Goal: Task Accomplishment & Management: Use online tool/utility

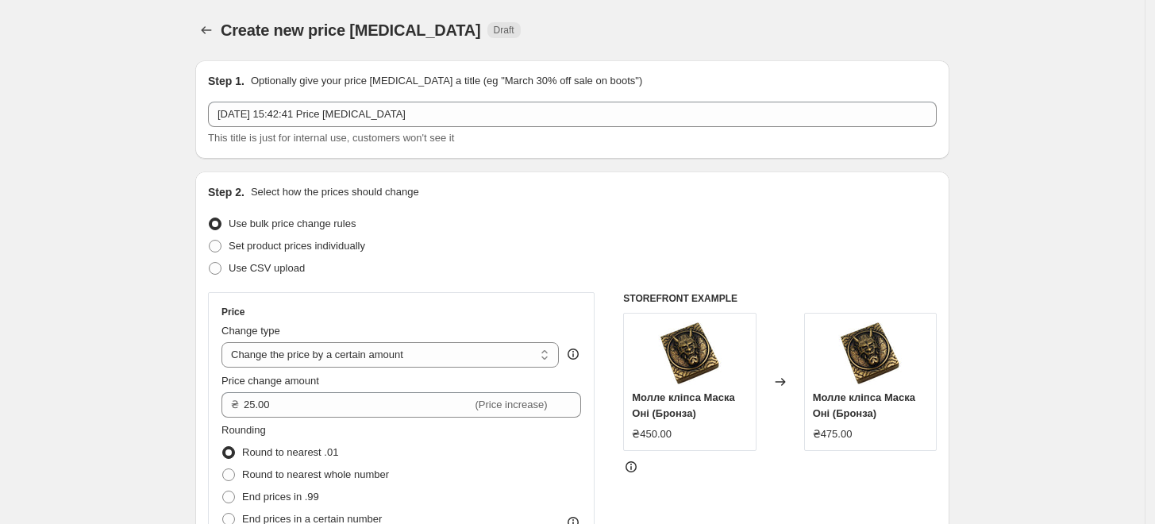
select select "by"
select select "remove"
select select "collection"
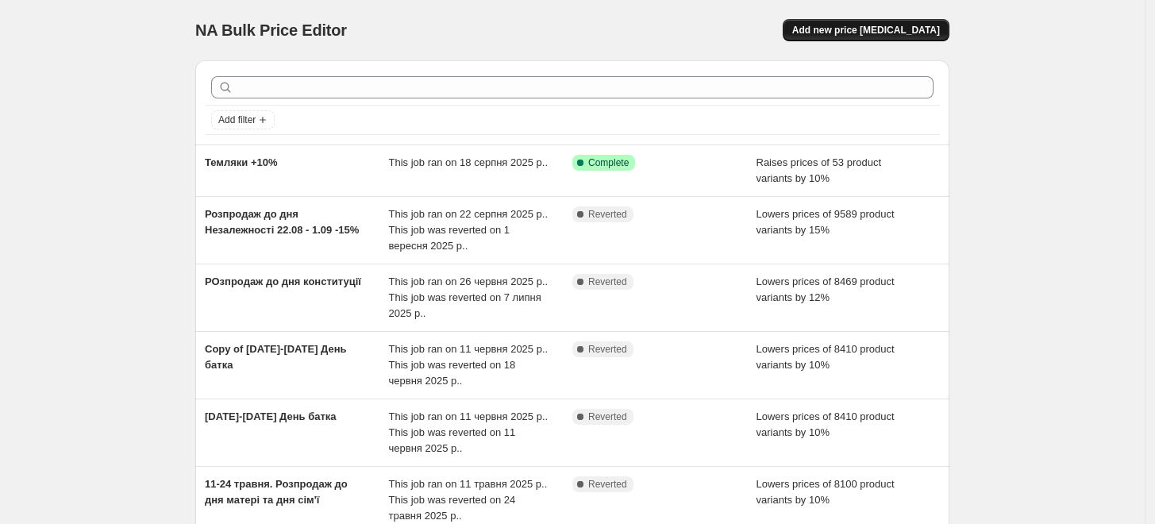
click at [930, 27] on span "Add new price [MEDICAL_DATA]" at bounding box center [867, 30] width 148 height 13
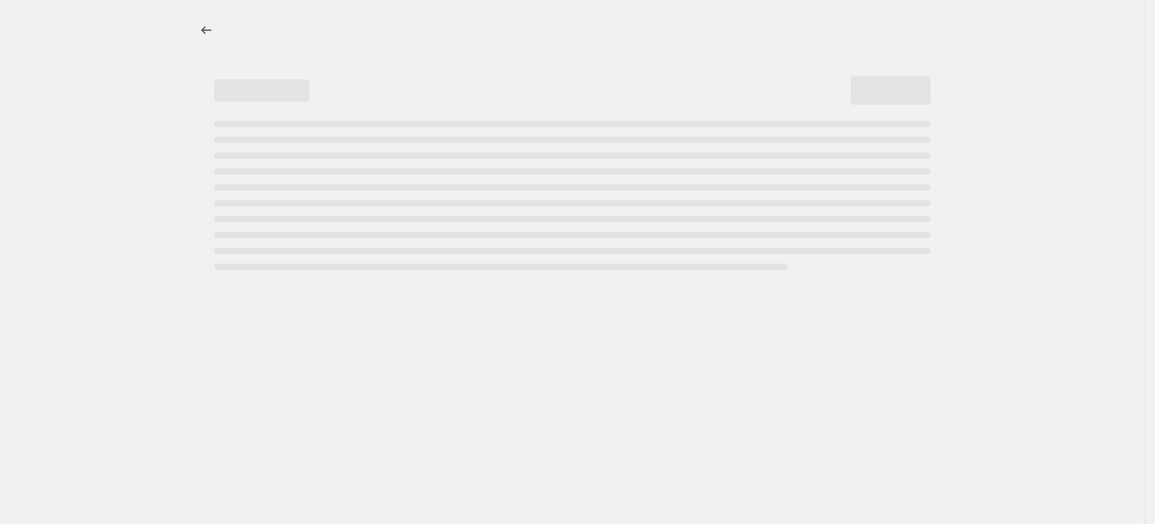
select select "percentage"
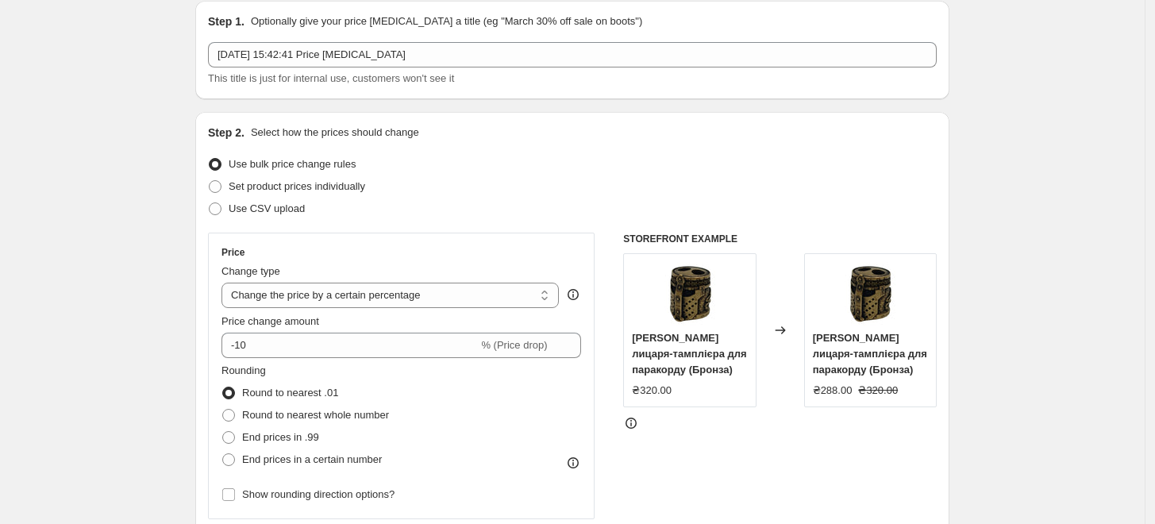
scroll to position [88, 0]
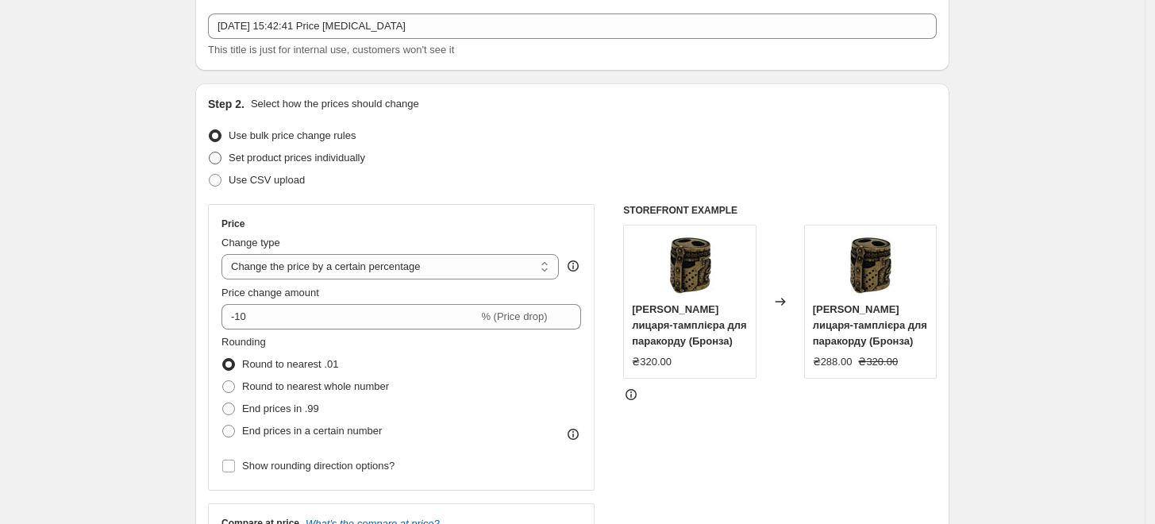
click at [326, 163] on span "Set product prices individually" at bounding box center [297, 158] width 137 height 12
click at [210, 152] on input "Set product prices individually" at bounding box center [209, 152] width 1 height 1
radio input "true"
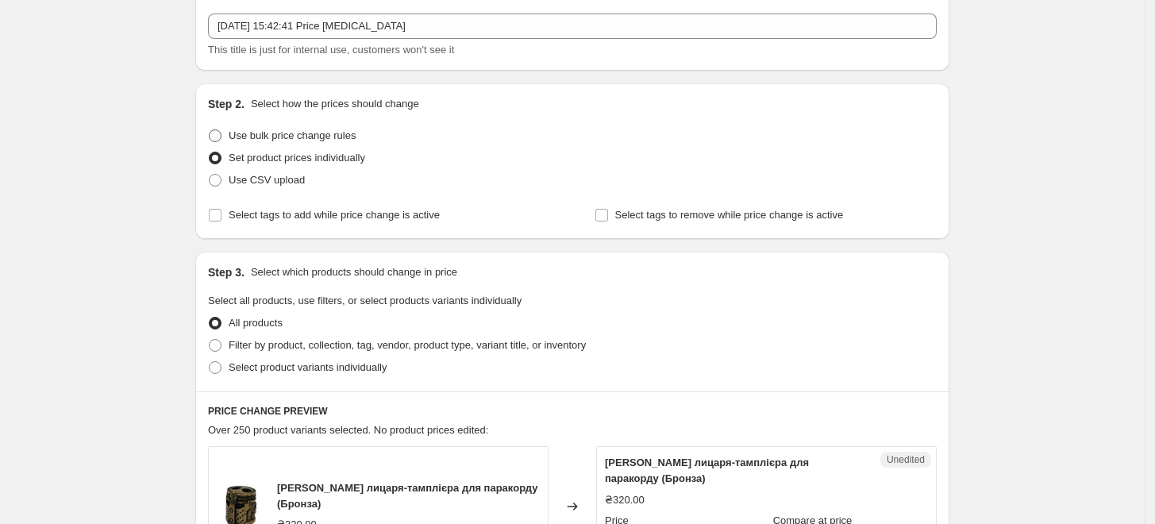
click at [280, 137] on span "Use bulk price change rules" at bounding box center [292, 135] width 127 height 12
click at [210, 130] on input "Use bulk price change rules" at bounding box center [209, 129] width 1 height 1
radio input "true"
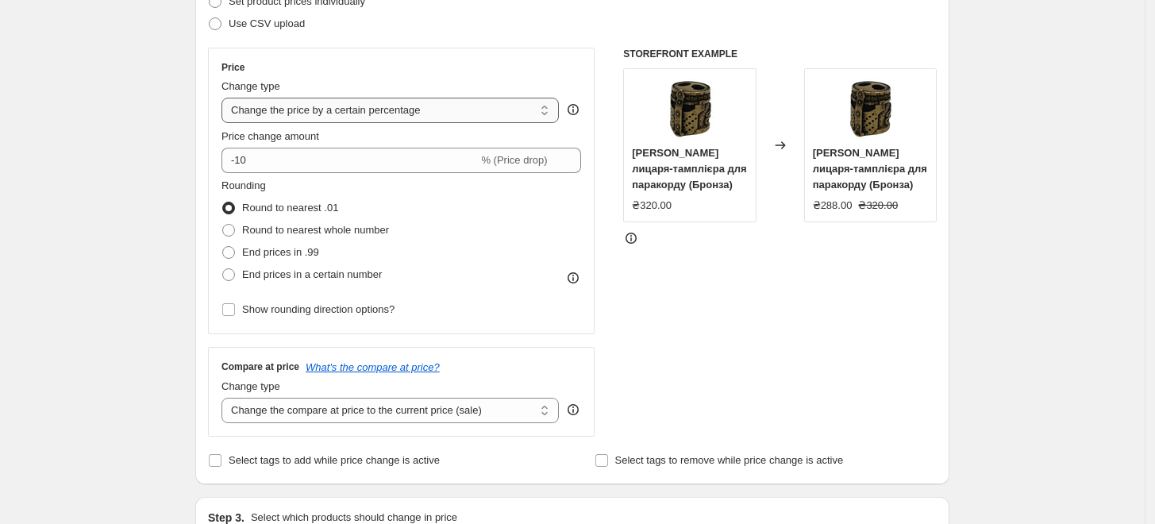
scroll to position [264, 0]
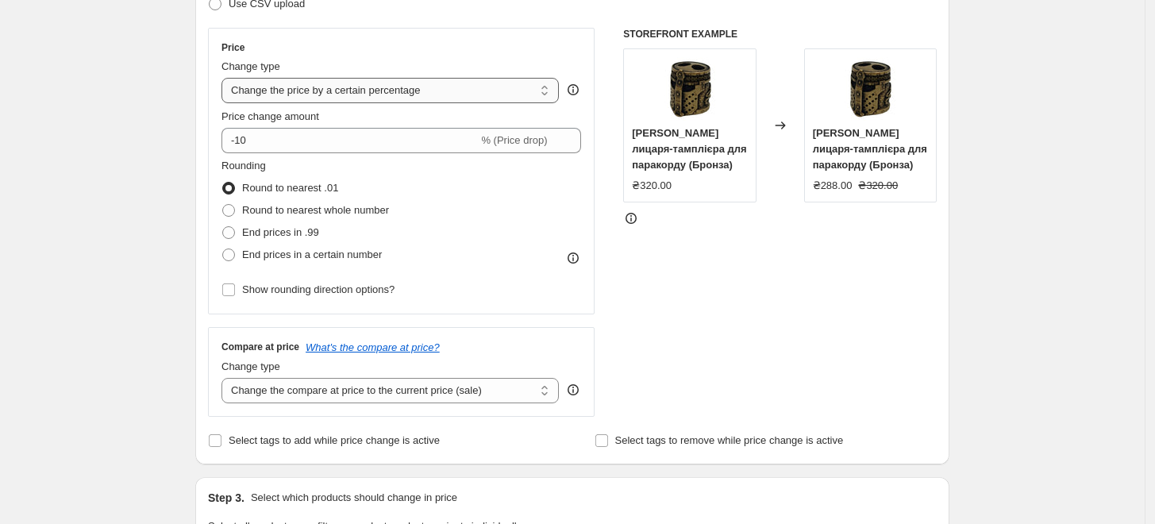
click at [353, 94] on select "Change the price to a certain amount Change the price by a certain amount Chang…" at bounding box center [391, 90] width 338 height 25
select select "to"
click at [226, 78] on select "Change the price to a certain amount Change the price by a certain amount Chang…" at bounding box center [391, 90] width 338 height 25
type input "80.00"
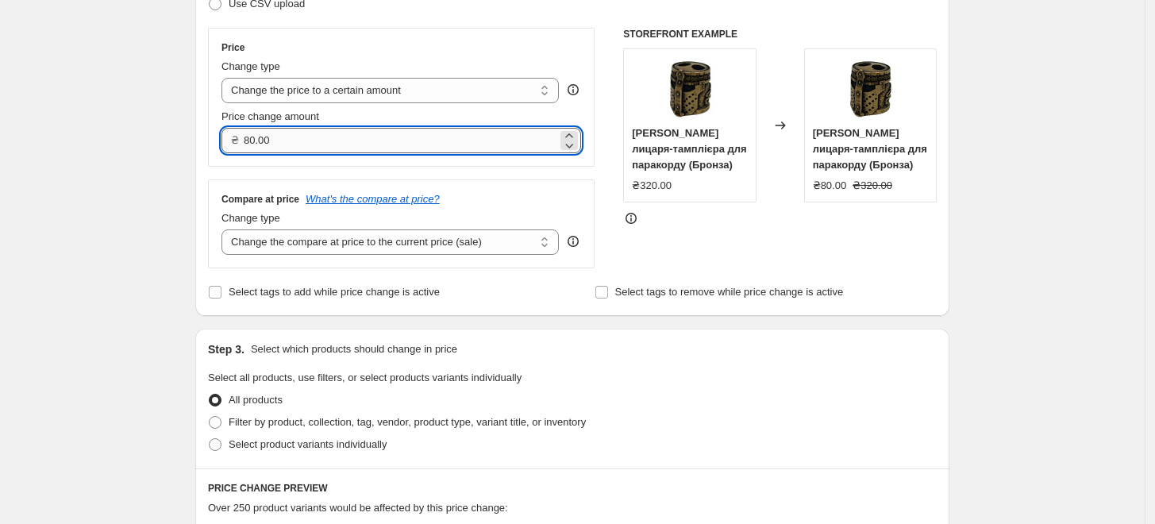
click at [375, 135] on input "80.00" at bounding box center [401, 140] width 314 height 25
click at [398, 89] on select "Change the price to a certain amount Change the price by a certain amount Chang…" at bounding box center [391, 90] width 338 height 25
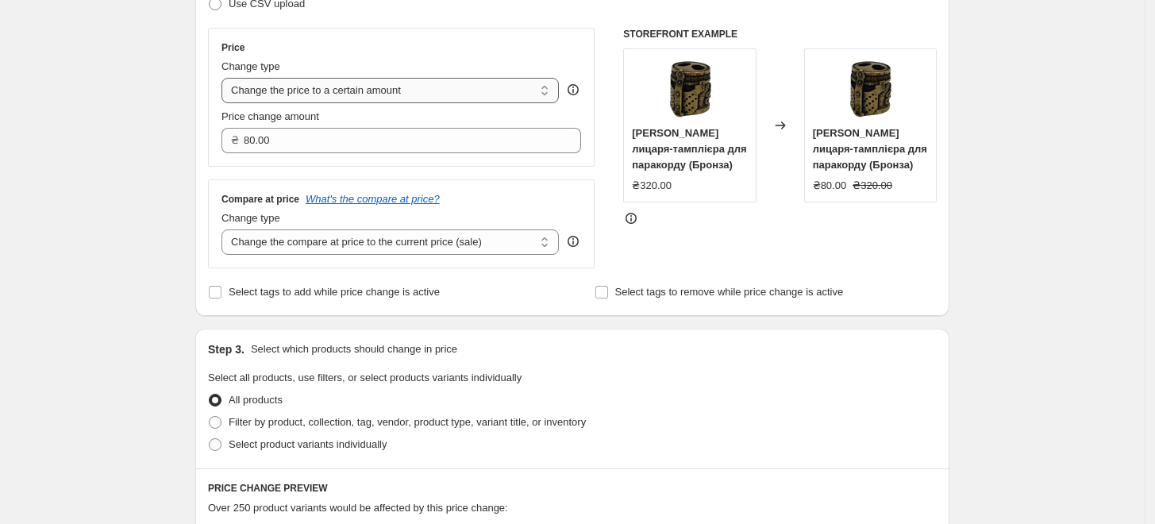
select select "by"
click at [226, 78] on select "Change the price to a certain amount Change the price by a certain amount Chang…" at bounding box center [391, 90] width 338 height 25
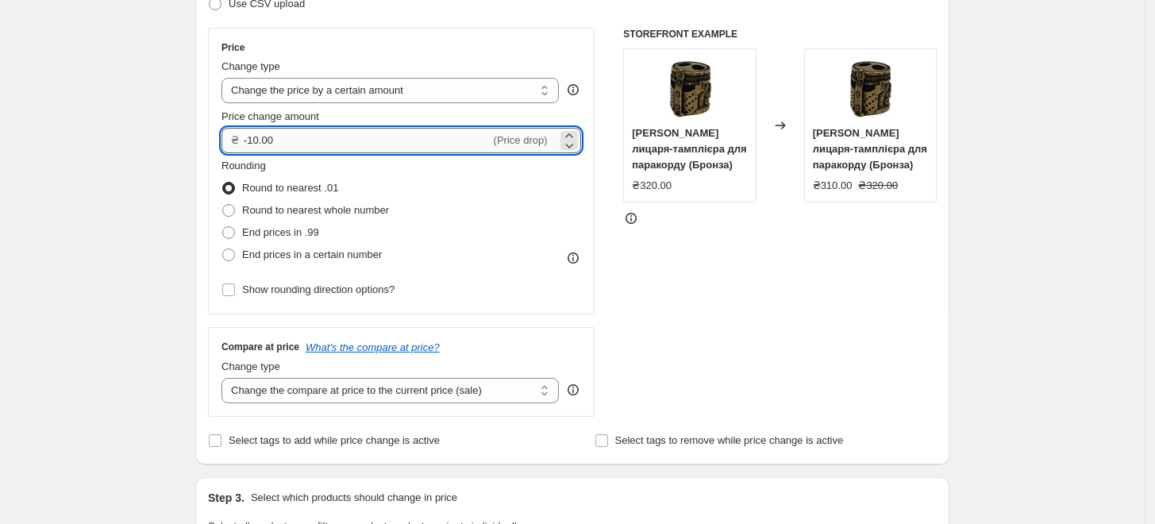
click at [257, 128] on input "-10.00" at bounding box center [367, 140] width 247 height 25
click at [264, 136] on input "-10.00" at bounding box center [367, 140] width 247 height 25
type input "-5"
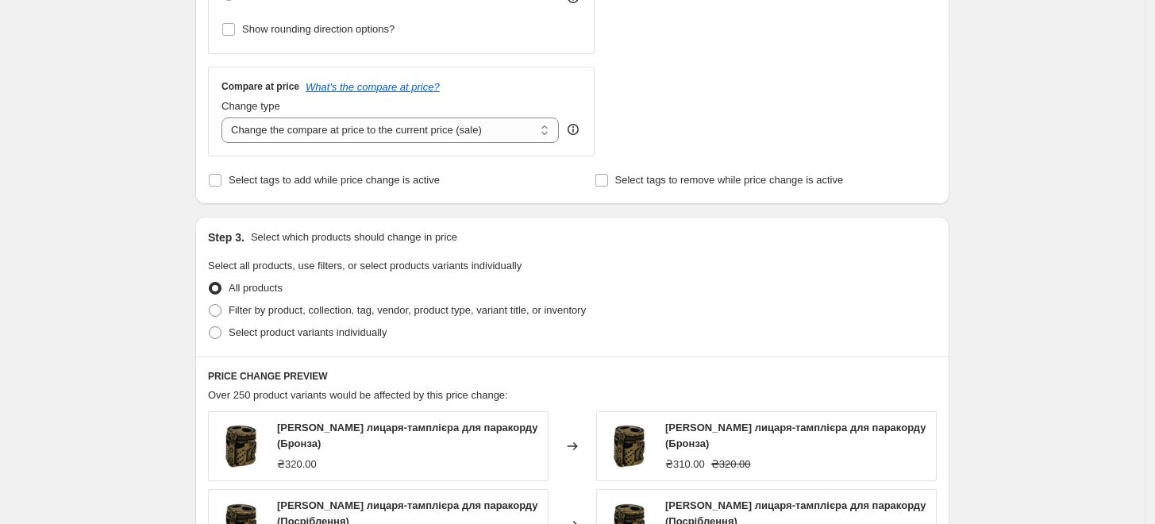
scroll to position [529, 0]
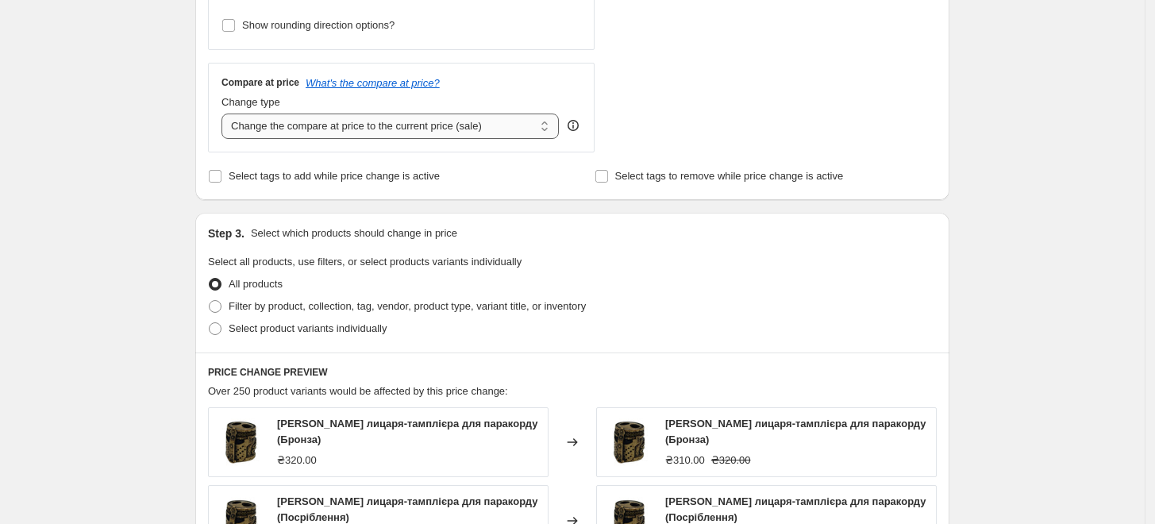
type input "50.00"
click at [337, 121] on select "Change the compare at price to the current price (sale) Change the compare at p…" at bounding box center [391, 126] width 338 height 25
select select "remove"
click at [226, 114] on select "Change the compare at price to the current price (sale) Change the compare at p…" at bounding box center [391, 126] width 338 height 25
click at [333, 127] on select "Change the compare at price to the current price (sale) Change the compare at p…" at bounding box center [391, 126] width 338 height 25
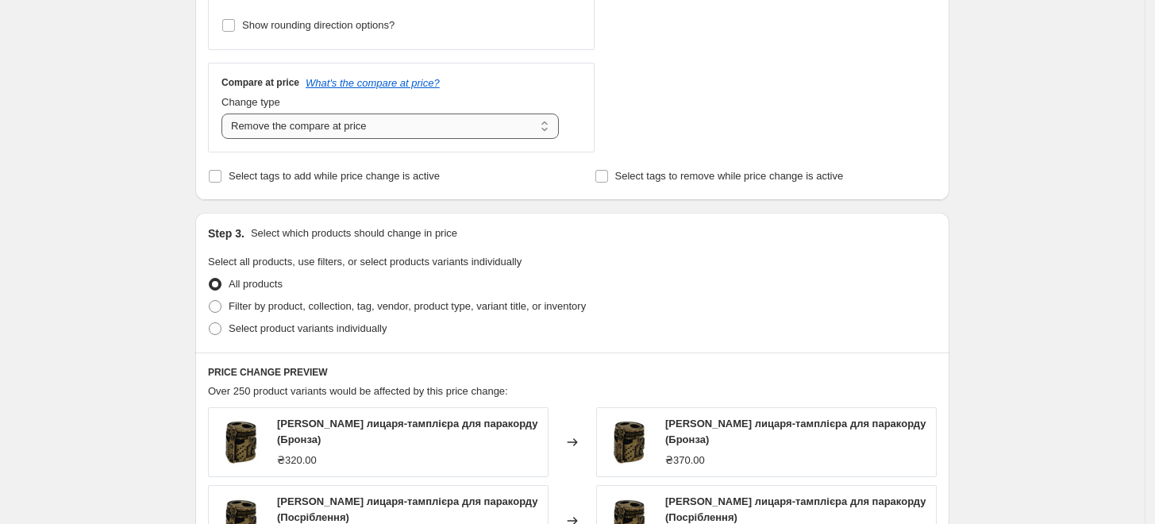
click at [226, 114] on select "Change the compare at price to the current price (sale) Change the compare at p…" at bounding box center [391, 126] width 338 height 25
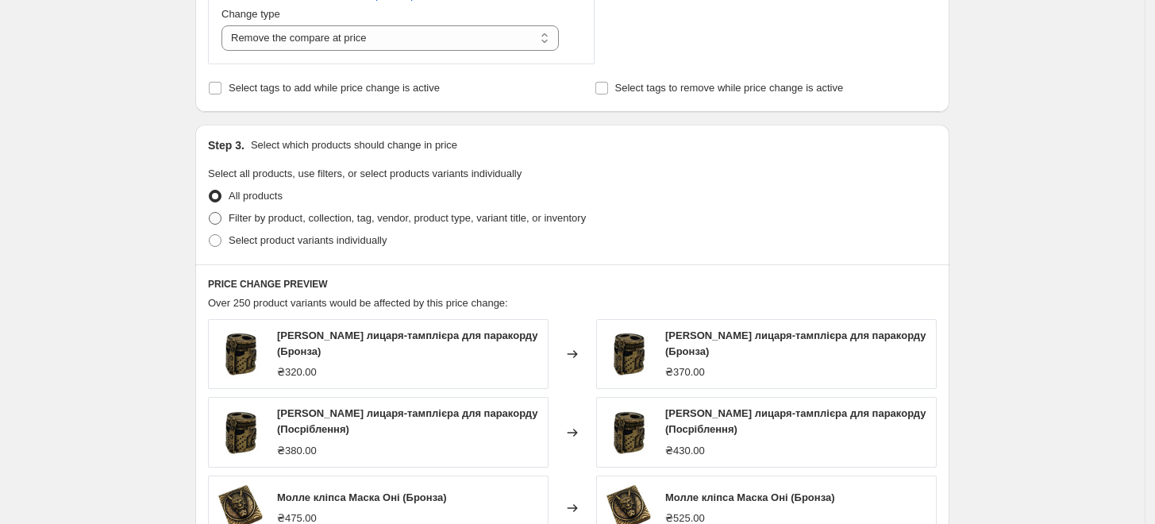
click at [376, 215] on span "Filter by product, collection, tag, vendor, product type, variant title, or inv…" at bounding box center [407, 218] width 357 height 12
click at [210, 213] on input "Filter by product, collection, tag, vendor, product type, variant title, or inv…" at bounding box center [209, 212] width 1 height 1
radio input "true"
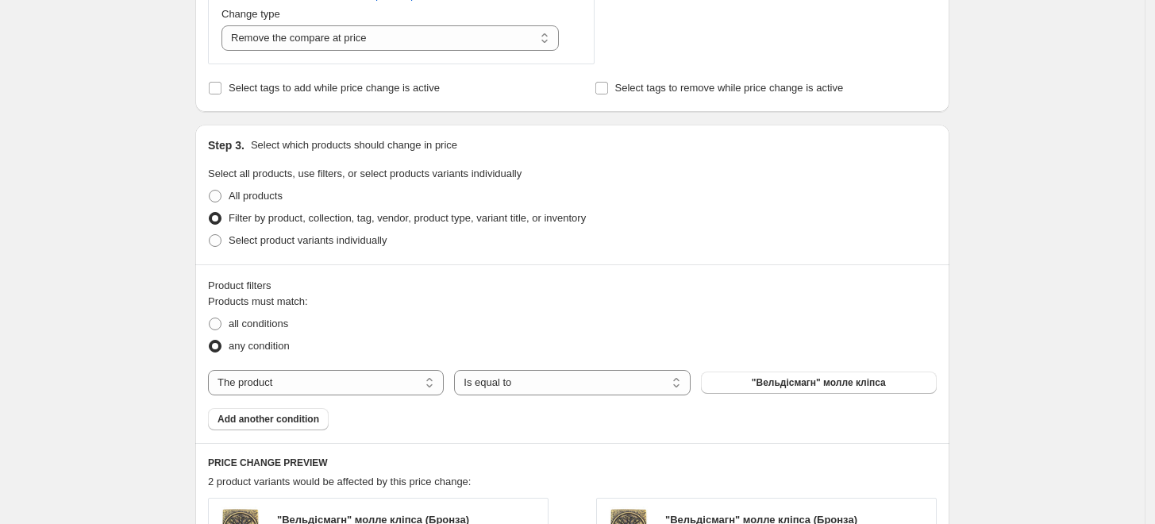
scroll to position [794, 0]
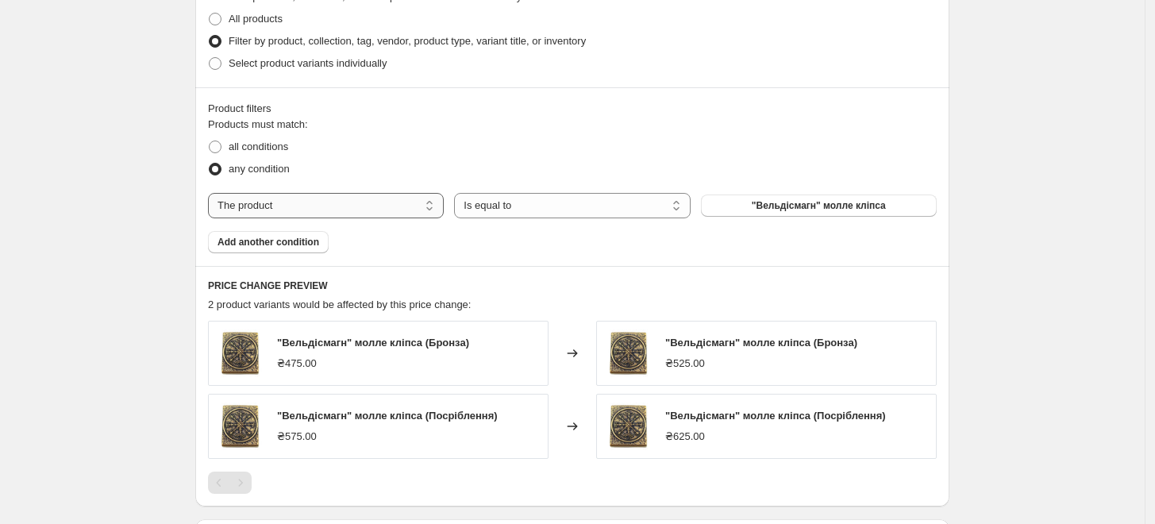
click at [355, 200] on select "The product The product's collection The product's tag The product's vendor The…" at bounding box center [326, 205] width 236 height 25
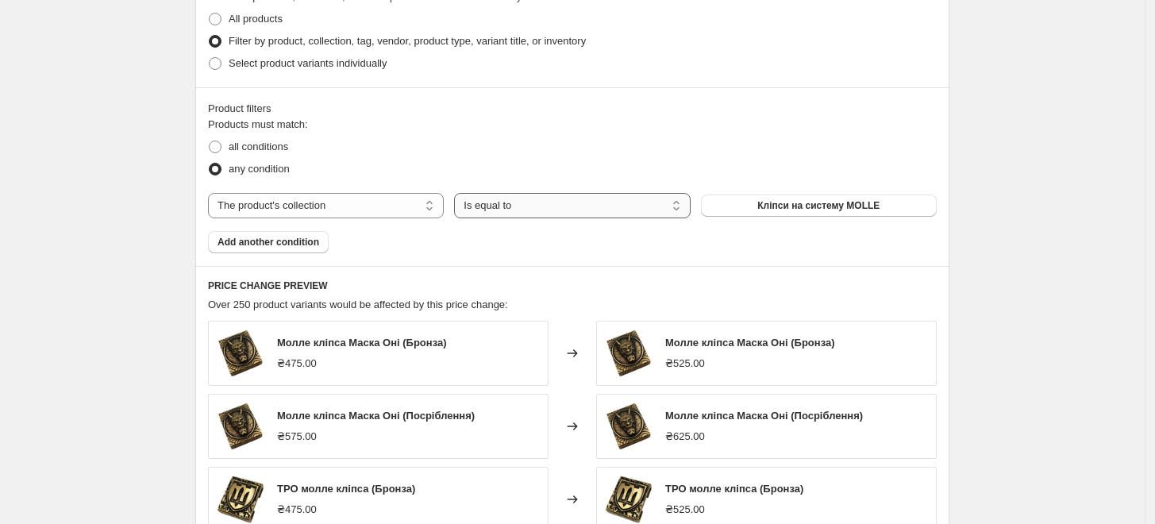
click at [524, 208] on select "Is equal to Is not equal to" at bounding box center [572, 205] width 236 height 25
click at [393, 195] on select "The product The product's collection The product's tag The product's vendor The…" at bounding box center [326, 205] width 236 height 25
select select "tag"
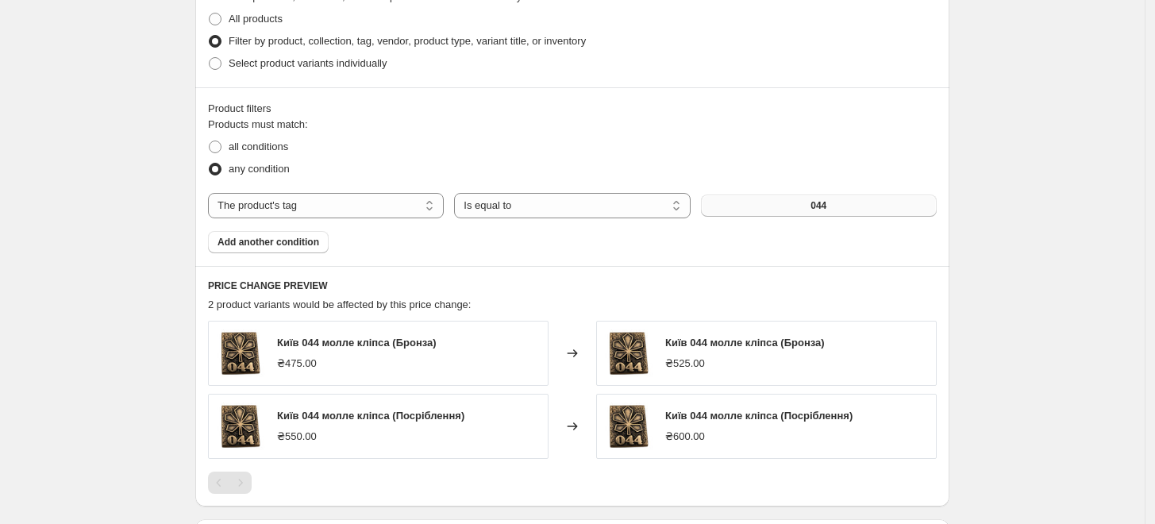
click at [818, 206] on span "044" at bounding box center [819, 205] width 16 height 13
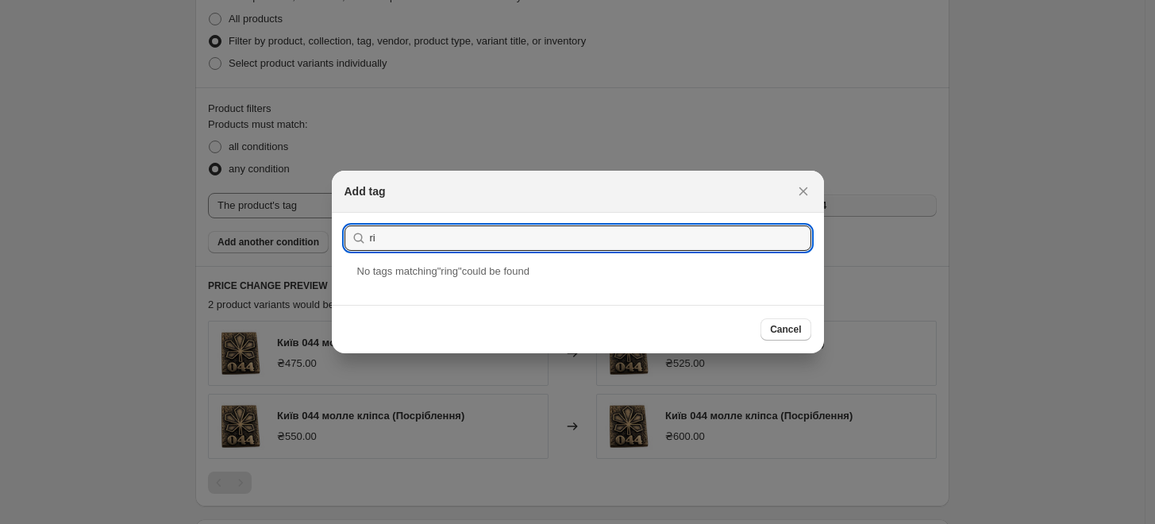
type input "r"
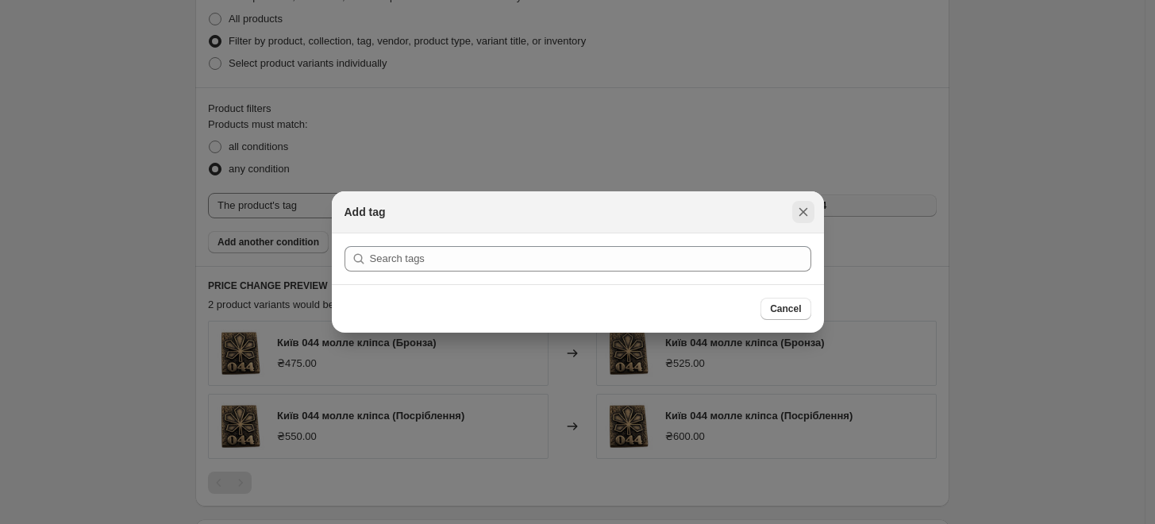
click at [804, 211] on icon "Close" at bounding box center [803, 212] width 9 height 9
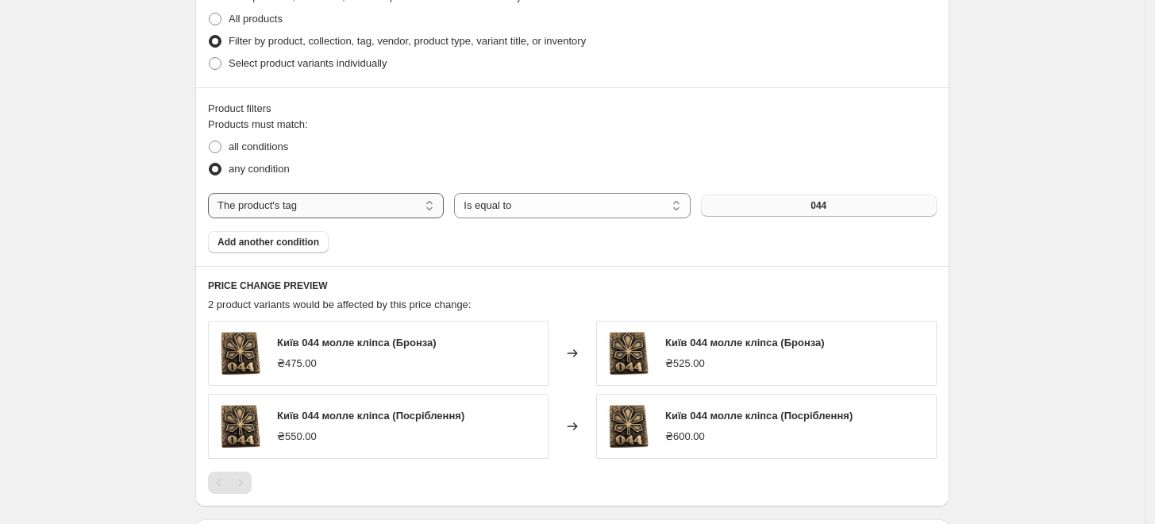
click at [385, 200] on select "The product The product's collection The product's tag The product's vendor The…" at bounding box center [326, 205] width 236 height 25
select select "product_type"
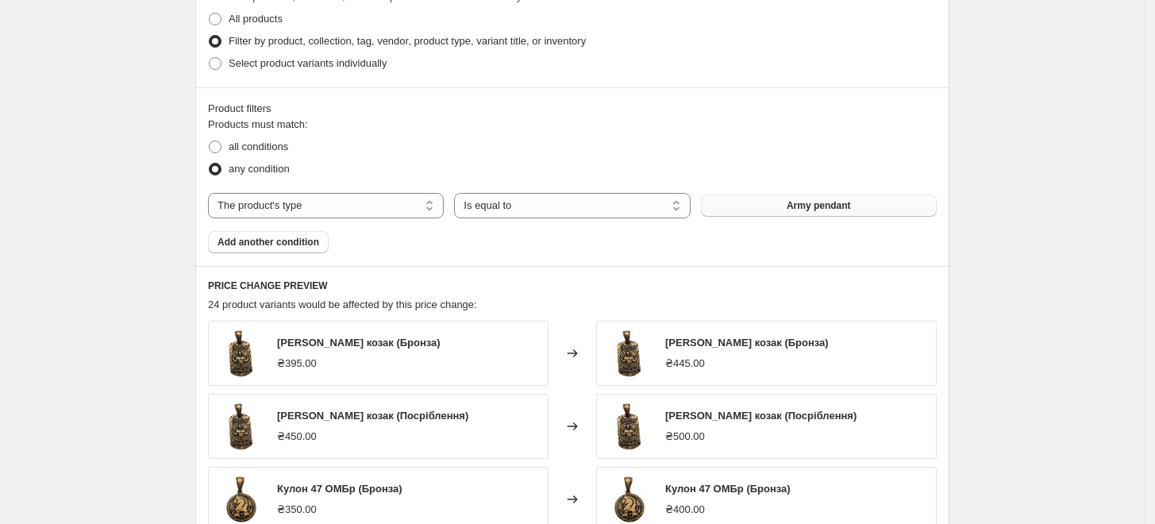
click at [775, 207] on button "Army pendant" at bounding box center [819, 206] width 236 height 22
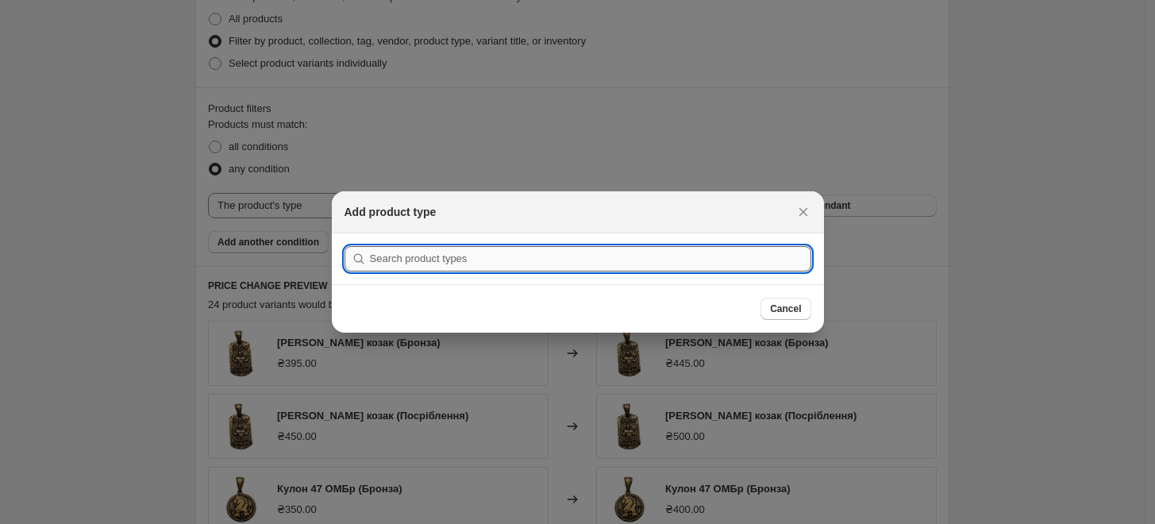
paste input "Army Ring"
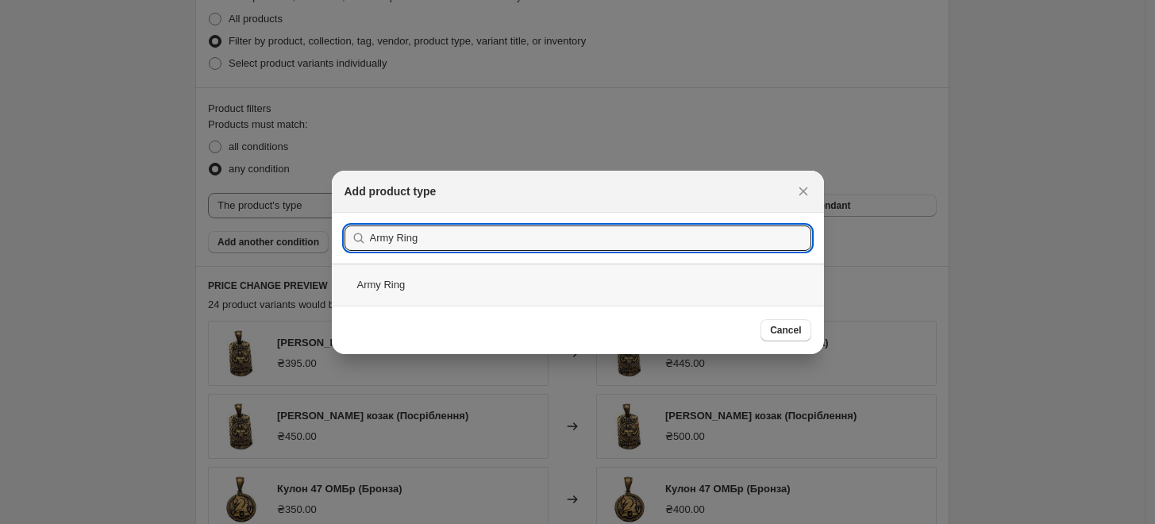
type input "Army Ring"
click at [604, 274] on div "Army Ring" at bounding box center [578, 285] width 492 height 42
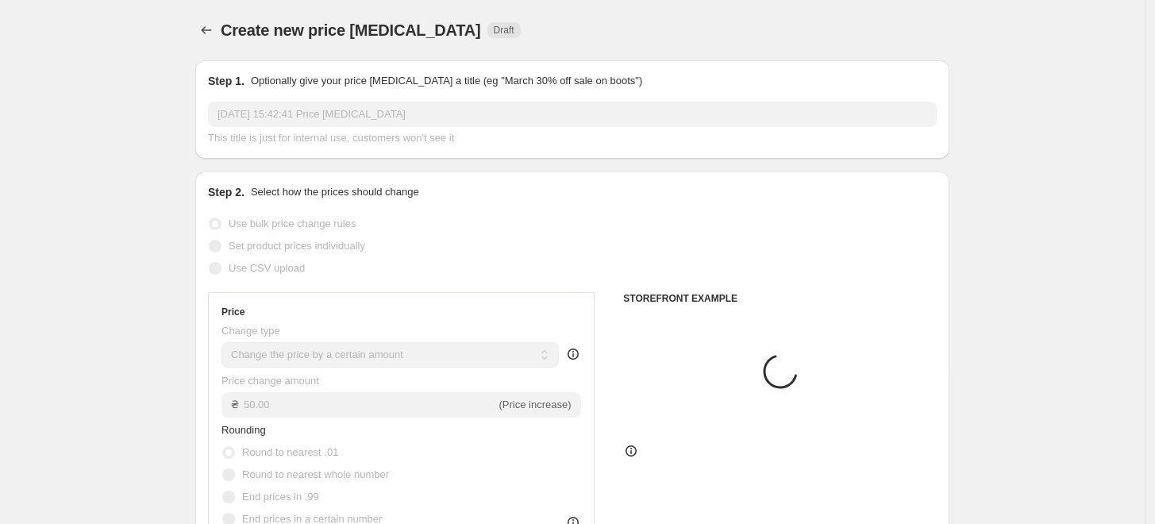
scroll to position [794, 0]
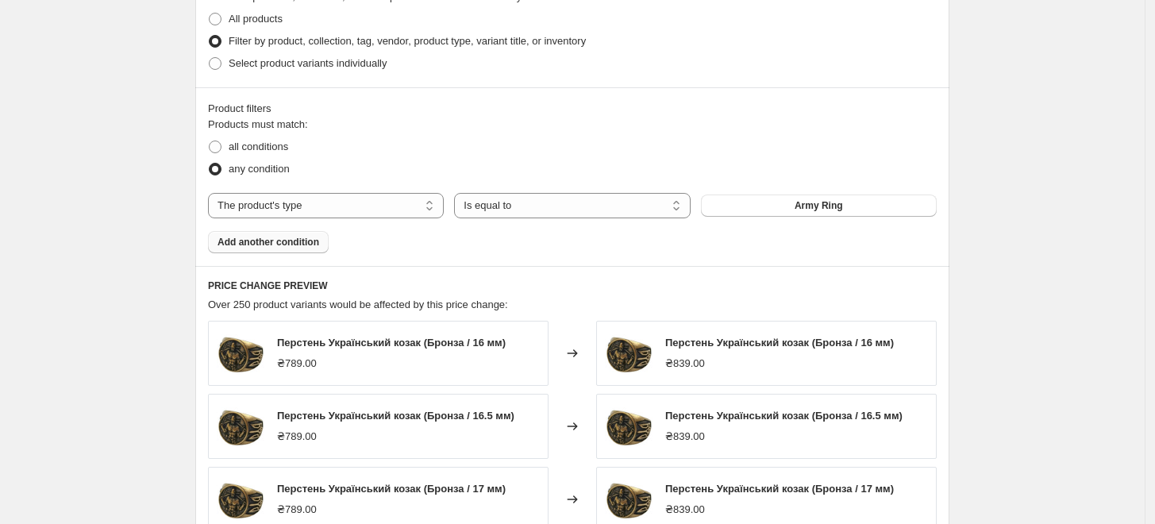
click at [318, 249] on span "Add another condition" at bounding box center [269, 242] width 102 height 13
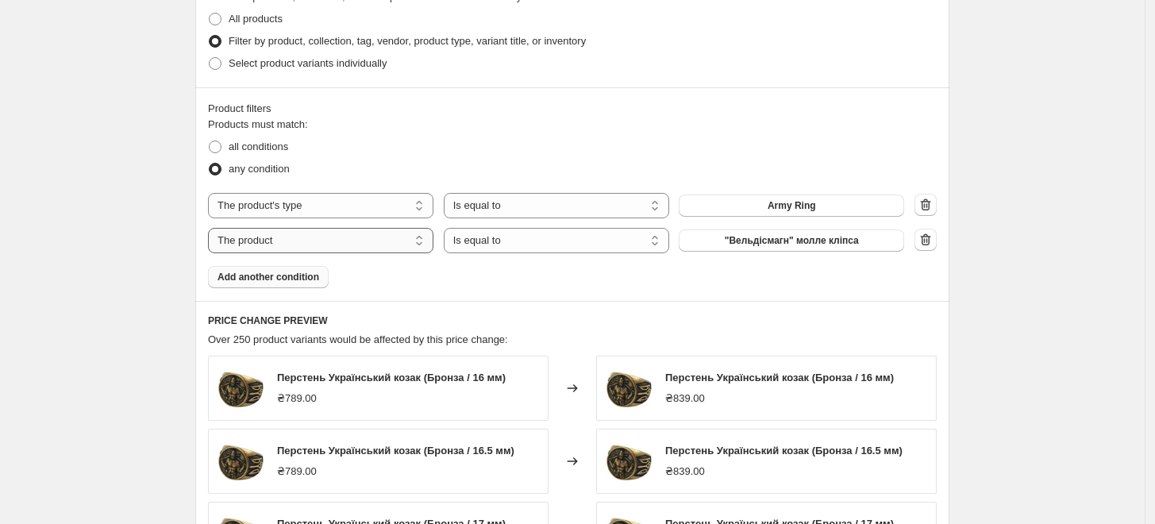
click at [379, 237] on select "The product The product's collection The product's tag The product's vendor The…" at bounding box center [321, 240] width 226 height 25
select select "product_type"
click at [750, 244] on button "Army pendant" at bounding box center [792, 241] width 226 height 22
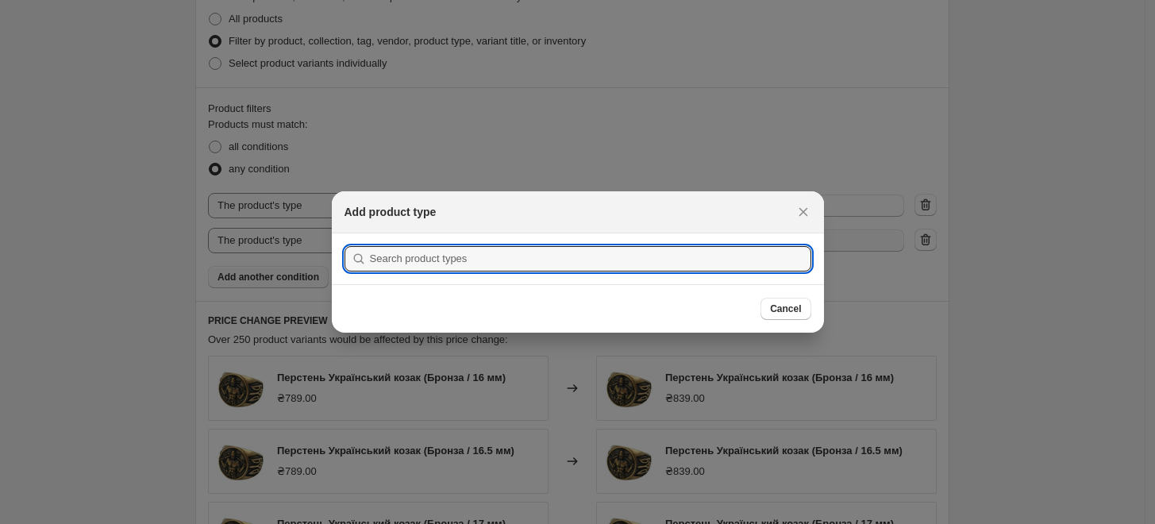
scroll to position [0, 0]
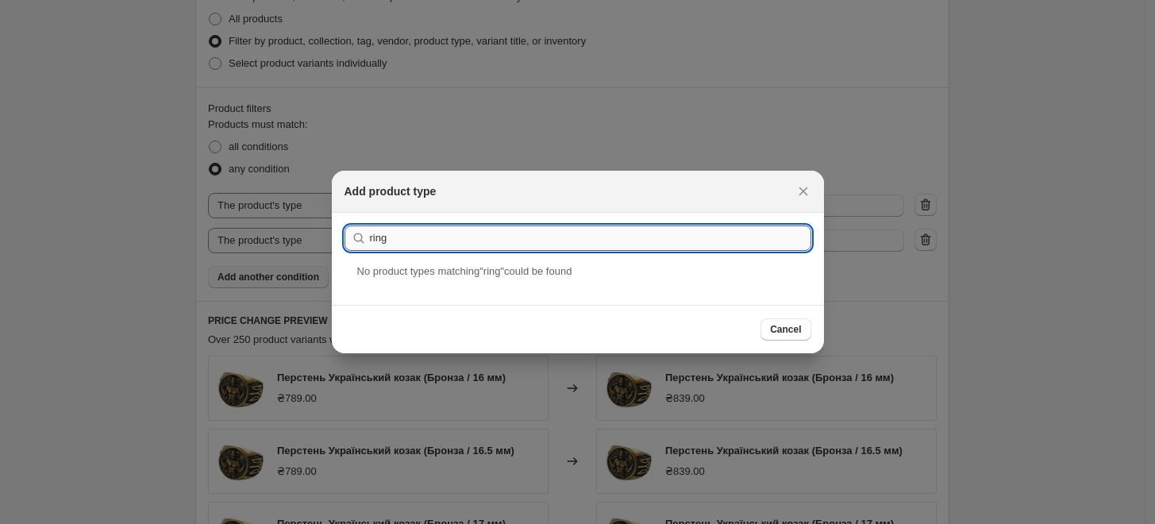
click at [553, 233] on input "ring" at bounding box center [591, 238] width 442 height 25
paste input "Bronze rings"
type input "Bronze rings"
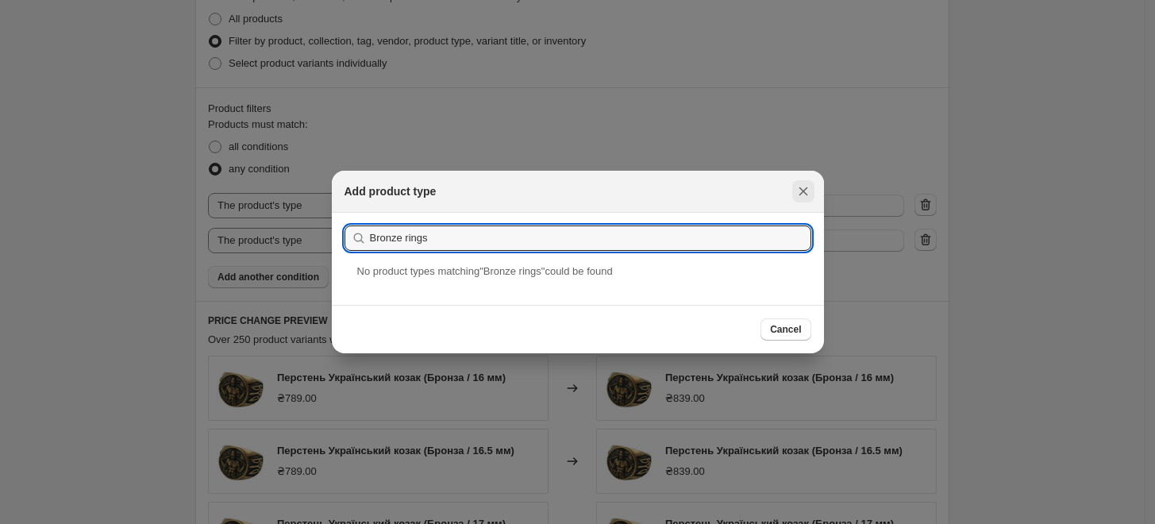
click at [796, 187] on icon "Close" at bounding box center [804, 191] width 16 height 16
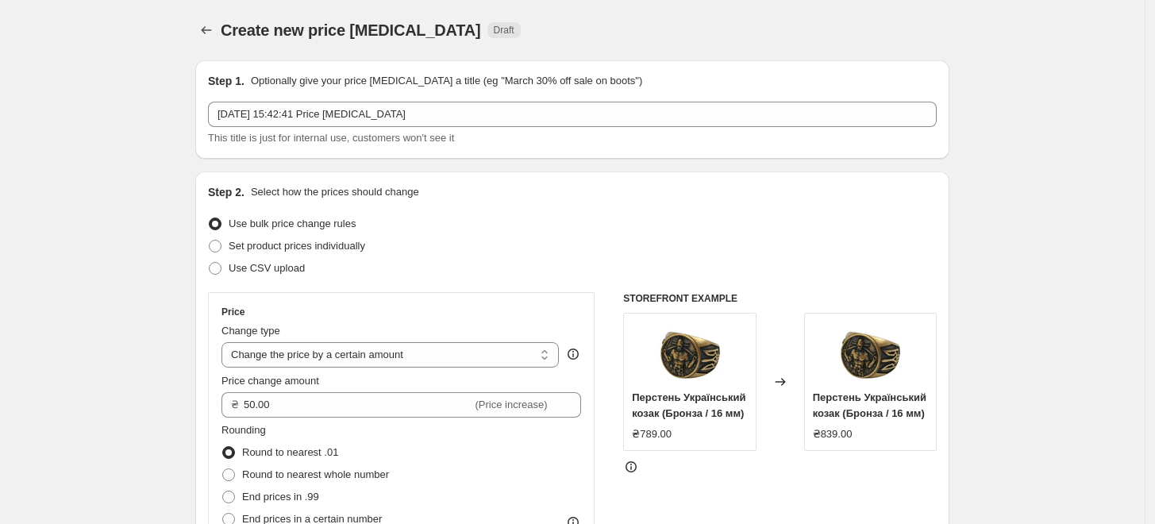
scroll to position [794, 0]
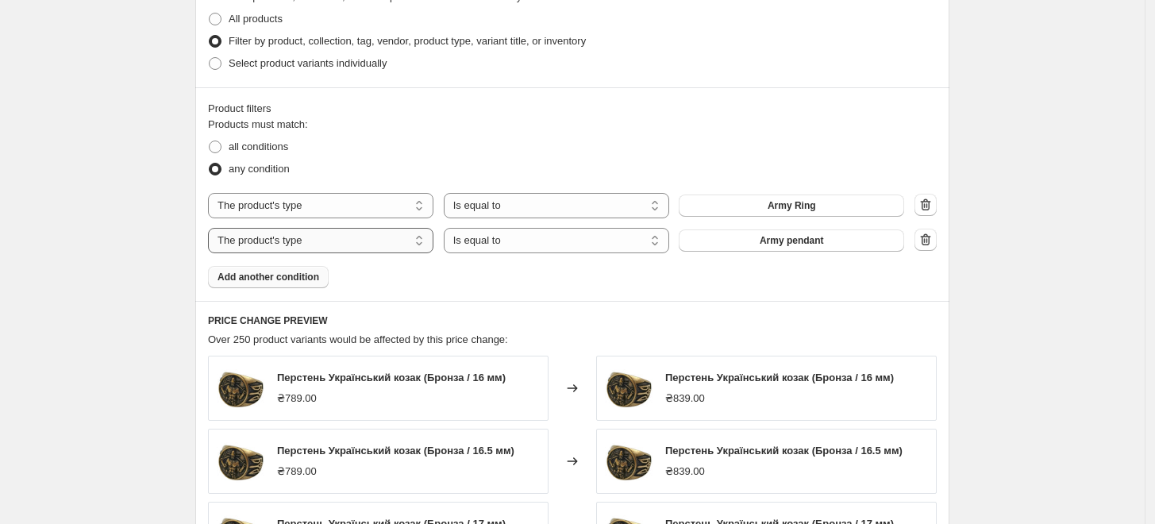
click at [403, 237] on select "The product The product's collection The product's tag The product's vendor The…" at bounding box center [321, 240] width 226 height 25
click at [444, 157] on div "all conditions" at bounding box center [572, 147] width 729 height 22
click at [292, 278] on span "Add another condition" at bounding box center [269, 277] width 102 height 13
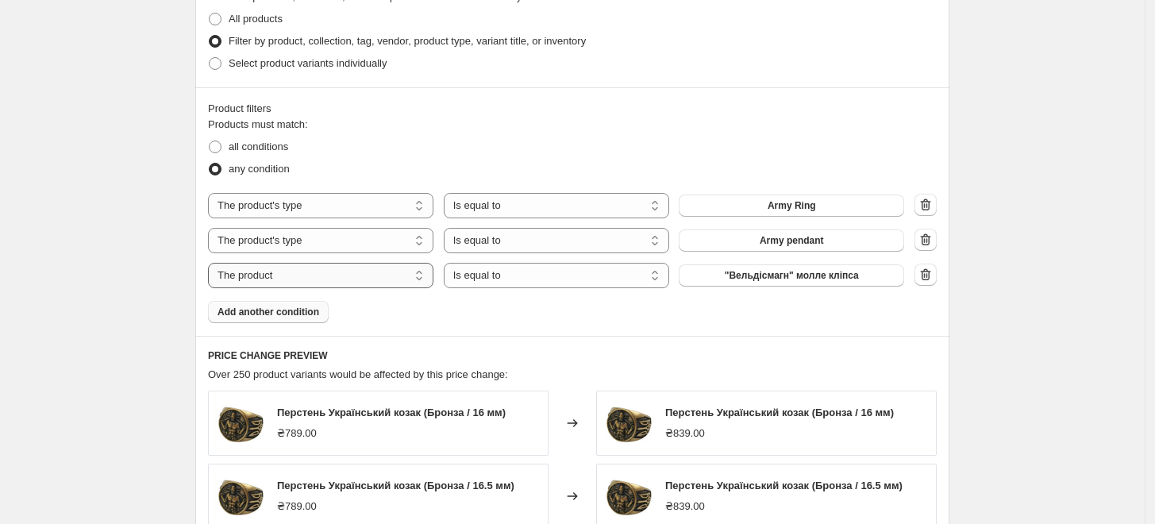
click at [371, 280] on select "The product The product's collection The product's tag The product's vendor The…" at bounding box center [321, 275] width 226 height 25
select select "collection"
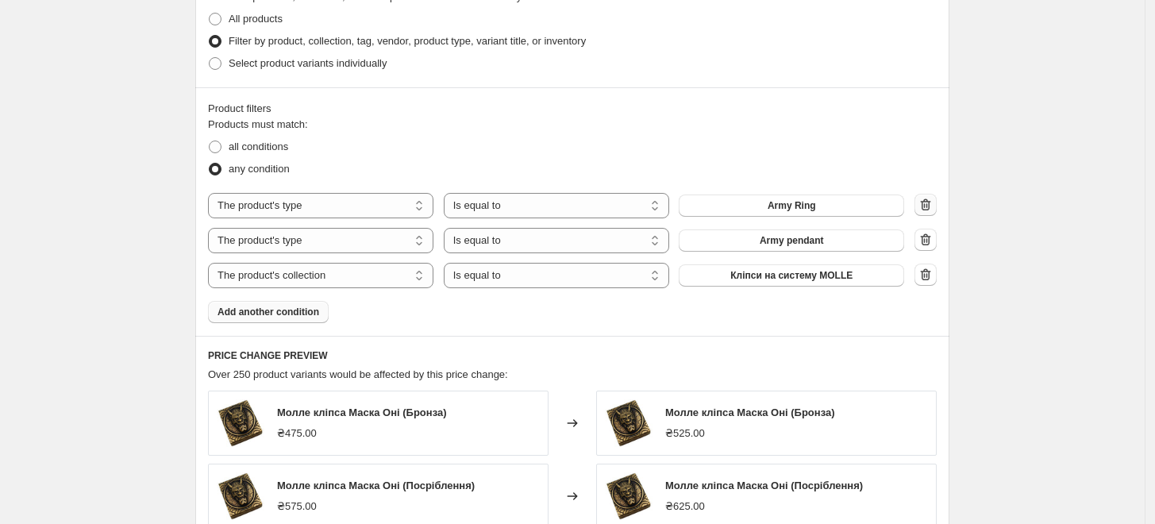
click at [928, 203] on icon "button" at bounding box center [926, 205] width 10 height 12
select select "collection"
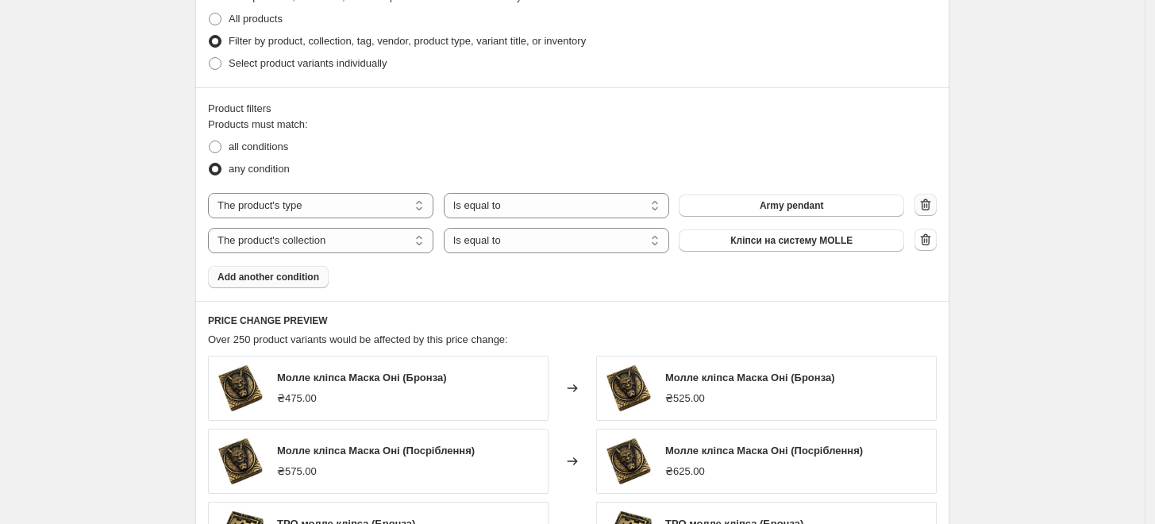
click at [928, 201] on icon "button" at bounding box center [926, 205] width 16 height 16
select select "collection"
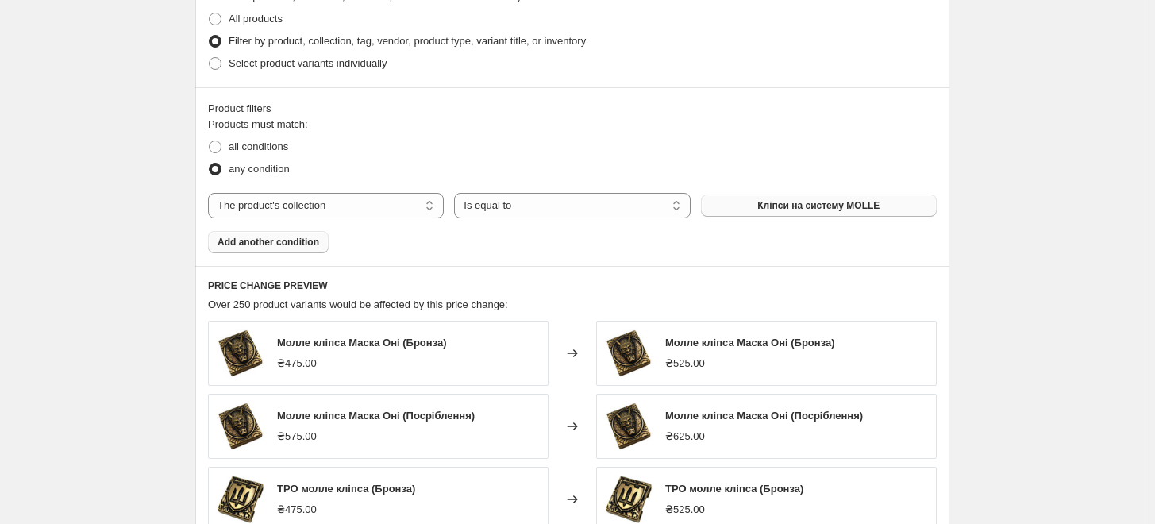
click at [815, 207] on span "Кліпси на систему MOLLE" at bounding box center [819, 205] width 122 height 13
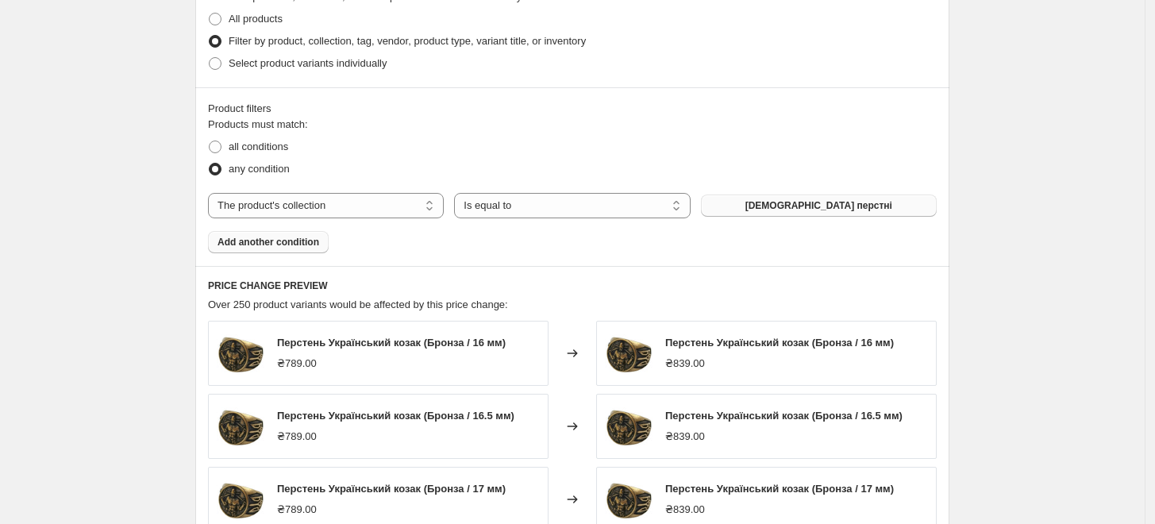
click at [284, 253] on button "Add another condition" at bounding box center [268, 242] width 121 height 22
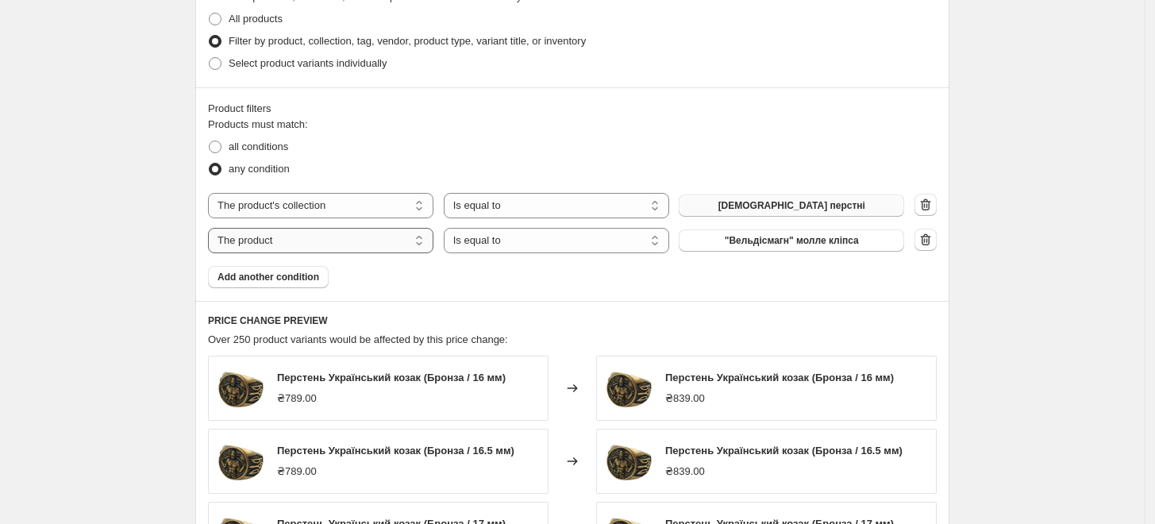
click at [403, 242] on select "The product The product's collection The product's tag The product's vendor The…" at bounding box center [321, 240] width 226 height 25
select select "collection"
click at [796, 245] on span "[DEMOGRAPHIC_DATA] перстні" at bounding box center [792, 240] width 147 height 13
click at [286, 278] on span "Add another condition" at bounding box center [269, 277] width 102 height 13
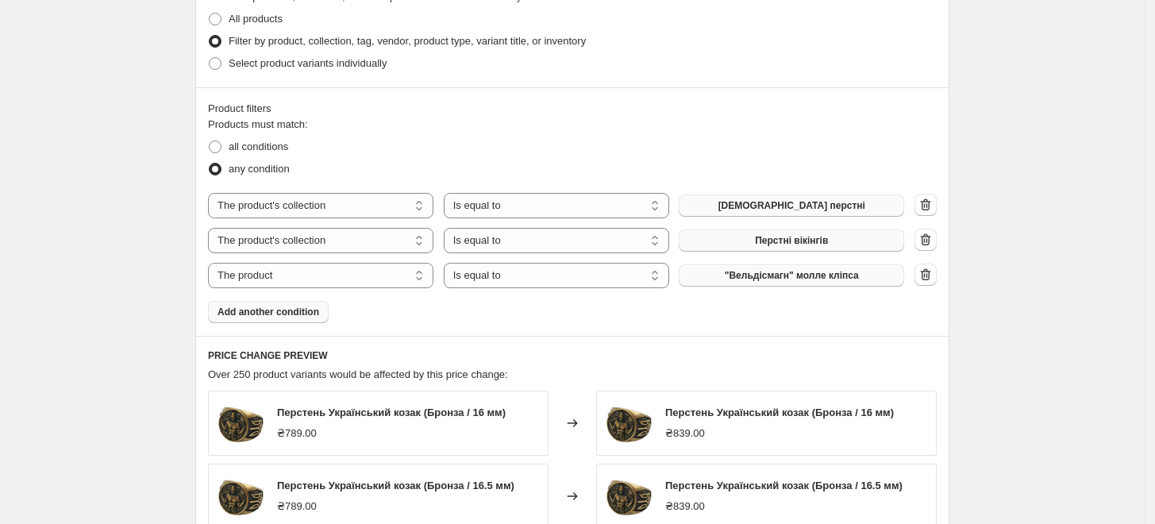
click at [786, 283] on button ""Вельдісмагн" молле кліпса" at bounding box center [792, 275] width 226 height 22
click at [384, 280] on select "The product The product's collection The product's tag The product's vendor The…" at bounding box center [321, 275] width 226 height 25
select select "collection"
click at [743, 273] on button "[DEMOGRAPHIC_DATA] перстні" at bounding box center [792, 275] width 226 height 22
click at [294, 310] on span "Add another condition" at bounding box center [269, 312] width 102 height 13
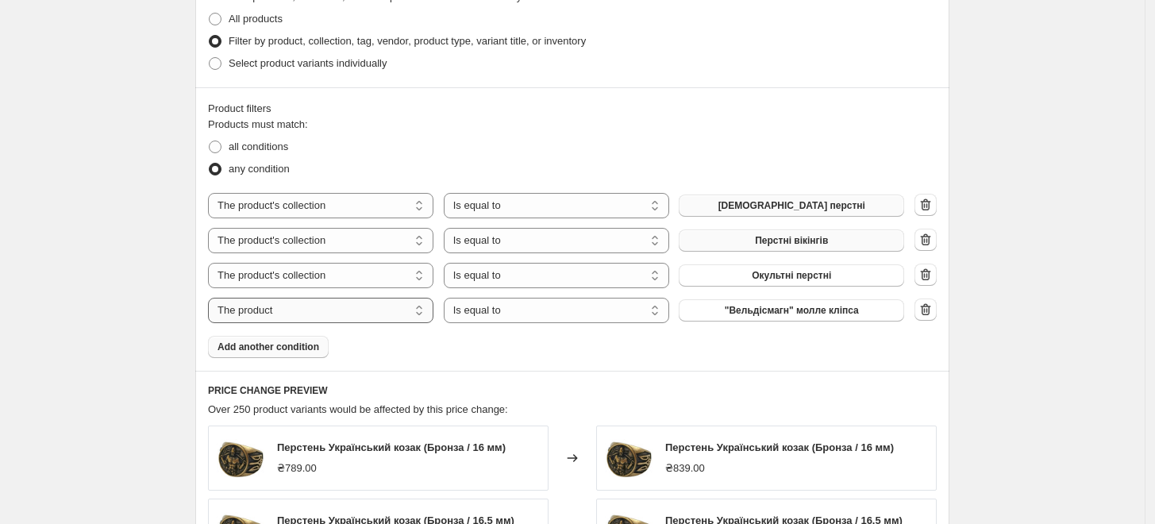
click at [311, 316] on select "The product The product's collection The product's tag The product's vendor The…" at bounding box center [321, 310] width 226 height 25
select select "collection"
click at [788, 311] on span "[DEMOGRAPHIC_DATA] перстні" at bounding box center [792, 310] width 147 height 13
click at [926, 206] on icon "button" at bounding box center [925, 205] width 2 height 5
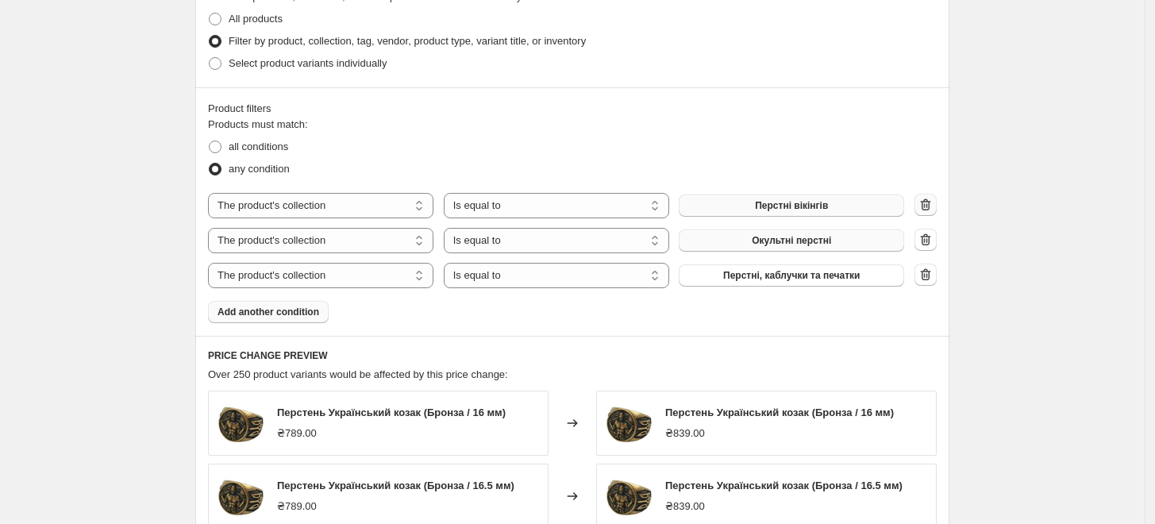
click at [928, 208] on icon "button" at bounding box center [928, 205] width 2 height 5
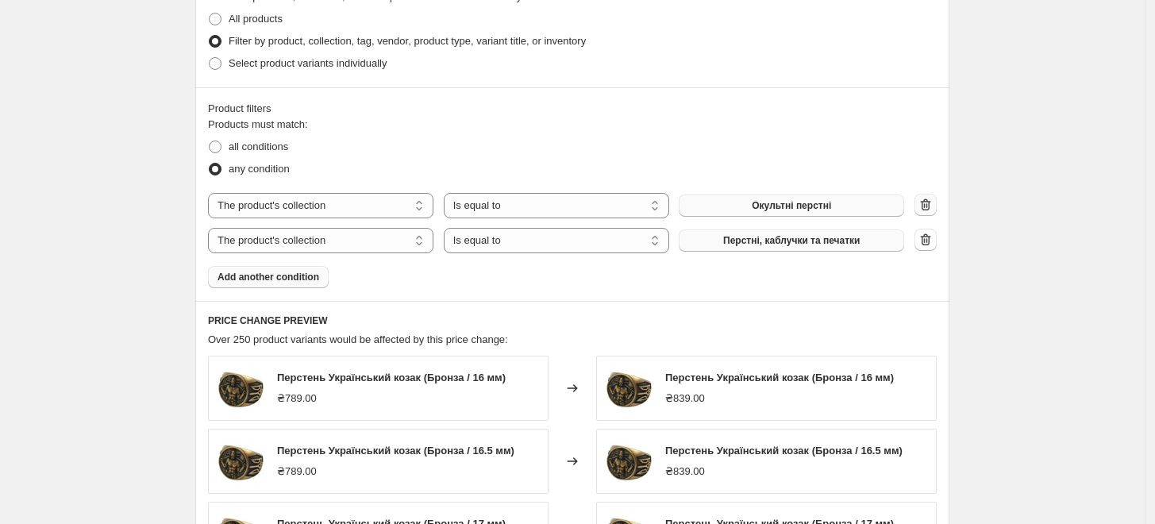
click at [930, 206] on icon "button" at bounding box center [926, 205] width 16 height 16
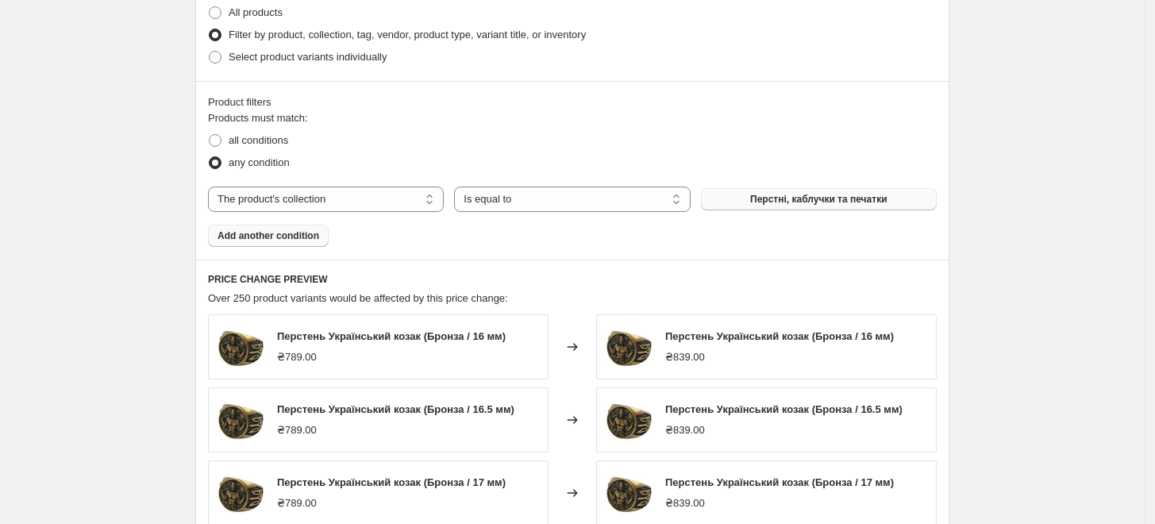
scroll to position [1241, 0]
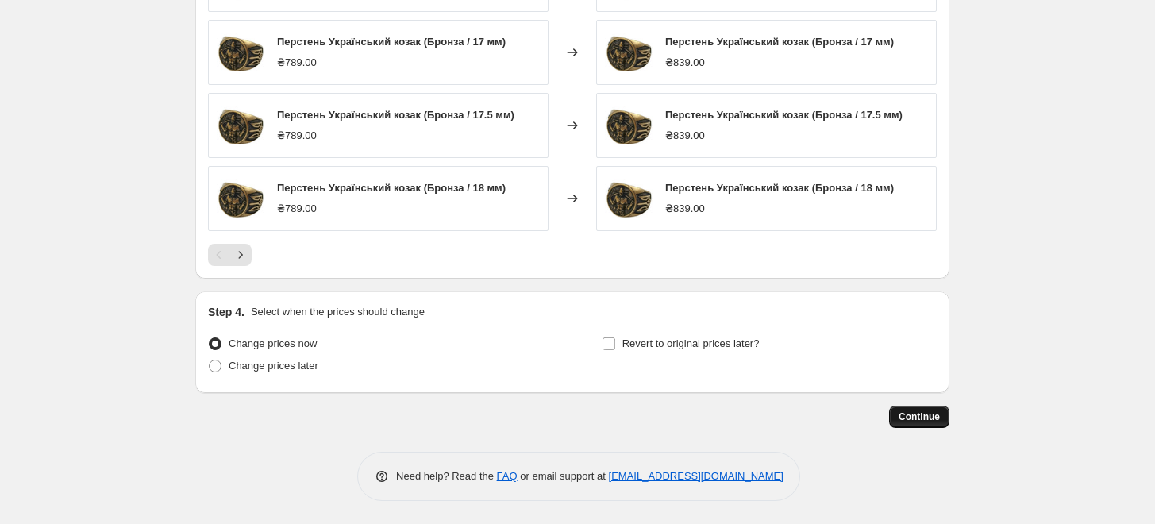
click at [947, 418] on button "Continue" at bounding box center [919, 417] width 60 height 22
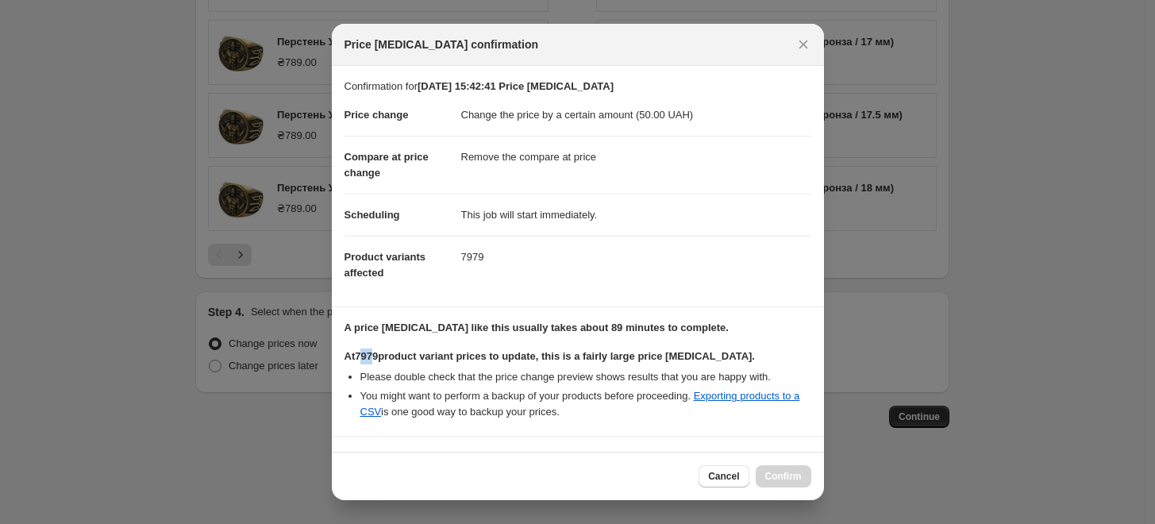
drag, startPoint x: 365, startPoint y: 361, endPoint x: 378, endPoint y: 361, distance: 13.5
click at [378, 361] on b "At 7979 product variant prices to update, this is a fairly large price [MEDICAL…" at bounding box center [550, 356] width 411 height 12
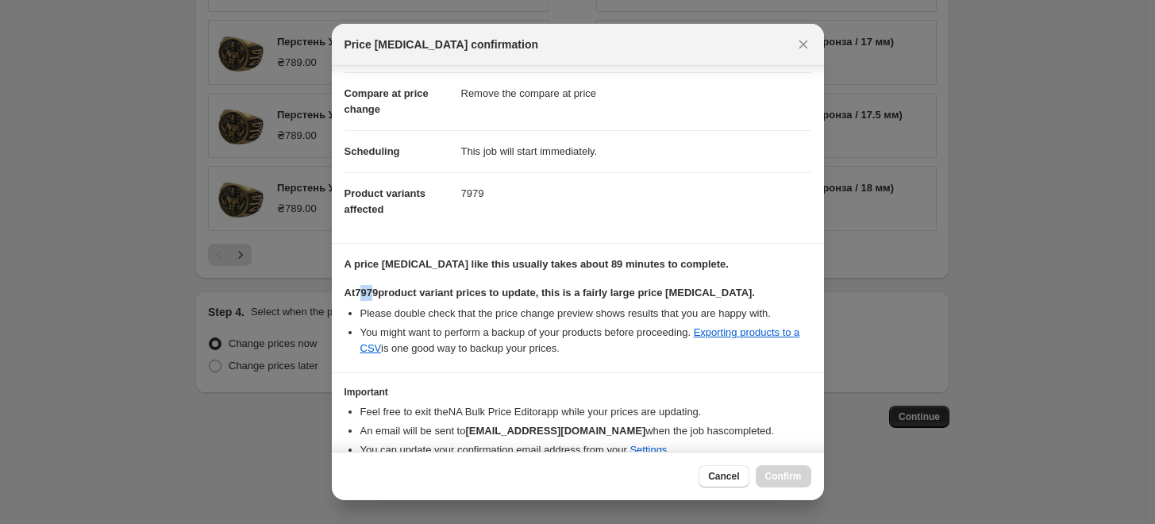
scroll to position [133, 0]
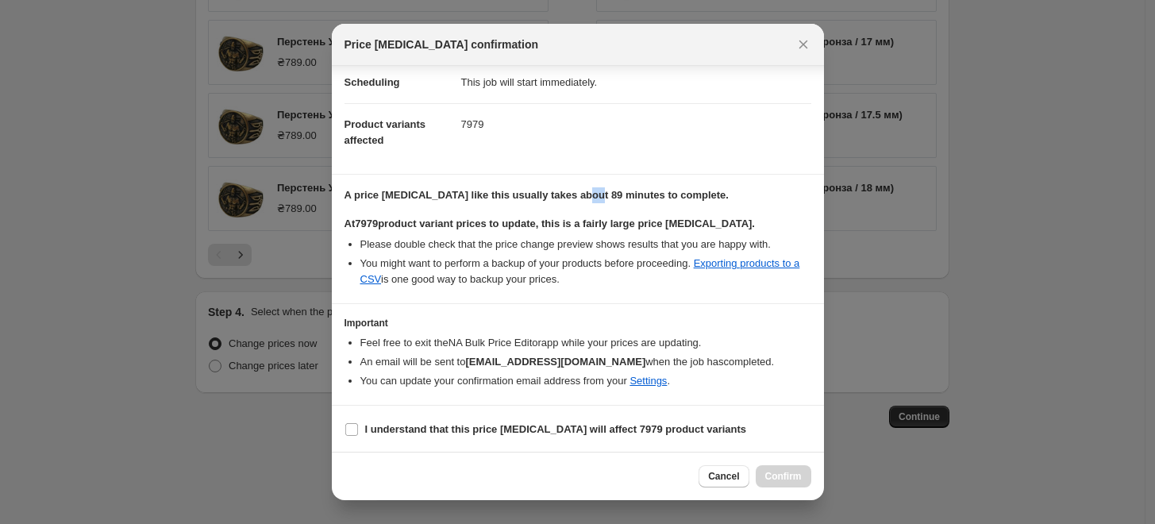
drag, startPoint x: 576, startPoint y: 199, endPoint x: 587, endPoint y: 200, distance: 11.1
click at [587, 200] on b "A price [MEDICAL_DATA] like this usually takes about 89 minutes to complete." at bounding box center [537, 195] width 384 height 12
click at [402, 431] on b "I understand that this price [MEDICAL_DATA] will affect 7979 product variants" at bounding box center [556, 429] width 382 height 12
click at [358, 431] on input "I understand that this price [MEDICAL_DATA] will affect 7979 product variants" at bounding box center [351, 429] width 13 height 13
checkbox input "true"
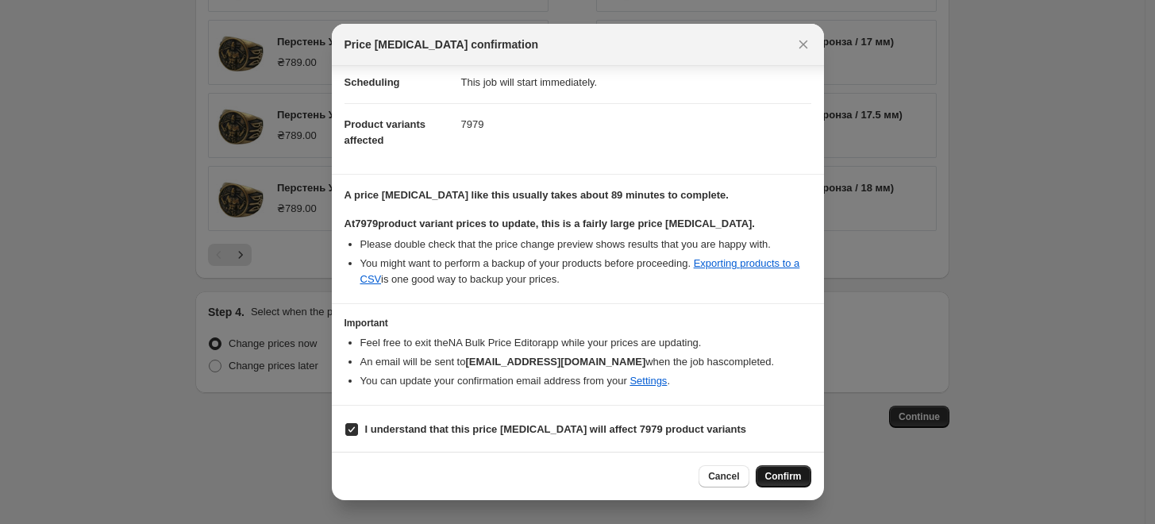
click at [797, 480] on span "Confirm" at bounding box center [784, 476] width 37 height 13
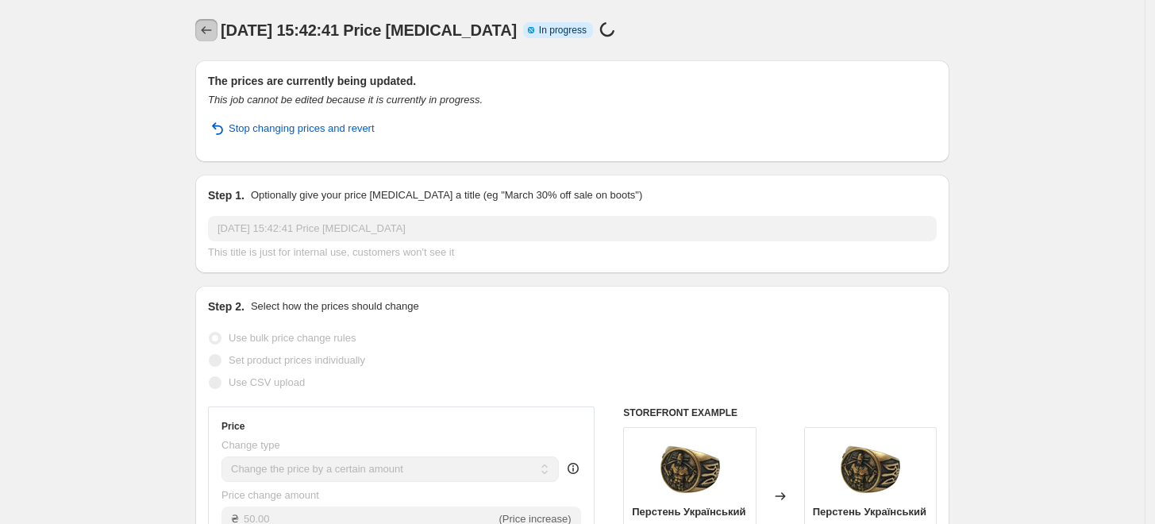
click at [210, 27] on icon "Price change jobs" at bounding box center [207, 30] width 10 height 8
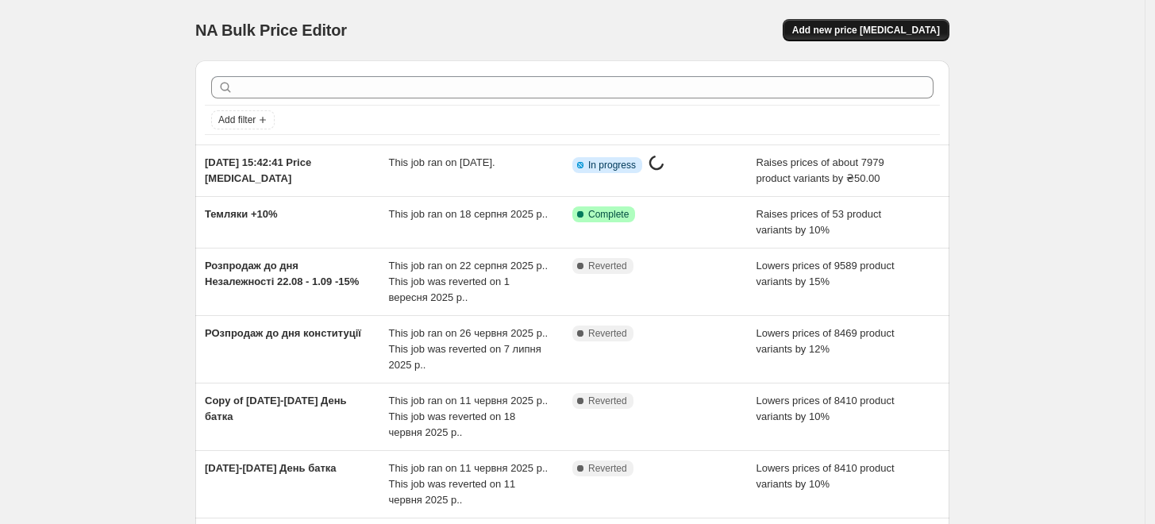
click at [914, 30] on span "Add new price [MEDICAL_DATA]" at bounding box center [867, 30] width 148 height 13
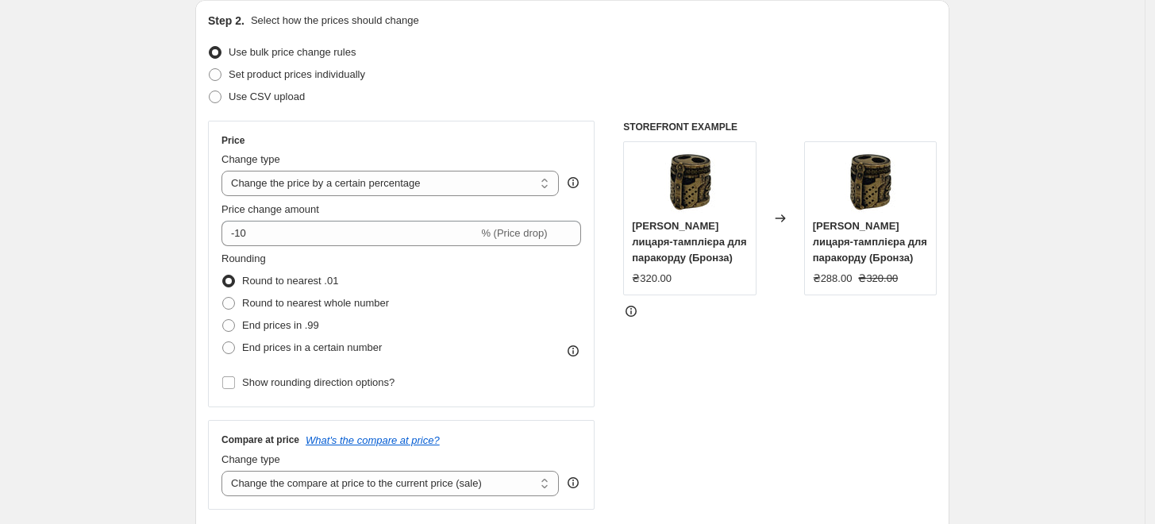
scroll to position [176, 0]
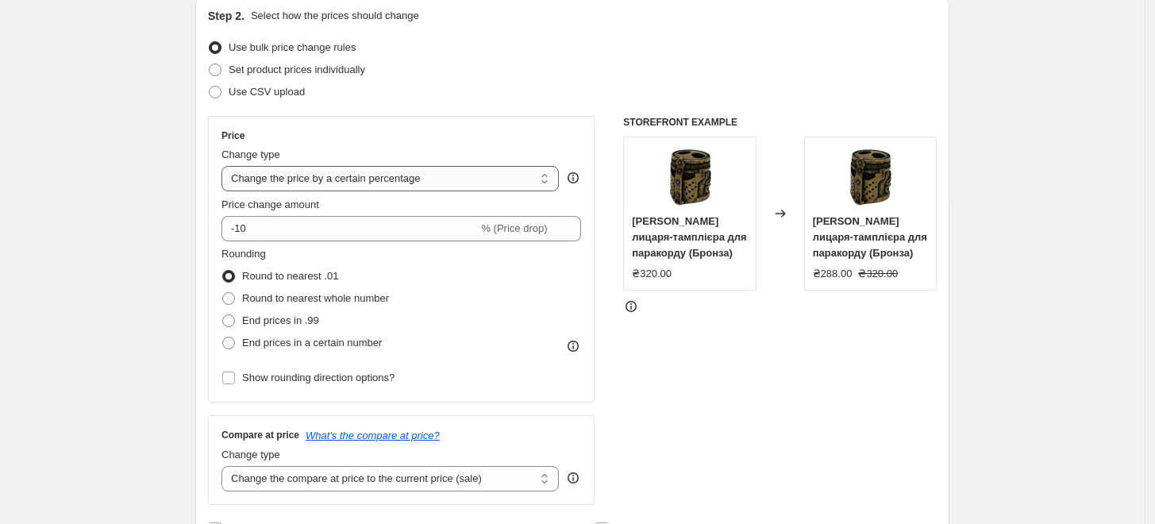
click at [343, 183] on select "Change the price to a certain amount Change the price by a certain amount Chang…" at bounding box center [391, 178] width 338 height 25
select select "by"
click at [226, 166] on select "Change the price to a certain amount Change the price by a certain amount Chang…" at bounding box center [391, 178] width 338 height 25
type input "-10.00"
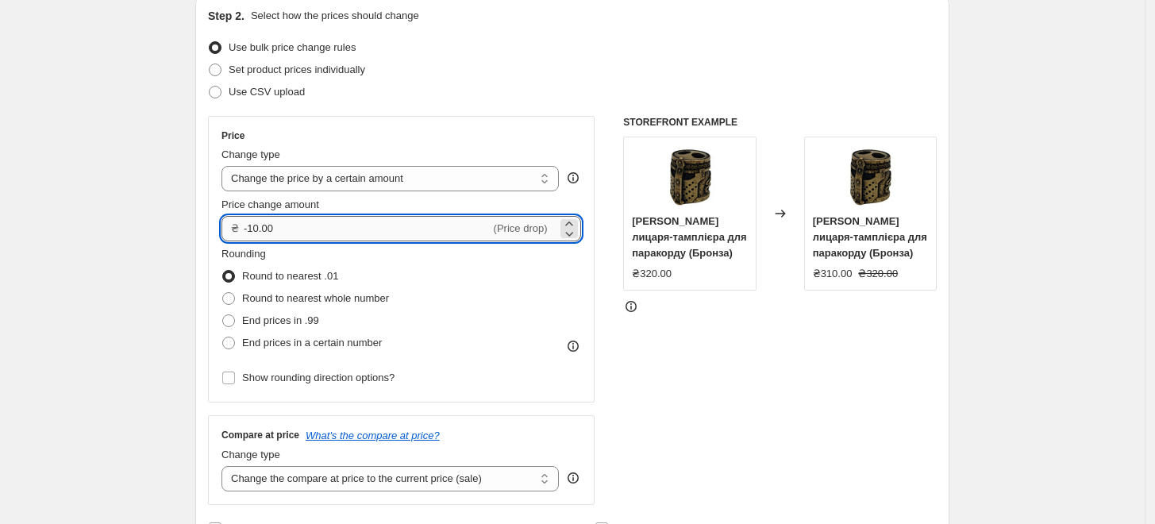
click at [261, 227] on input "-10.00" at bounding box center [367, 228] width 247 height 25
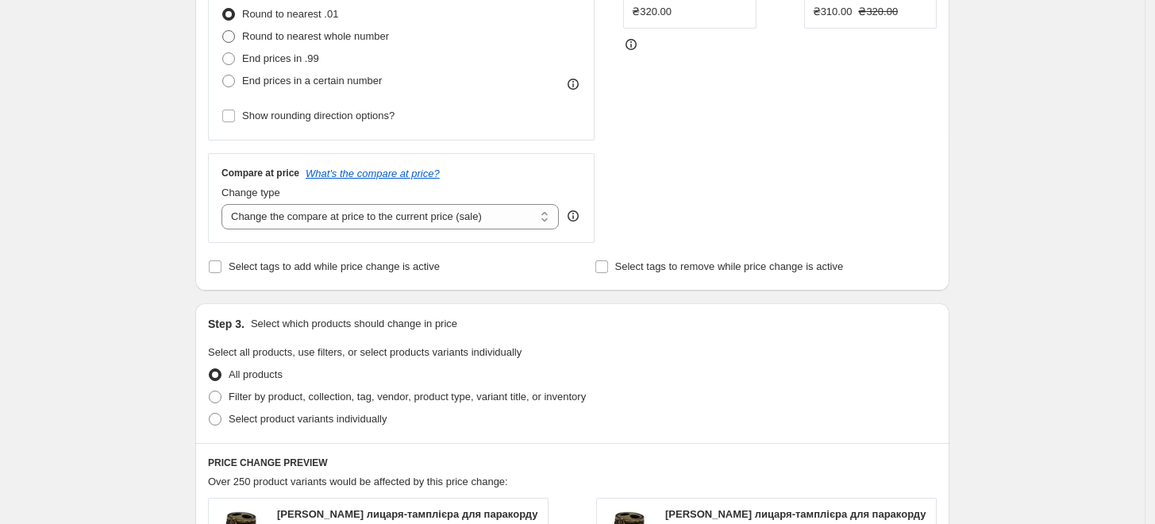
scroll to position [441, 0]
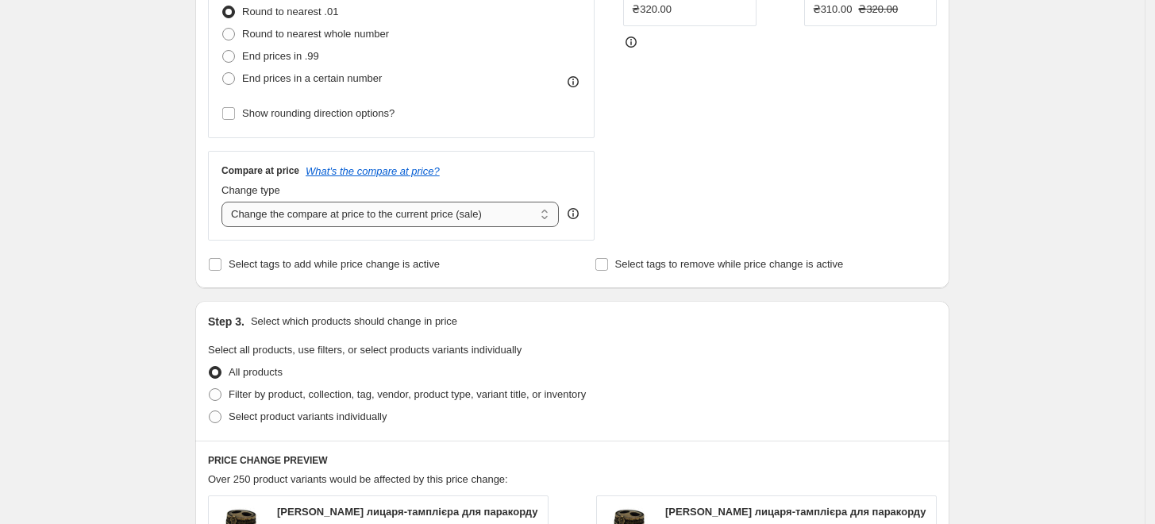
type input "50.00"
click at [343, 219] on select "Change the compare at price to the current price (sale) Change the compare at p…" at bounding box center [391, 214] width 338 height 25
select select "remove"
click at [226, 202] on select "Change the compare at price to the current price (sale) Change the compare at p…" at bounding box center [391, 214] width 338 height 25
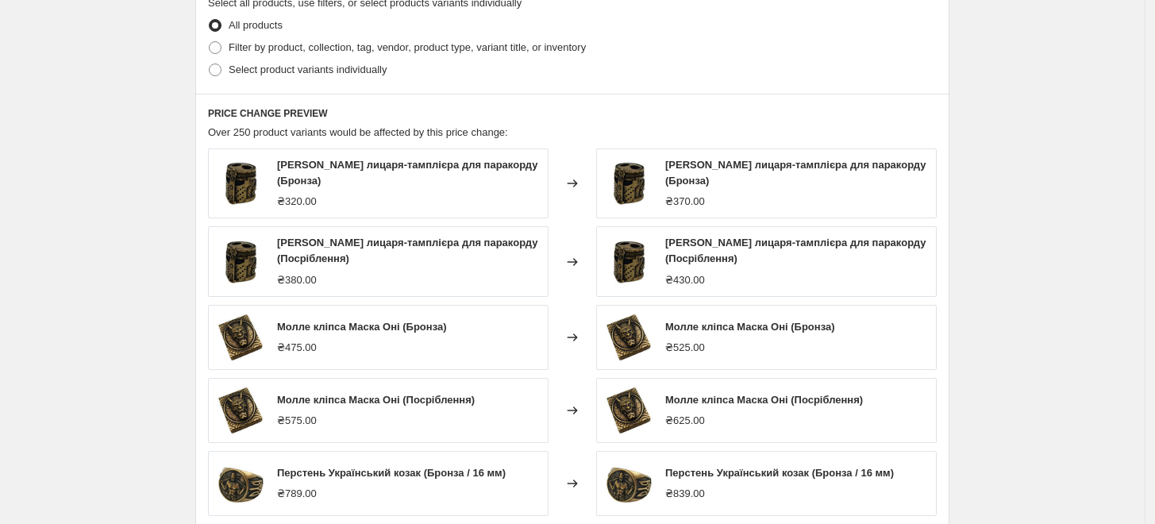
scroll to position [794, 0]
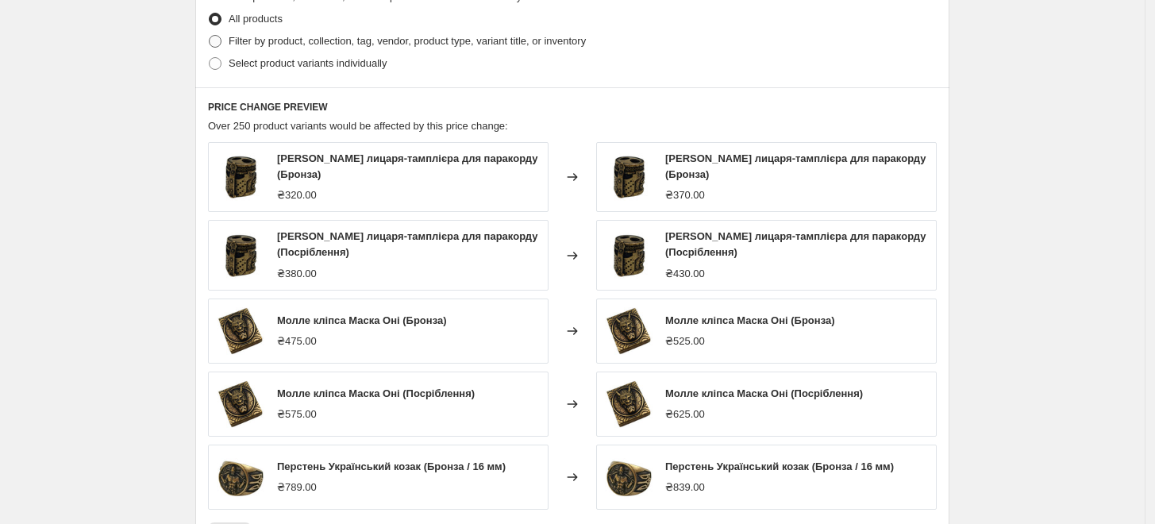
click at [300, 42] on span "Filter by product, collection, tag, vendor, product type, variant title, or inv…" at bounding box center [407, 41] width 357 height 12
click at [210, 36] on input "Filter by product, collection, tag, vendor, product type, variant title, or inv…" at bounding box center [209, 35] width 1 height 1
radio input "true"
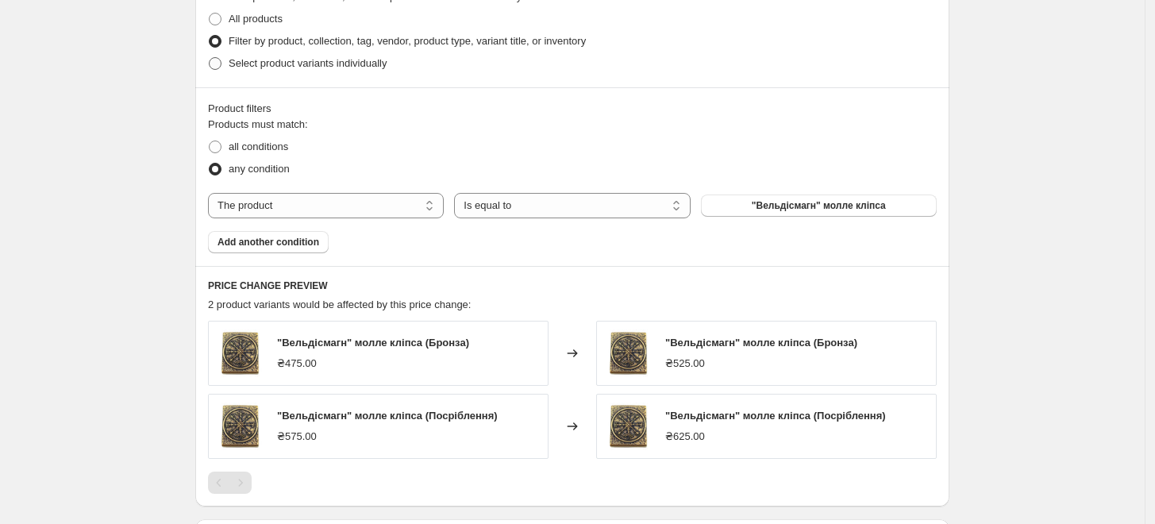
click at [280, 68] on span "Select product variants individually" at bounding box center [308, 63] width 158 height 12
click at [210, 58] on input "Select product variants individually" at bounding box center [209, 57] width 1 height 1
radio input "true"
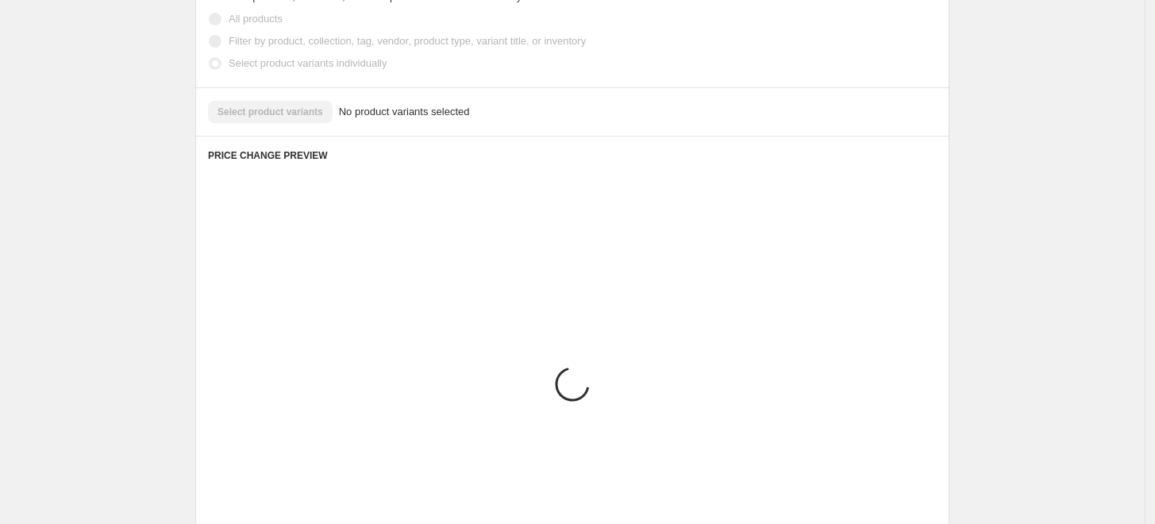
scroll to position [712, 0]
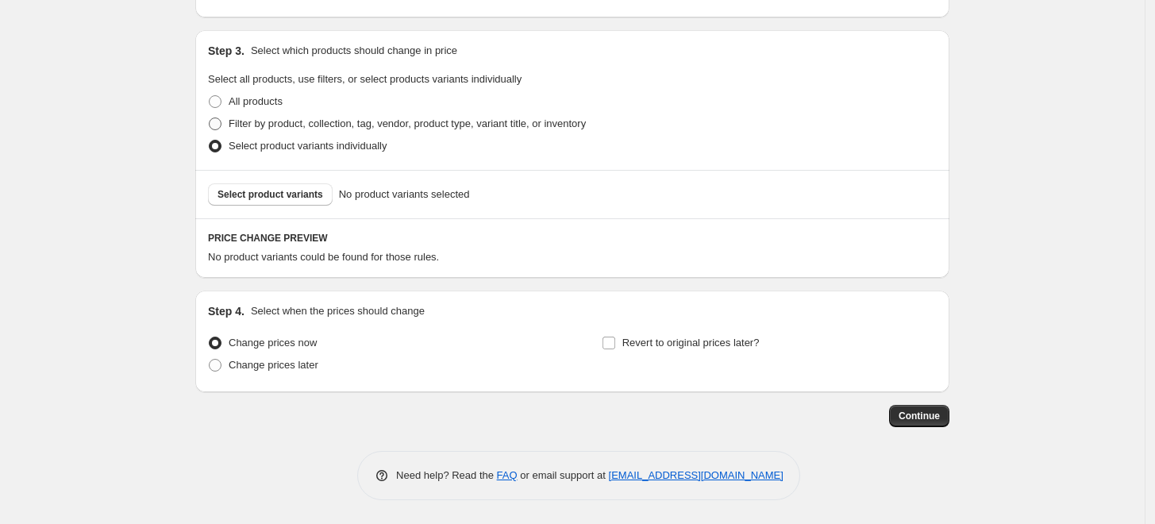
click at [277, 41] on div "Step 3. Select which products should change in price Select all products, use f…" at bounding box center [572, 100] width 754 height 140
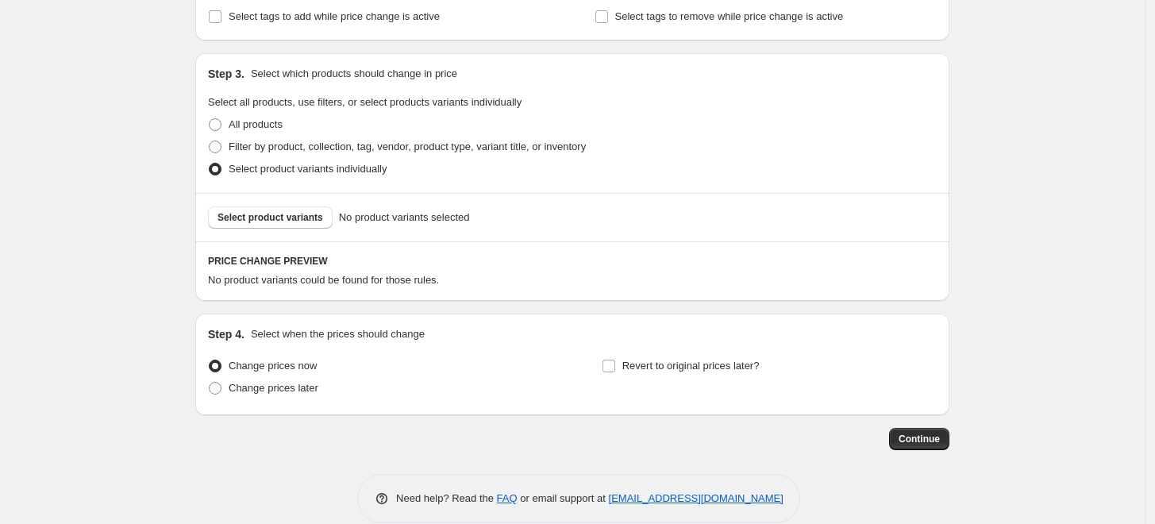
scroll to position [623, 0]
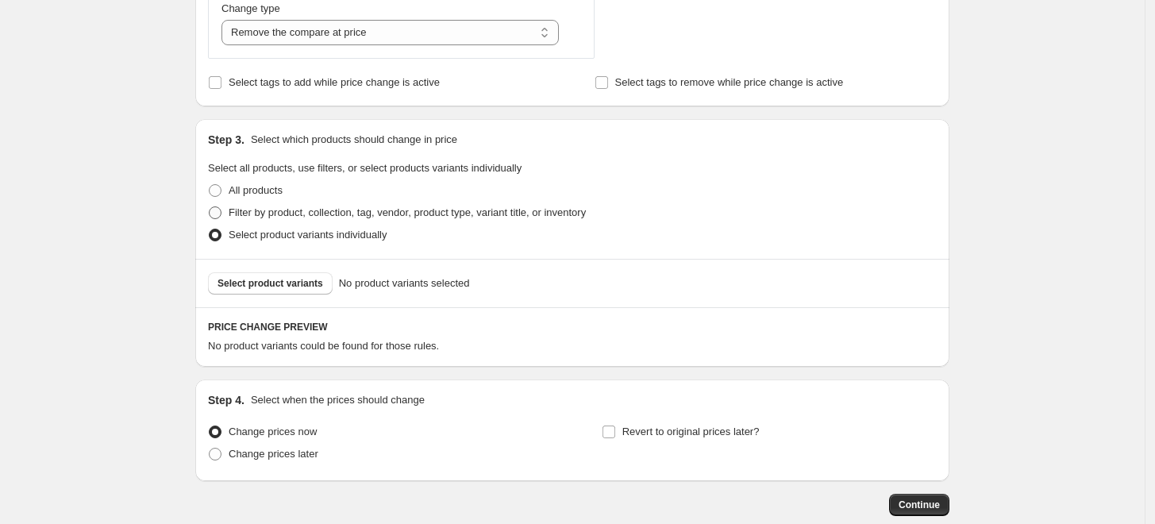
click at [274, 210] on span "Filter by product, collection, tag, vendor, product type, variant title, or inv…" at bounding box center [407, 212] width 357 height 12
click at [210, 207] on input "Filter by product, collection, tag, vendor, product type, variant title, or inv…" at bounding box center [209, 206] width 1 height 1
radio input "true"
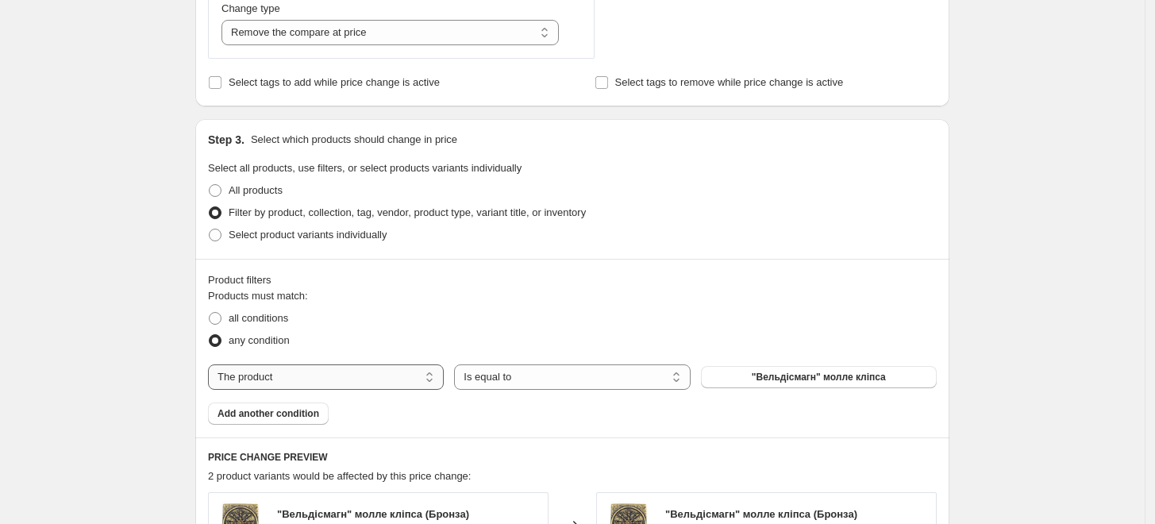
click at [350, 366] on select "The product The product's collection The product's tag The product's vendor The…" at bounding box center [326, 377] width 236 height 25
select select "collection"
click at [844, 377] on span "[DEMOGRAPHIC_DATA] перстні" at bounding box center [819, 377] width 147 height 13
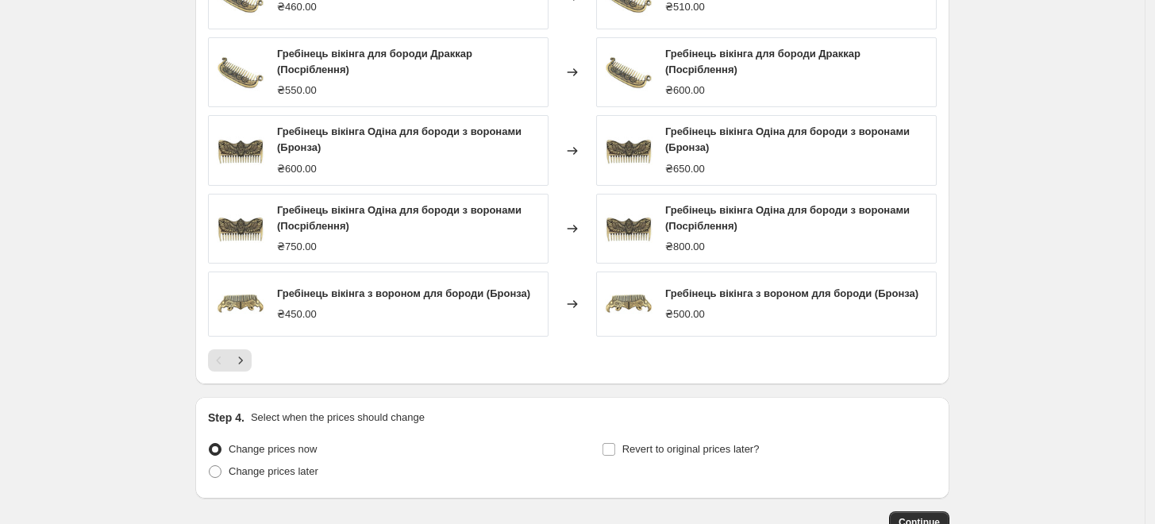
scroll to position [1256, 0]
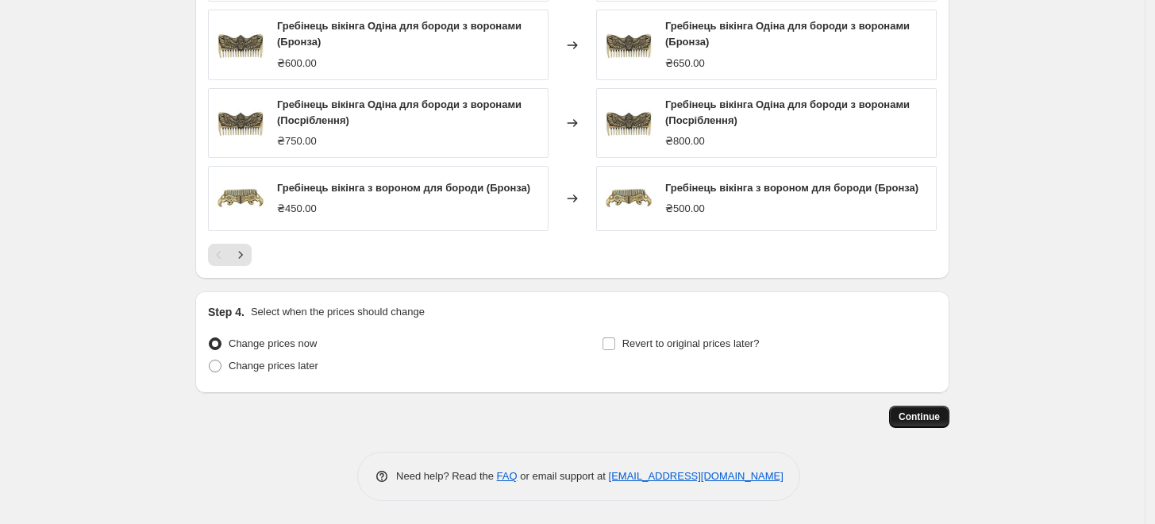
click at [920, 418] on span "Continue" at bounding box center [919, 417] width 41 height 13
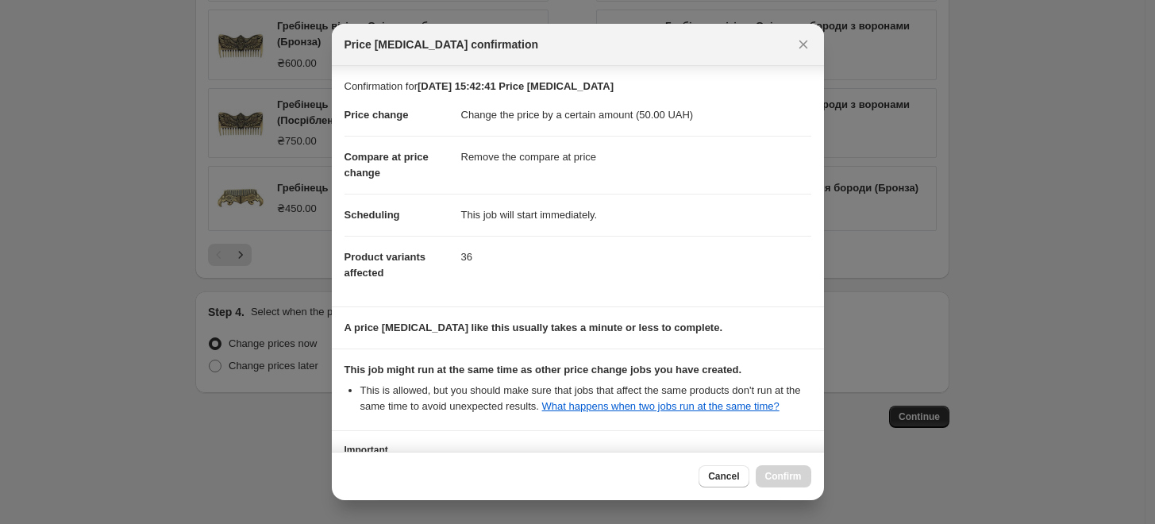
scroll to position [142, 0]
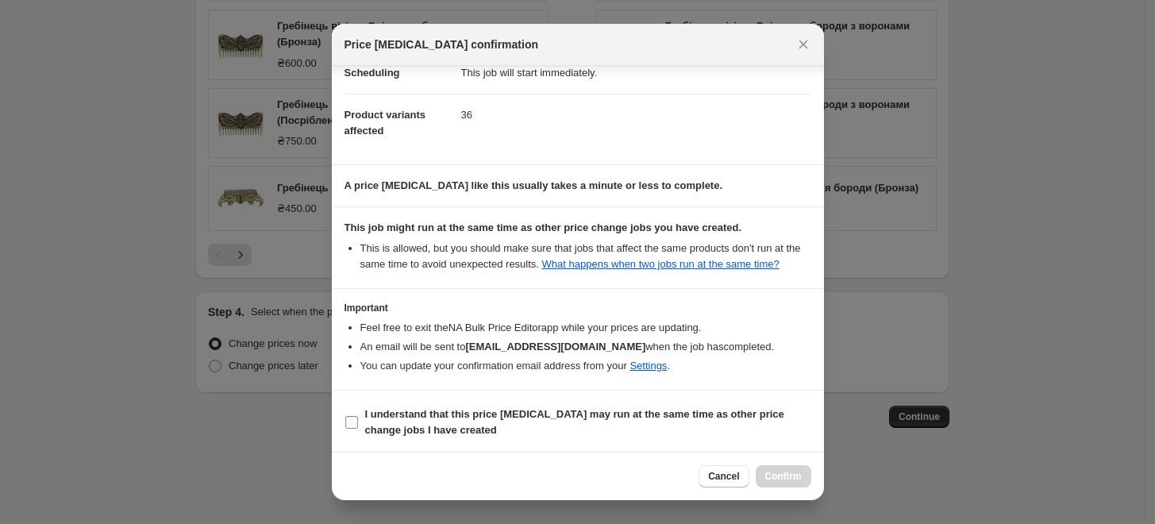
click at [356, 420] on input "I understand that this price [MEDICAL_DATA] may run at the same time as other p…" at bounding box center [351, 422] width 13 height 13
checkbox input "true"
click at [773, 476] on span "Confirm" at bounding box center [784, 476] width 37 height 13
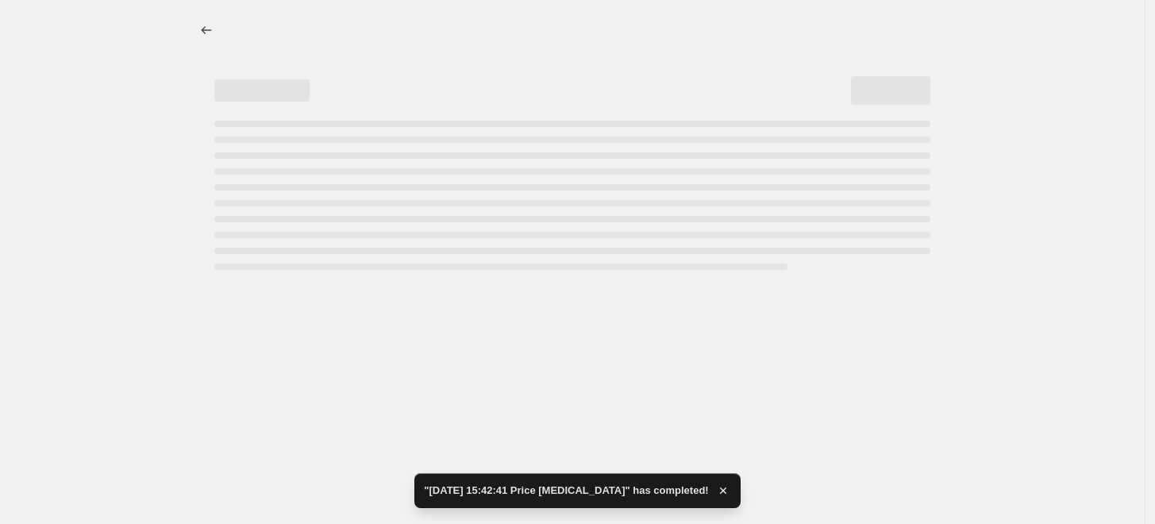
select select "by"
select select "remove"
select select "collection"
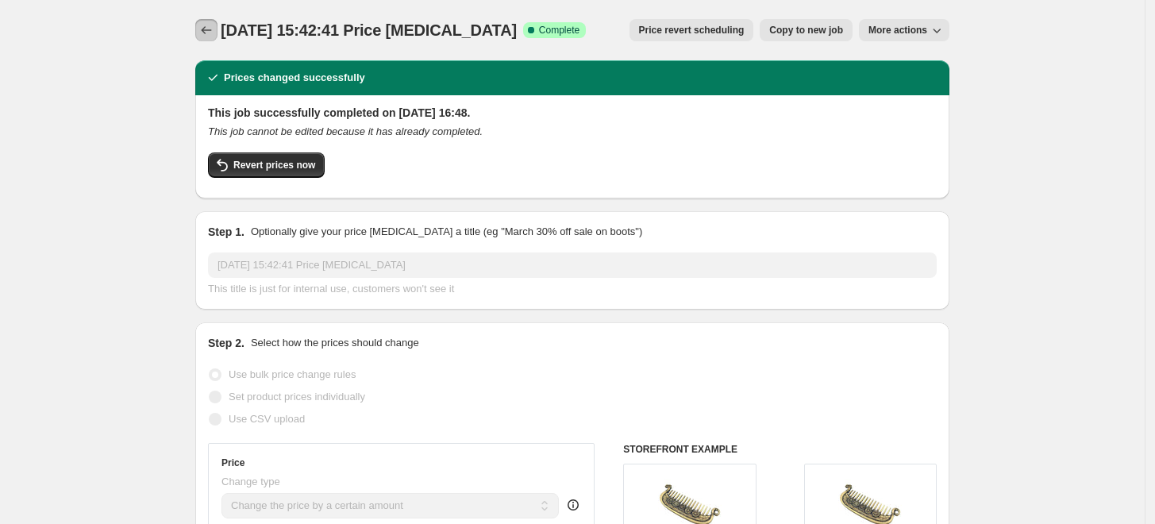
click at [213, 33] on icon "Price change jobs" at bounding box center [207, 30] width 16 height 16
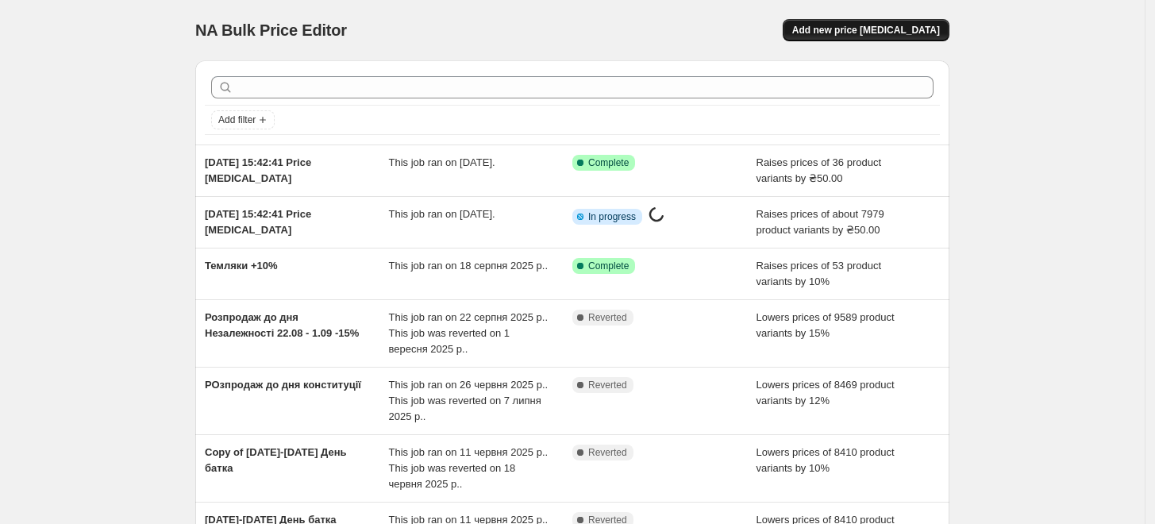
click at [848, 33] on span "Add new price [MEDICAL_DATA]" at bounding box center [867, 30] width 148 height 13
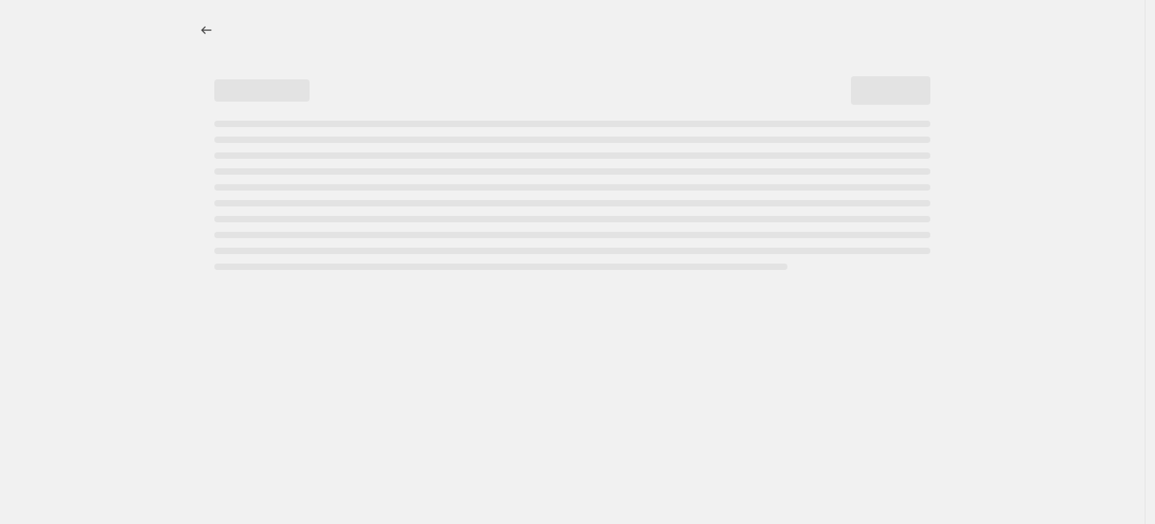
select select "percentage"
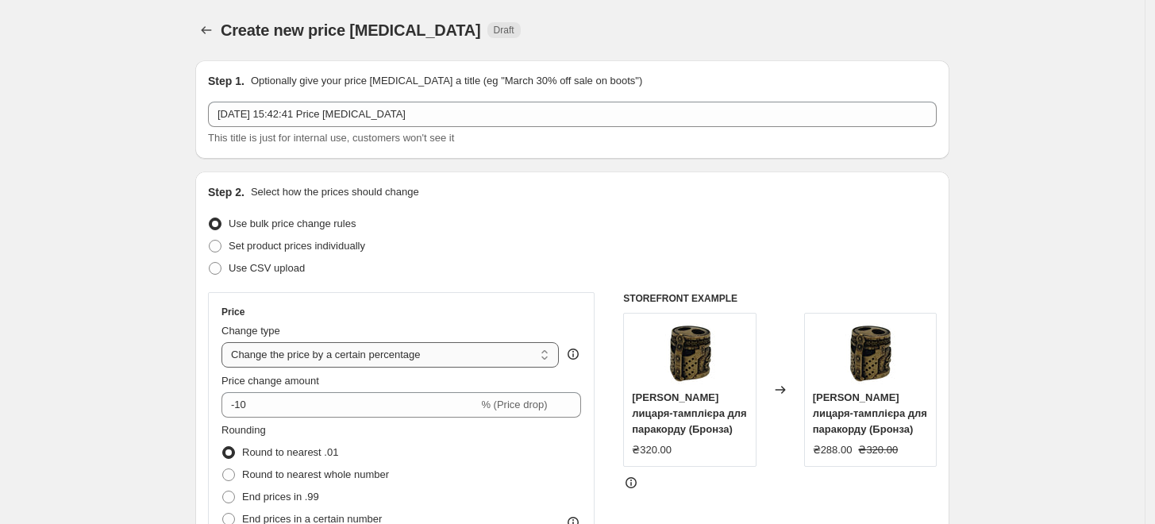
click at [310, 350] on select "Change the price to a certain amount Change the price by a certain amount Chang…" at bounding box center [391, 354] width 338 height 25
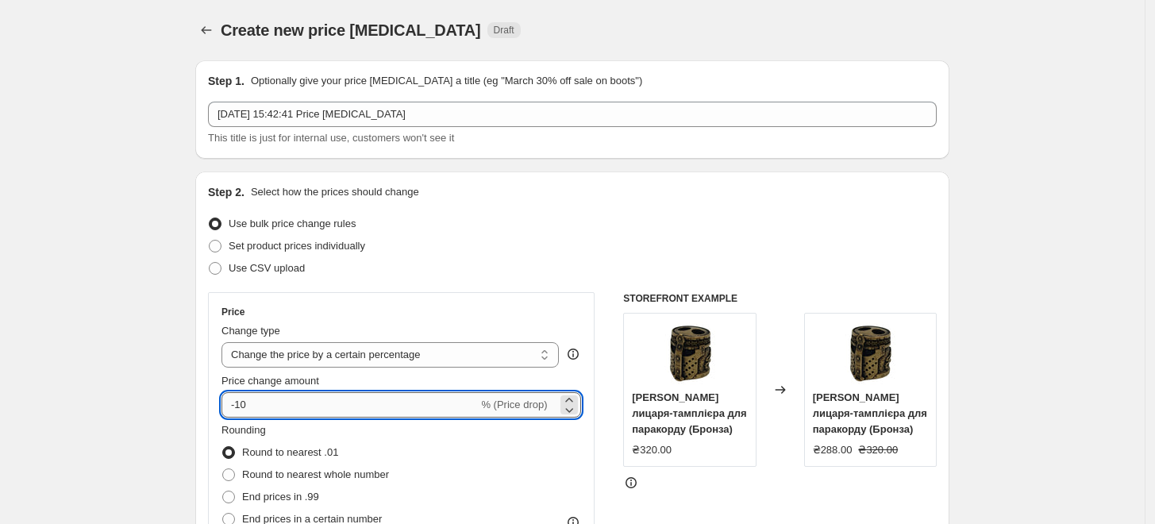
click at [244, 407] on input "-10" at bounding box center [350, 404] width 257 height 25
type input "10"
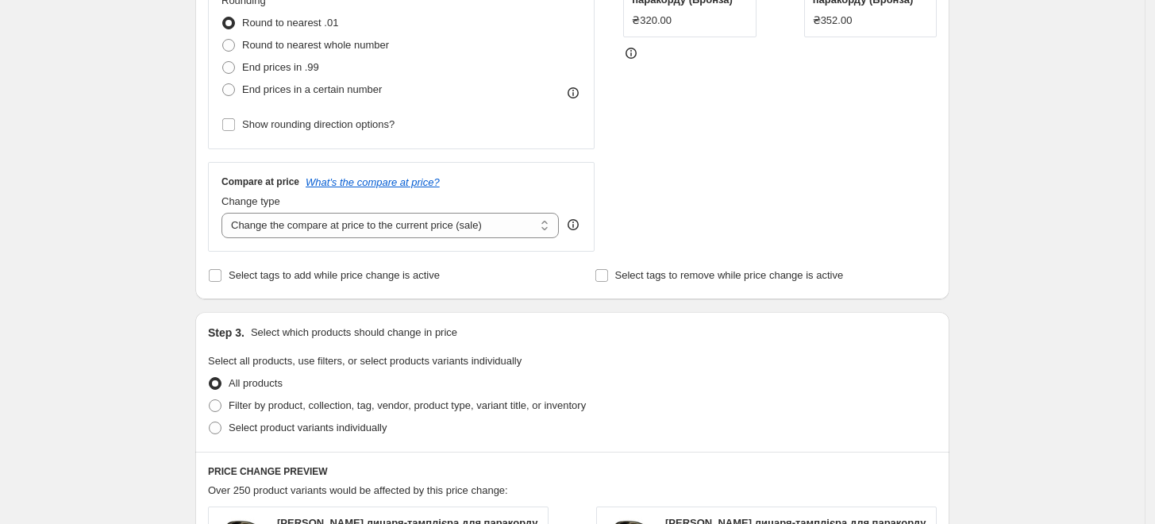
scroll to position [441, 0]
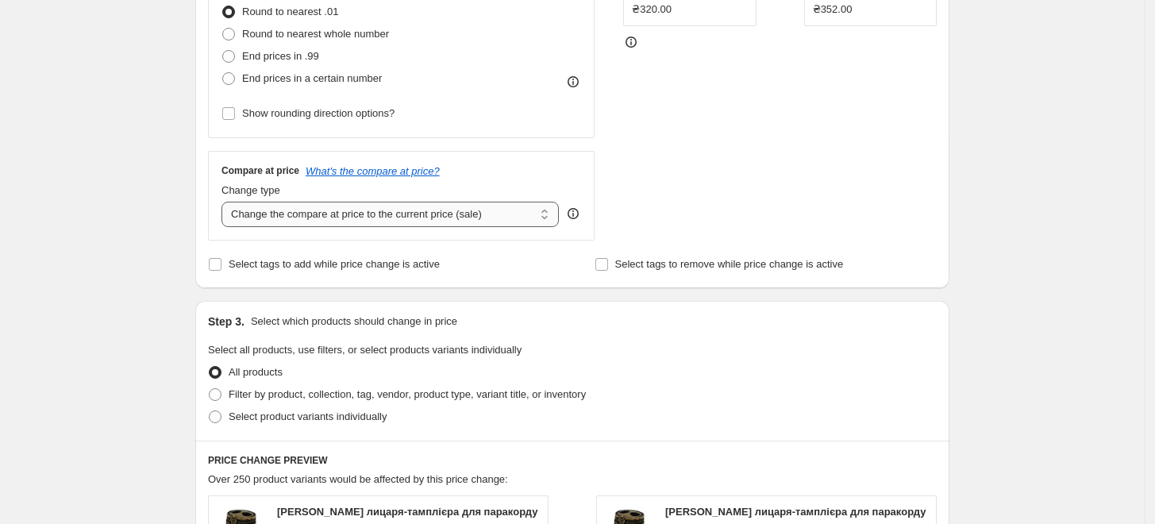
click at [348, 215] on select "Change the compare at price to the current price (sale) Change the compare at p…" at bounding box center [391, 214] width 338 height 25
select select "remove"
click at [226, 202] on select "Change the compare at price to the current price (sale) Change the compare at p…" at bounding box center [391, 214] width 338 height 25
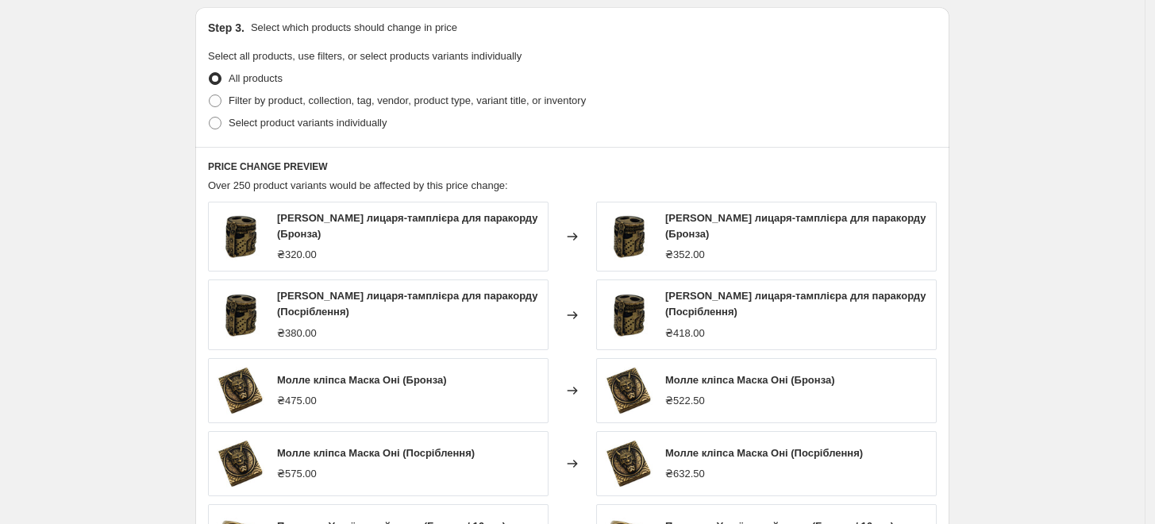
scroll to position [719, 0]
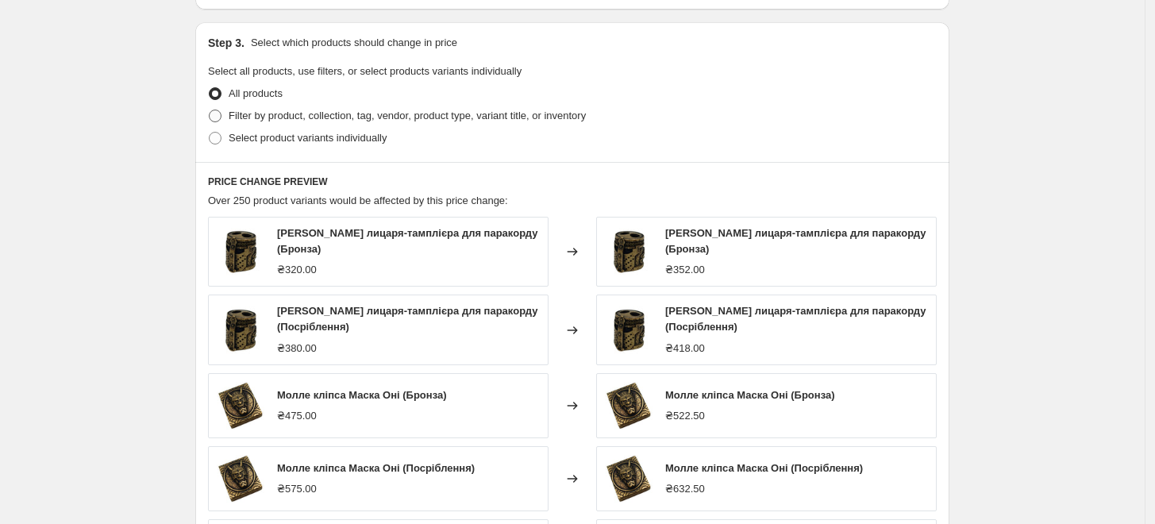
click at [245, 125] on label "Filter by product, collection, tag, vendor, product type, variant title, or inv…" at bounding box center [397, 116] width 378 height 22
click at [210, 110] on input "Filter by product, collection, tag, vendor, product type, variant title, or inv…" at bounding box center [209, 110] width 1 height 1
radio input "true"
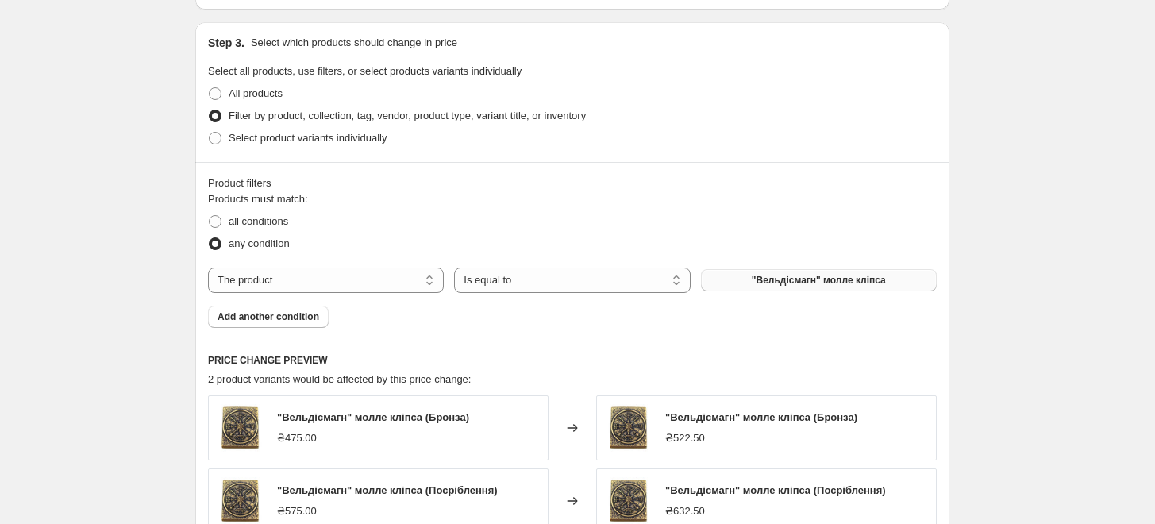
click at [781, 278] on span ""Вельдісмагн" молле кліпса" at bounding box center [819, 280] width 134 height 13
click at [272, 284] on select "The product The product's collection The product's tag The product's vendor The…" at bounding box center [326, 280] width 236 height 25
select select "collection"
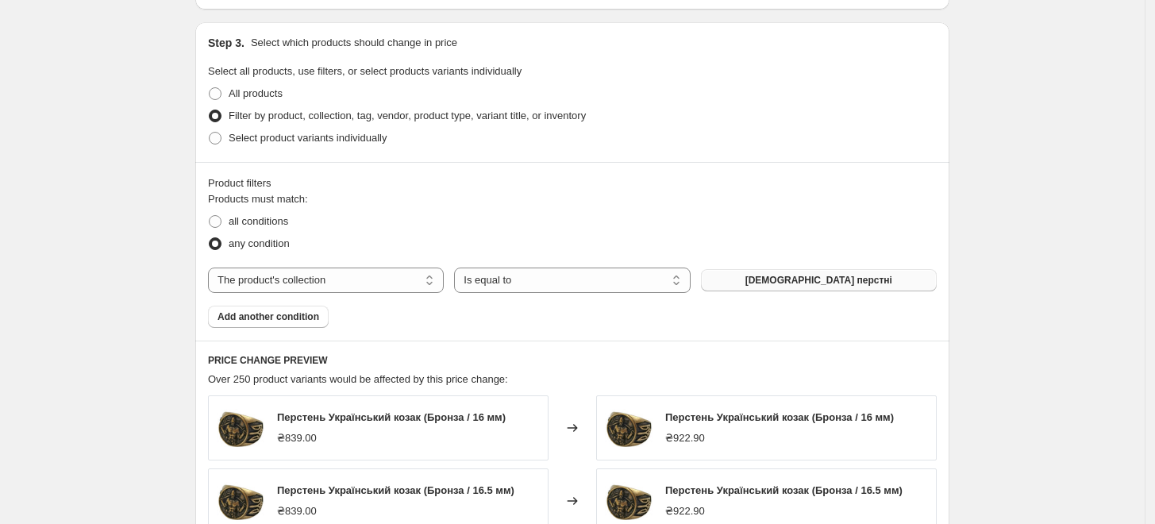
click at [791, 280] on span "[DEMOGRAPHIC_DATA] перстні" at bounding box center [819, 280] width 147 height 13
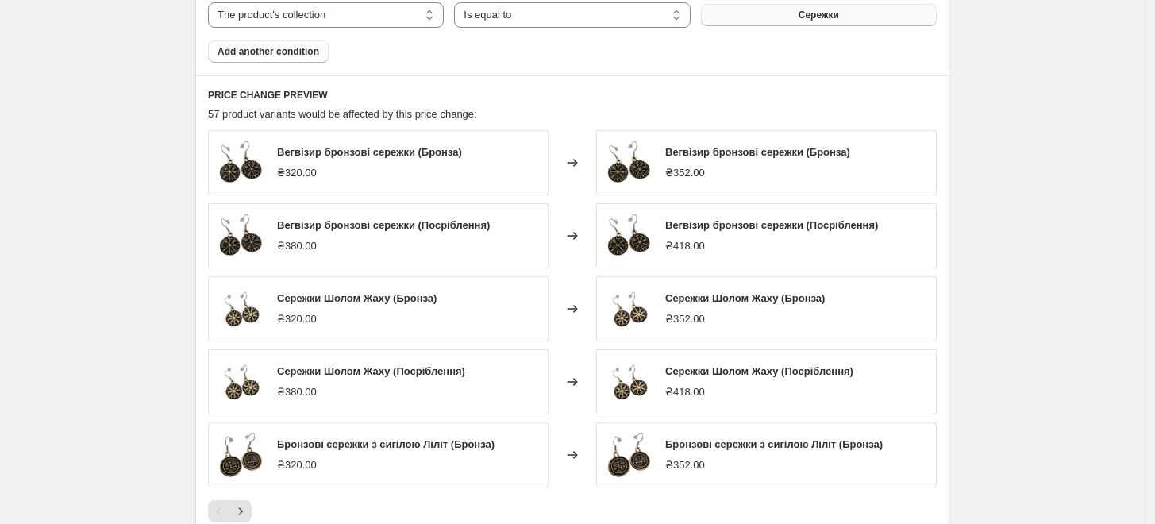
scroll to position [1241, 0]
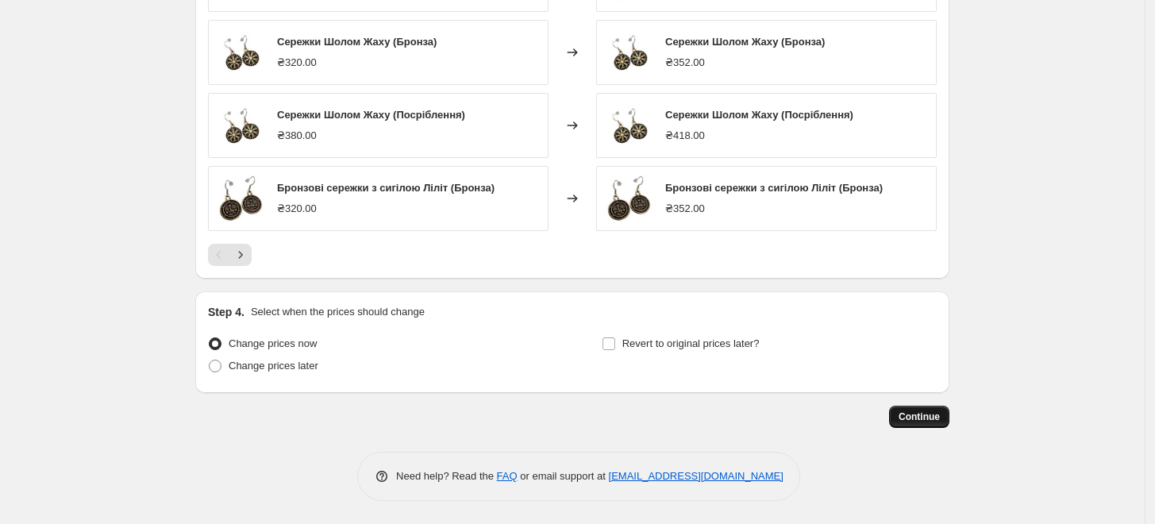
click at [928, 411] on span "Continue" at bounding box center [919, 417] width 41 height 13
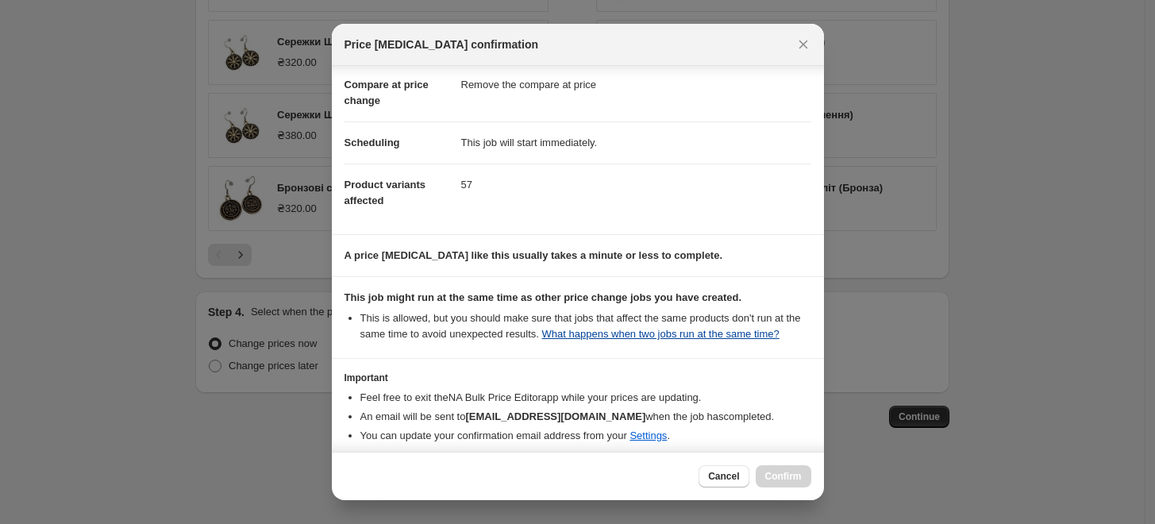
scroll to position [142, 0]
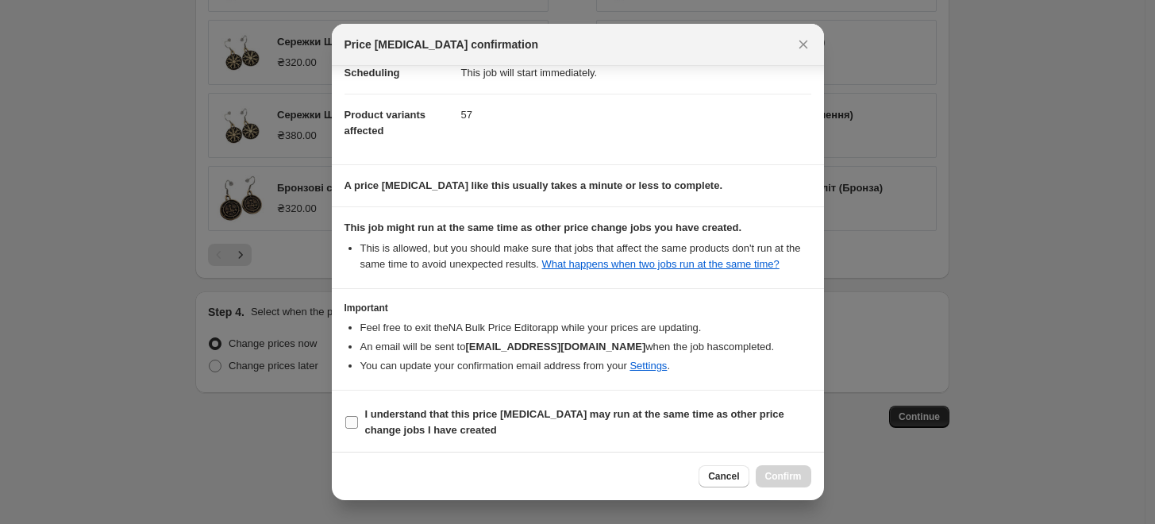
click at [349, 419] on input "I understand that this price [MEDICAL_DATA] may run at the same time as other p…" at bounding box center [351, 422] width 13 height 13
checkbox input "true"
click at [797, 477] on span "Confirm" at bounding box center [784, 476] width 37 height 13
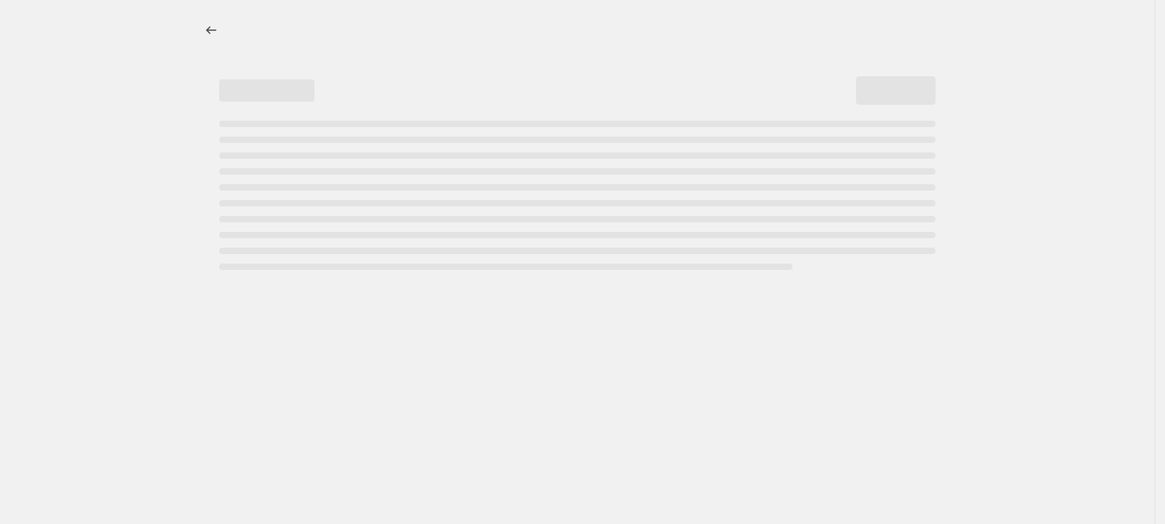
select select "percentage"
select select "remove"
select select "collection"
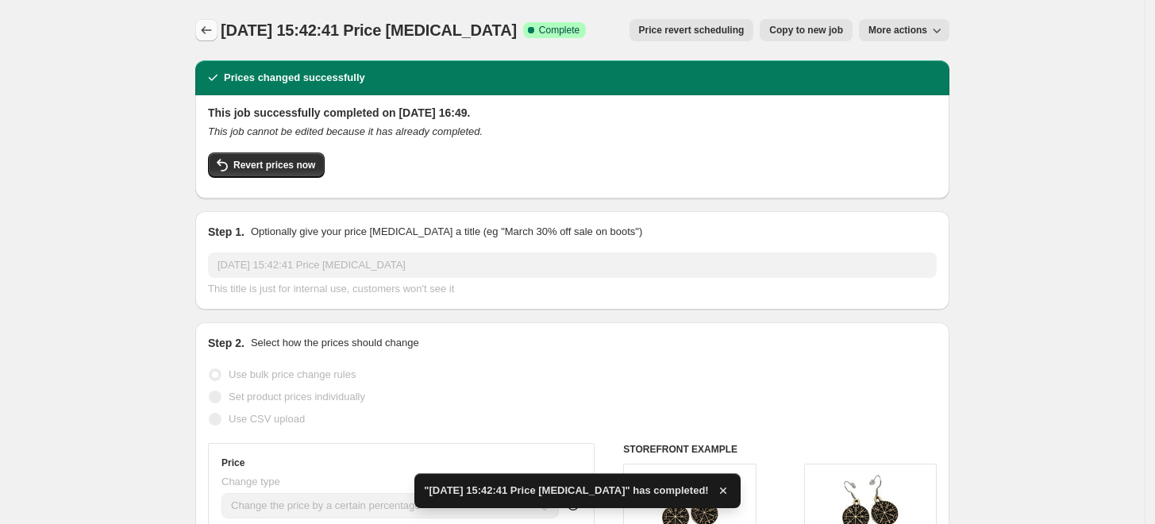
click at [213, 37] on icon "Price change jobs" at bounding box center [207, 30] width 16 height 16
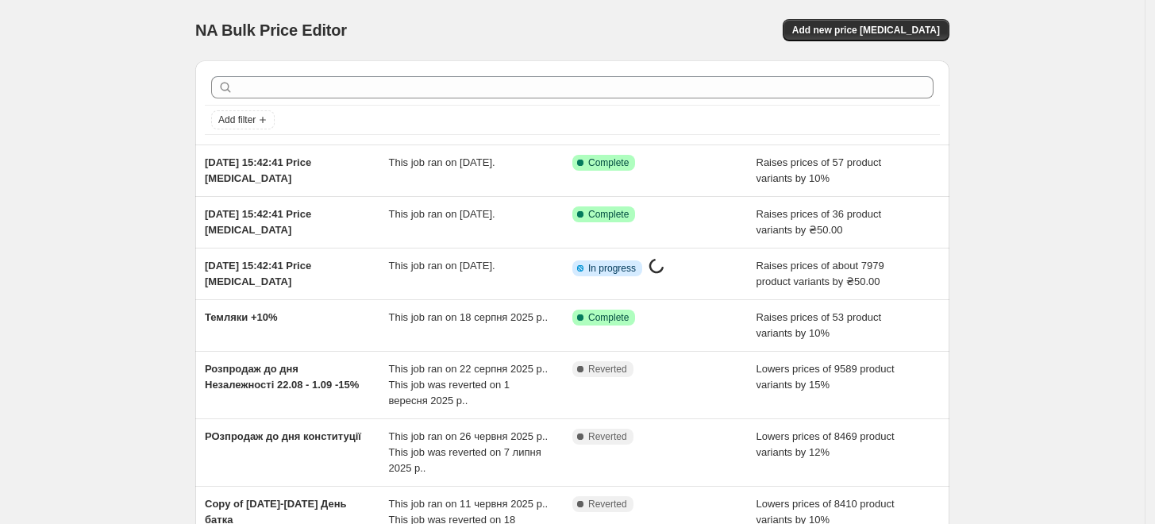
click at [879, 17] on div "NA Bulk Price Editor. This page is ready NA Bulk Price Editor Add new price [ME…" at bounding box center [572, 30] width 754 height 60
click at [888, 28] on span "Add new price [MEDICAL_DATA]" at bounding box center [867, 30] width 148 height 13
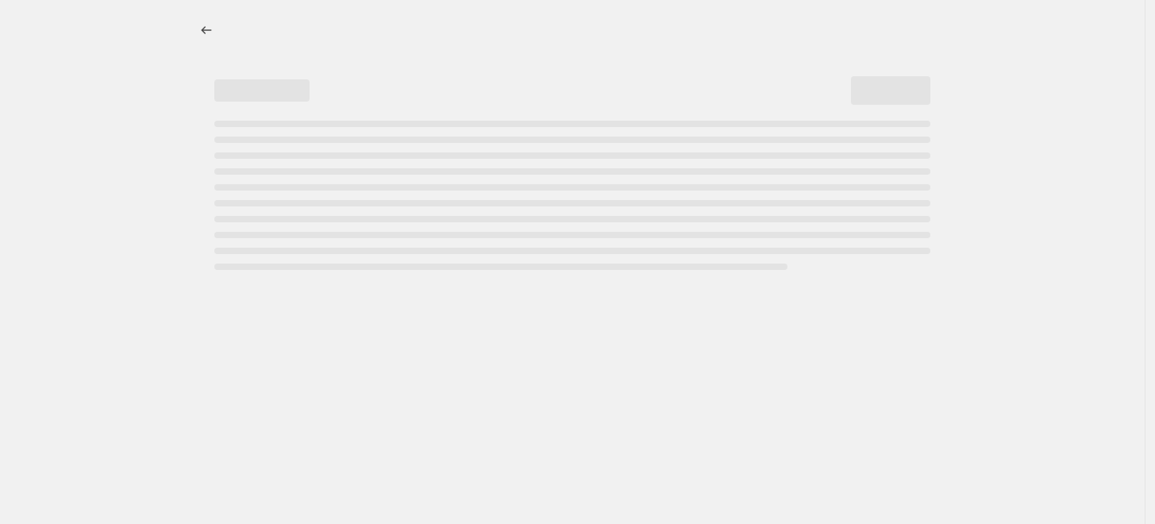
select select "percentage"
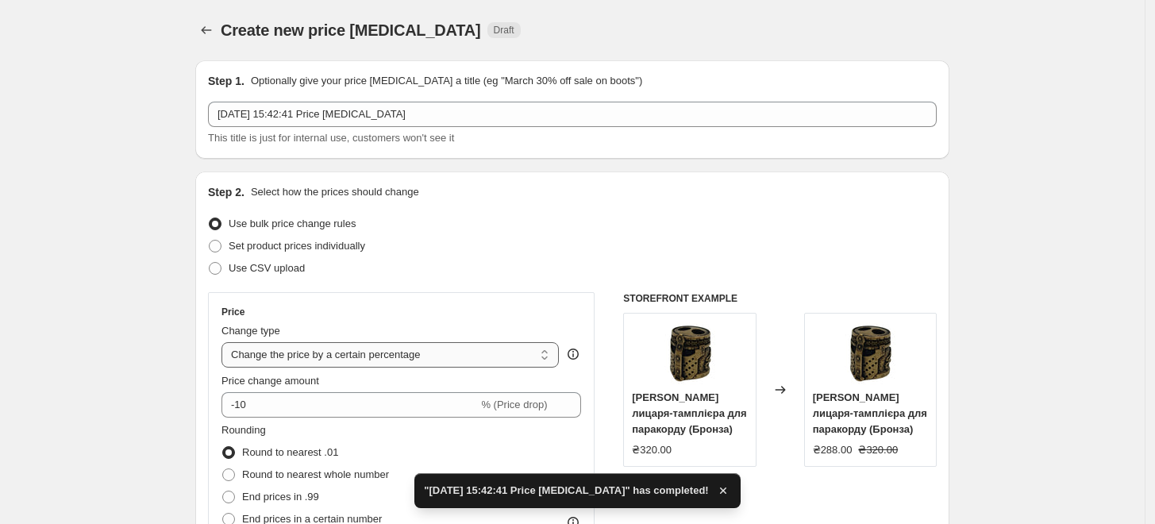
click at [367, 350] on select "Change the price to a certain amount Change the price by a certain amount Chang…" at bounding box center [391, 354] width 338 height 25
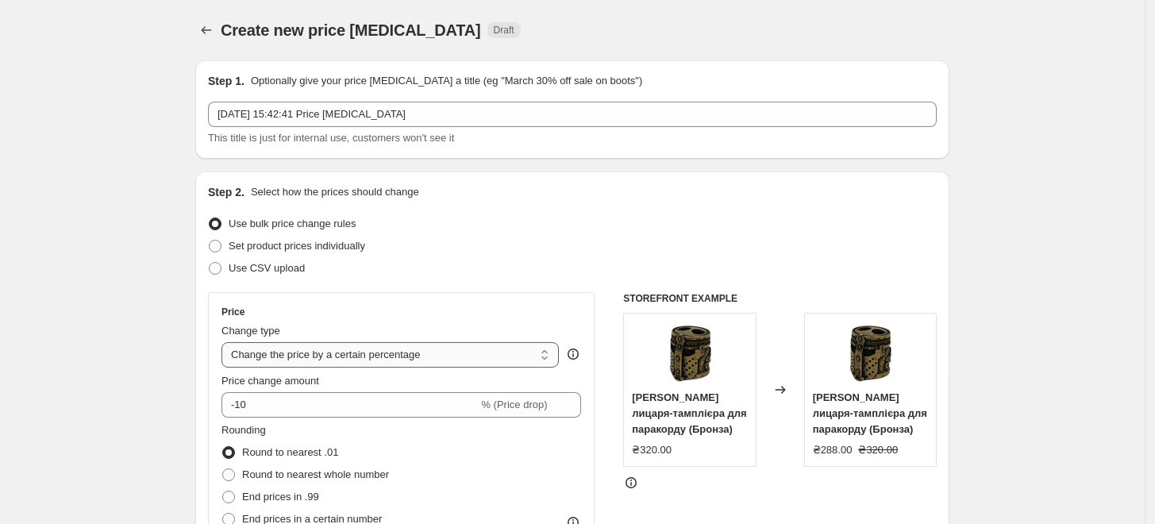
select select "by"
click at [226, 342] on select "Change the price to a certain amount Change the price by a certain amount Chang…" at bounding box center [391, 354] width 338 height 25
type input "-10.00"
click at [395, 365] on select "Change the price to a certain amount Change the price by a certain amount Chang…" at bounding box center [391, 354] width 338 height 25
select select "percentage"
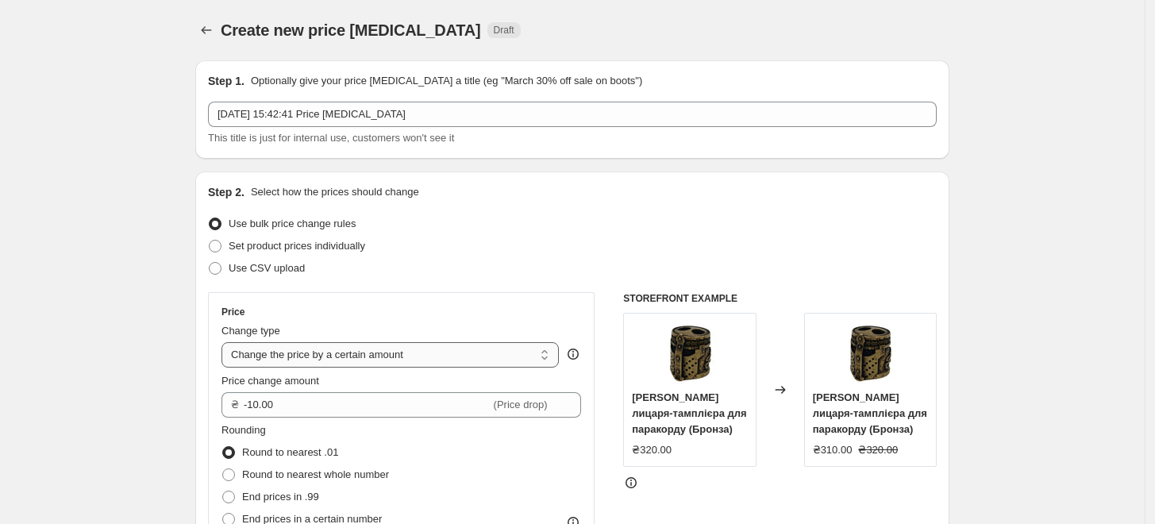
click at [226, 342] on select "Change the price to a certain amount Change the price by a certain amount Chang…" at bounding box center [391, 354] width 338 height 25
type input "-15"
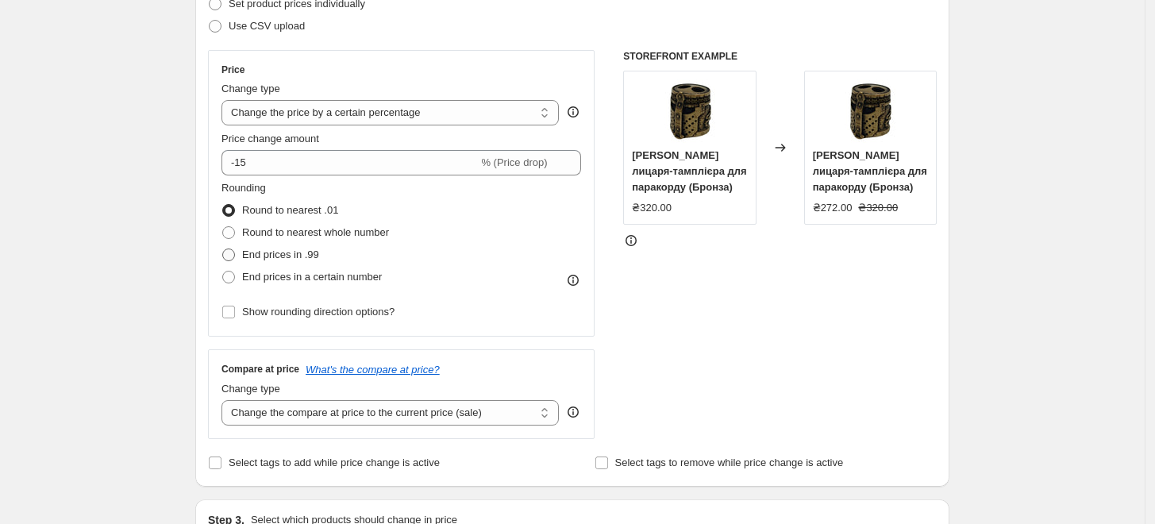
scroll to position [264, 0]
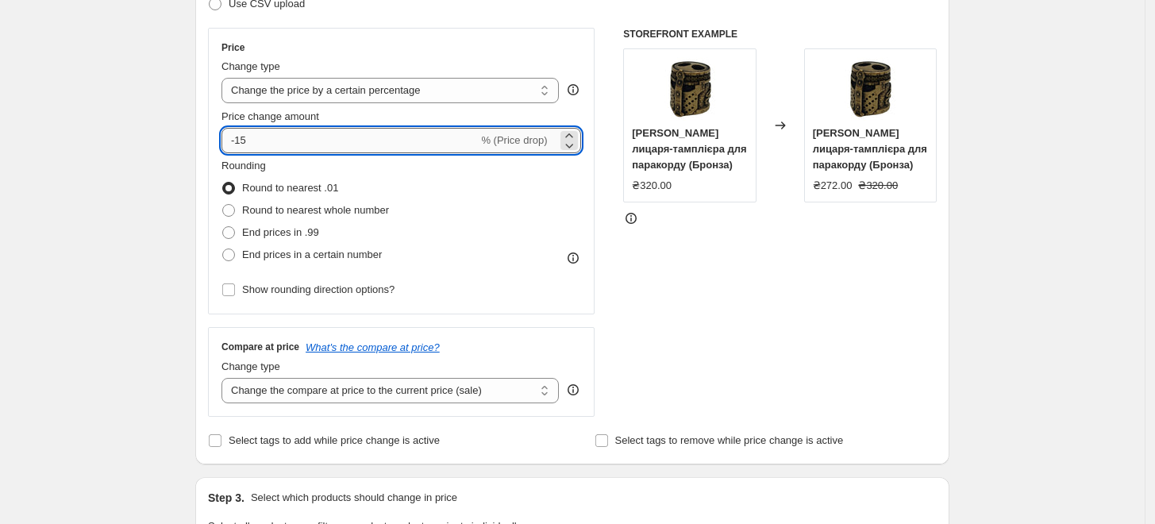
click at [239, 134] on input "-15" at bounding box center [350, 140] width 257 height 25
type input "10"
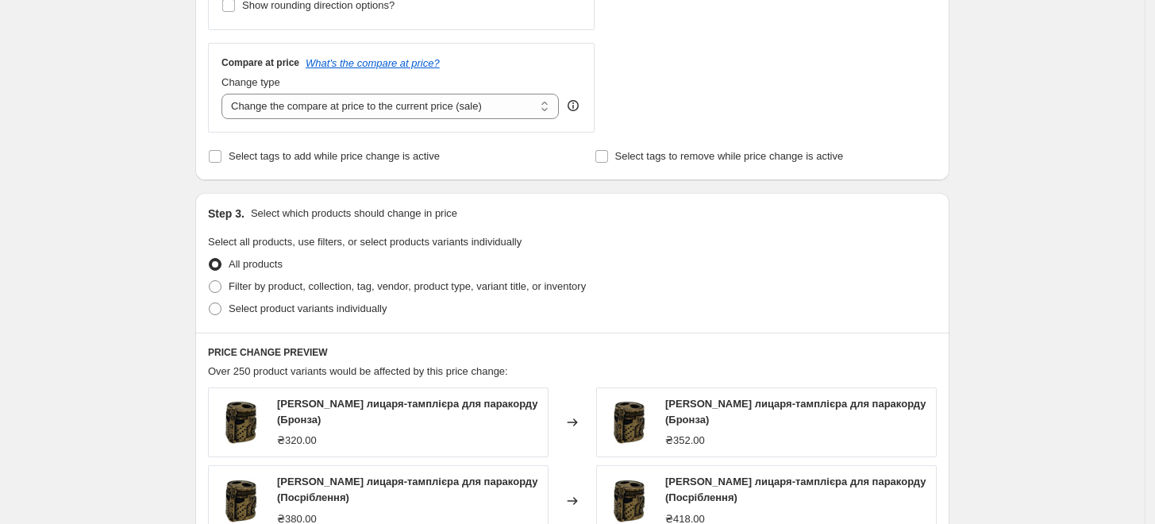
scroll to position [529, 0]
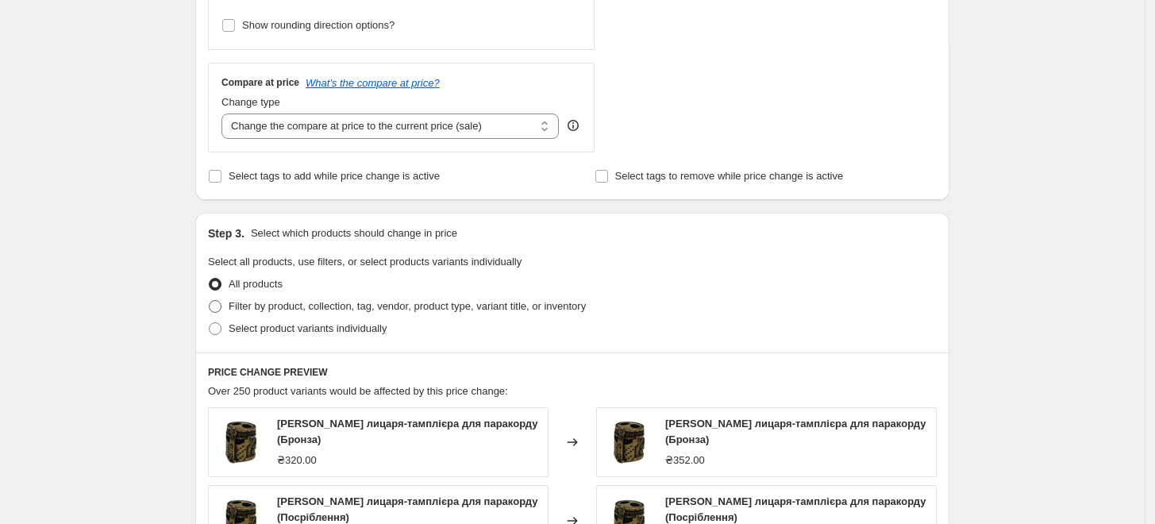
click at [279, 303] on span "Filter by product, collection, tag, vendor, product type, variant title, or inv…" at bounding box center [407, 306] width 357 height 12
click at [210, 301] on input "Filter by product, collection, tag, vendor, product type, variant title, or inv…" at bounding box center [209, 300] width 1 height 1
radio input "true"
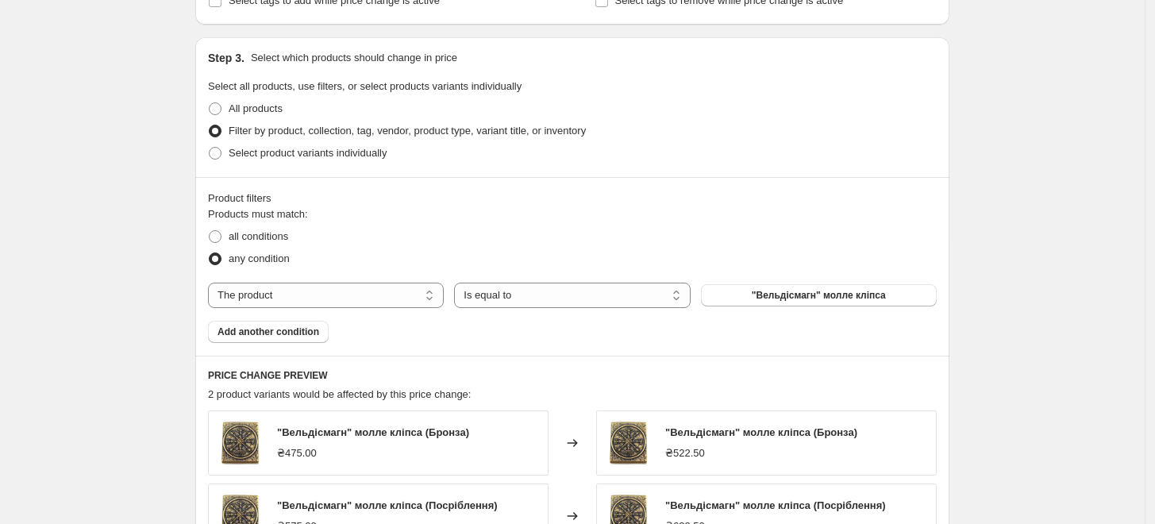
scroll to position [705, 0]
click at [323, 150] on span "Select product variants individually" at bounding box center [308, 152] width 158 height 12
click at [210, 147] on input "Select product variants individually" at bounding box center [209, 146] width 1 height 1
radio input "true"
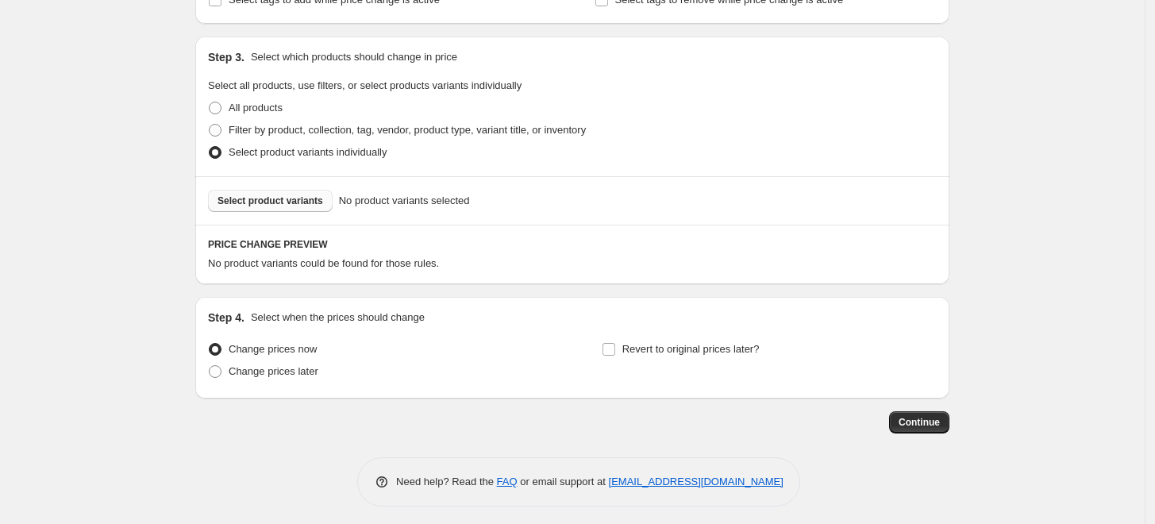
click at [315, 199] on span "Select product variants" at bounding box center [271, 201] width 106 height 13
click at [273, 131] on span "Filter by product, collection, tag, vendor, product type, variant title, or inv…" at bounding box center [407, 130] width 357 height 12
click at [210, 125] on input "Filter by product, collection, tag, vendor, product type, variant title, or inv…" at bounding box center [209, 124] width 1 height 1
radio input "true"
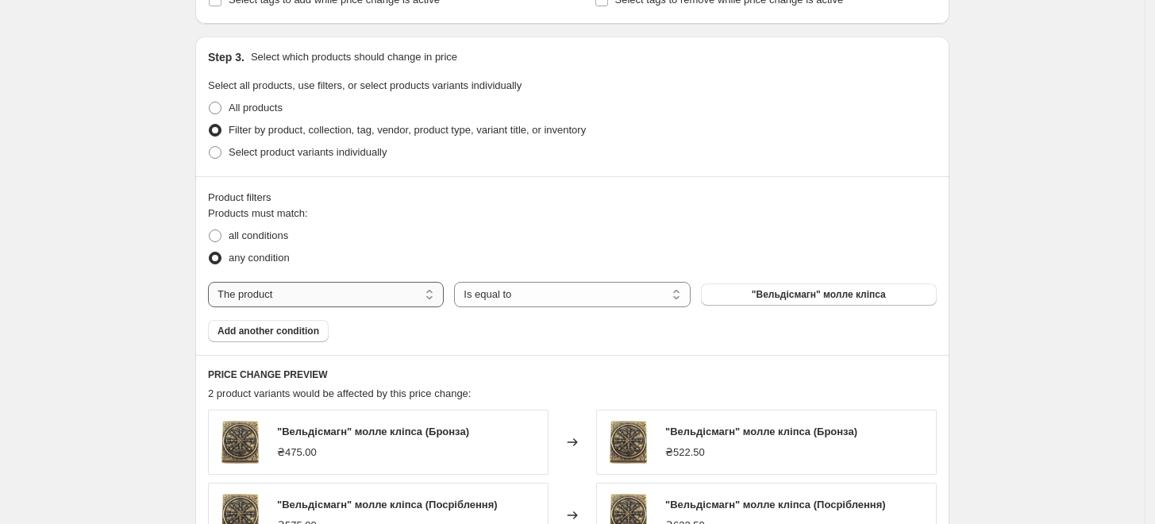
click at [303, 291] on select "The product The product's collection The product's tag The product's vendor The…" at bounding box center [326, 294] width 236 height 25
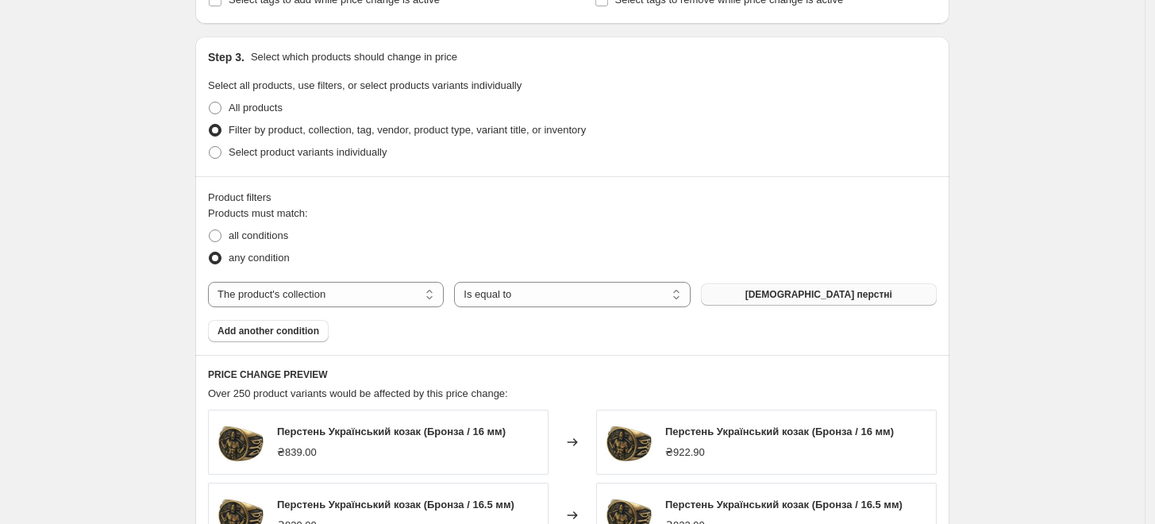
click at [803, 284] on button "[DEMOGRAPHIC_DATA] перстні" at bounding box center [819, 295] width 236 height 22
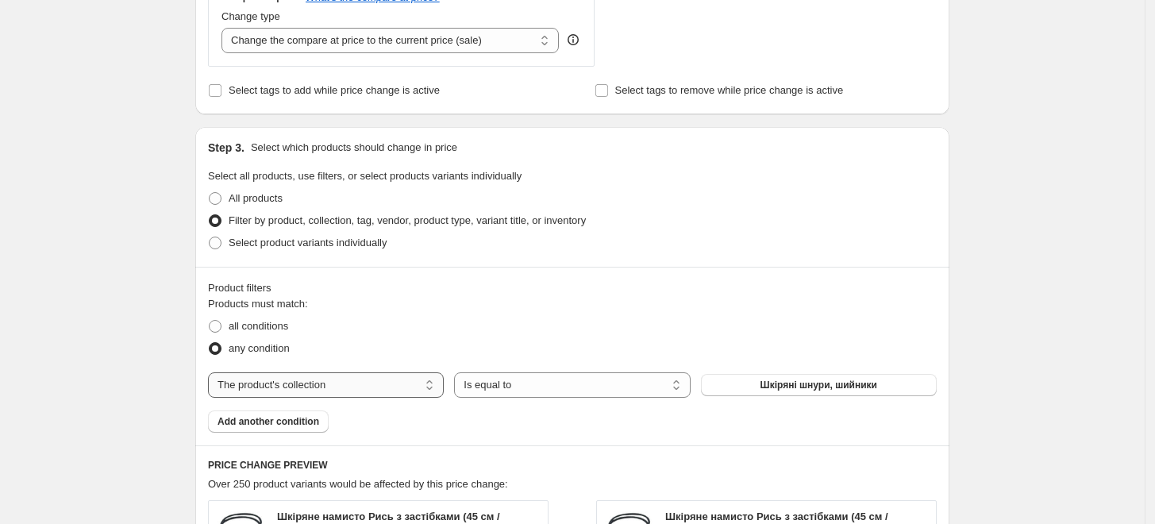
scroll to position [617, 0]
click at [370, 378] on select "The product The product's collection The product's tag The product's vendor The…" at bounding box center [326, 382] width 236 height 25
select select "product"
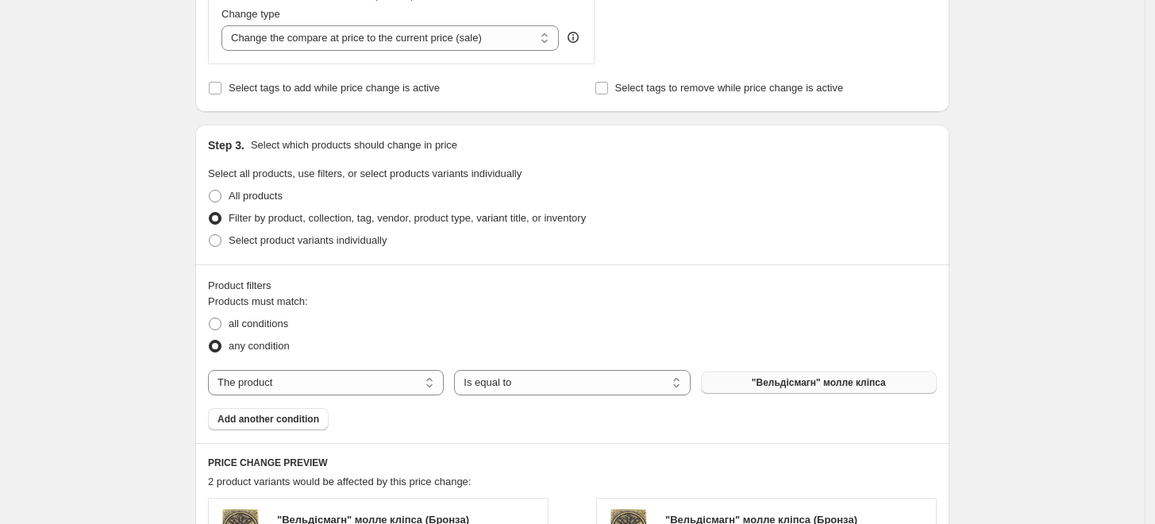
click at [836, 377] on span ""Вельдісмагн" молле кліпса" at bounding box center [819, 382] width 134 height 13
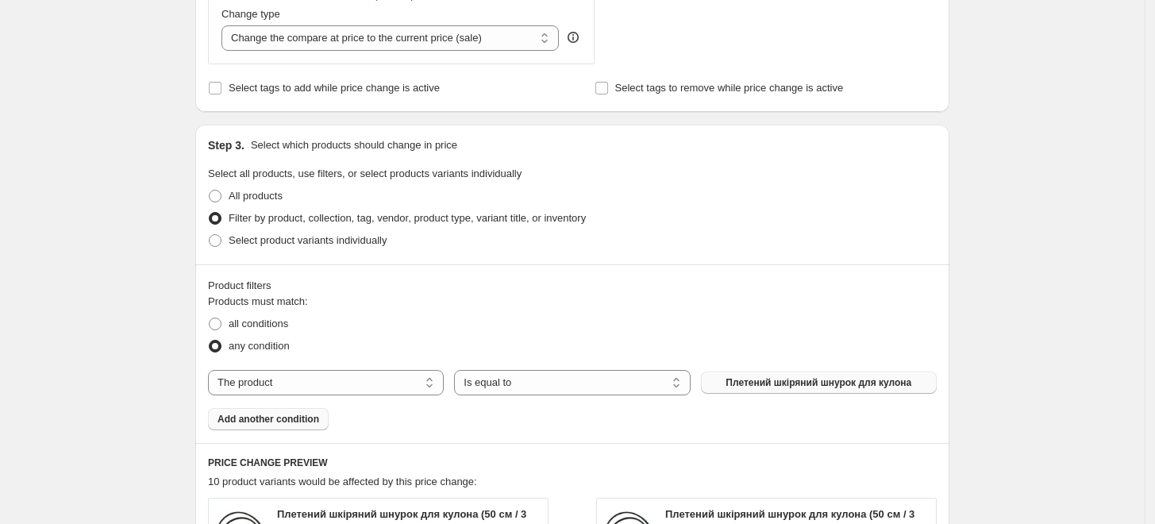
click at [295, 424] on span "Add another condition" at bounding box center [269, 419] width 102 height 13
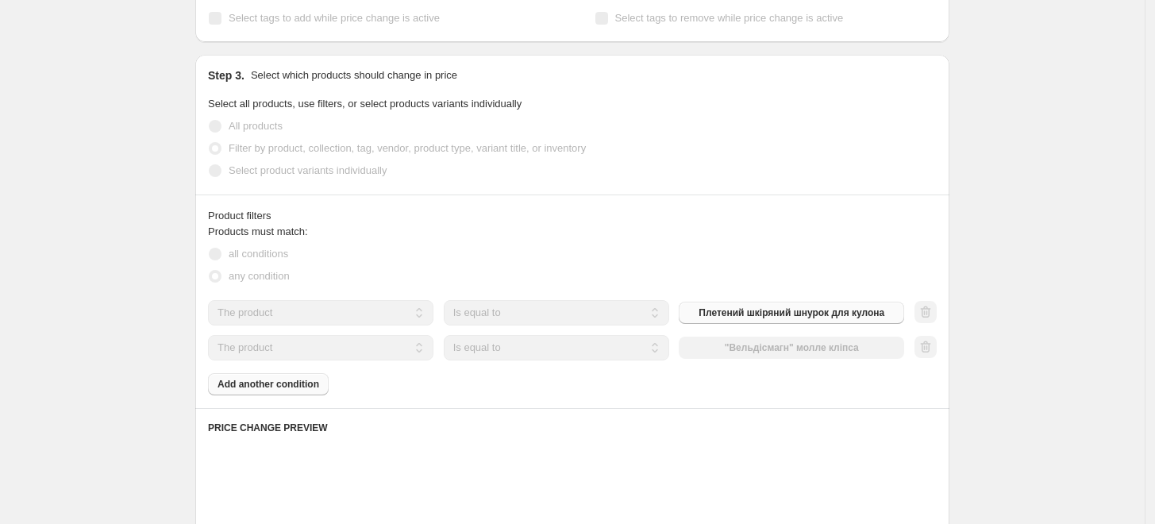
scroll to position [794, 0]
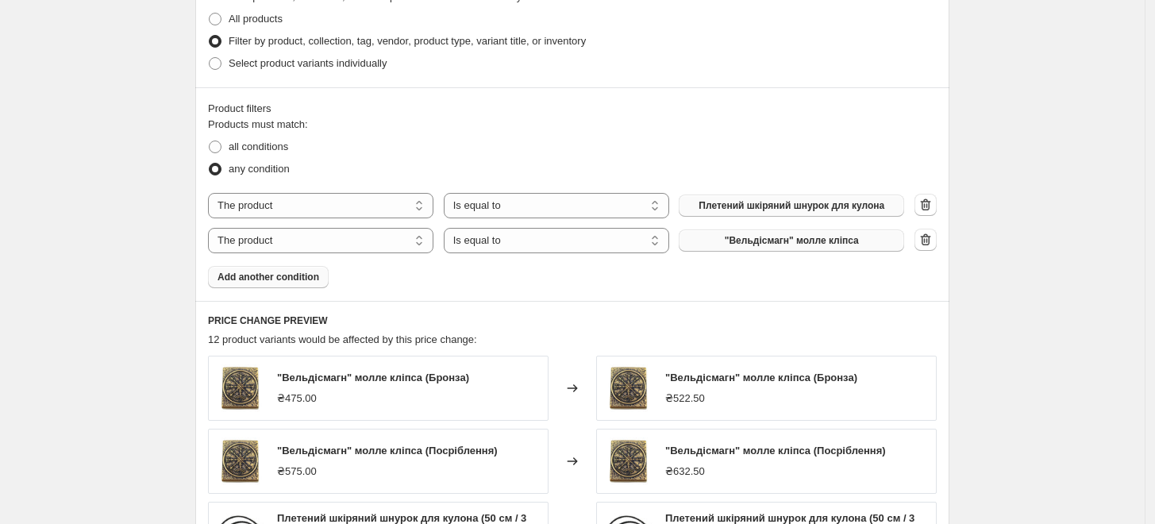
click at [813, 245] on span ""Вельдісмагн" молле кліпса" at bounding box center [792, 240] width 134 height 13
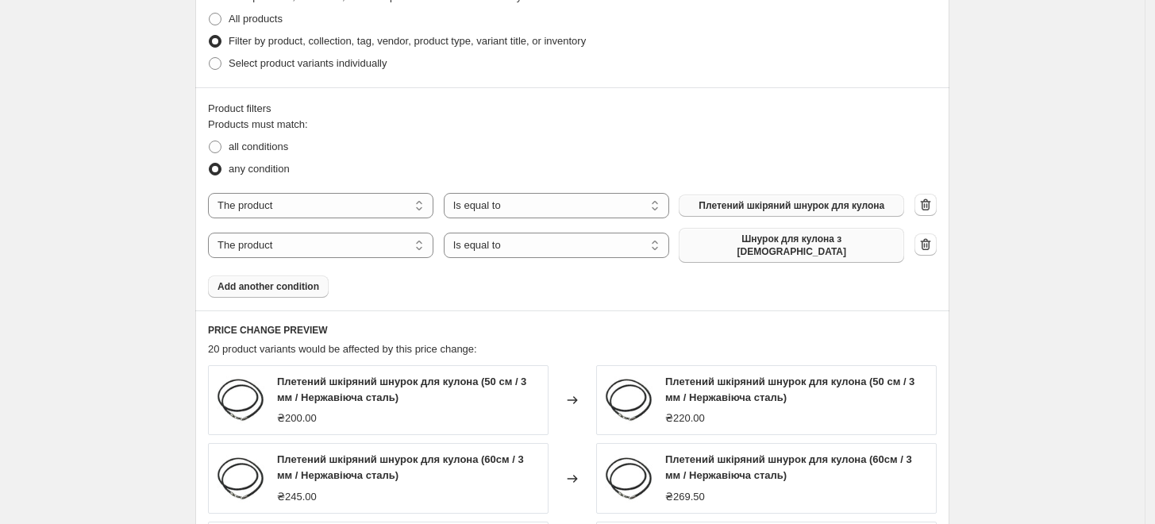
click at [254, 287] on button "Add another condition" at bounding box center [268, 287] width 121 height 22
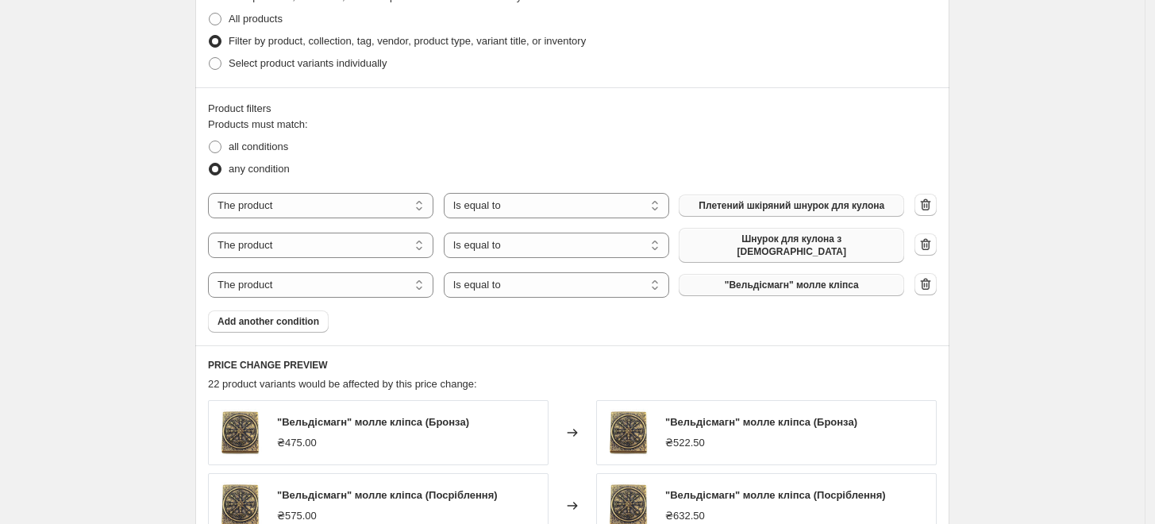
click at [762, 279] on span ""Вельдісмагн" молле кліпса" at bounding box center [792, 285] width 134 height 13
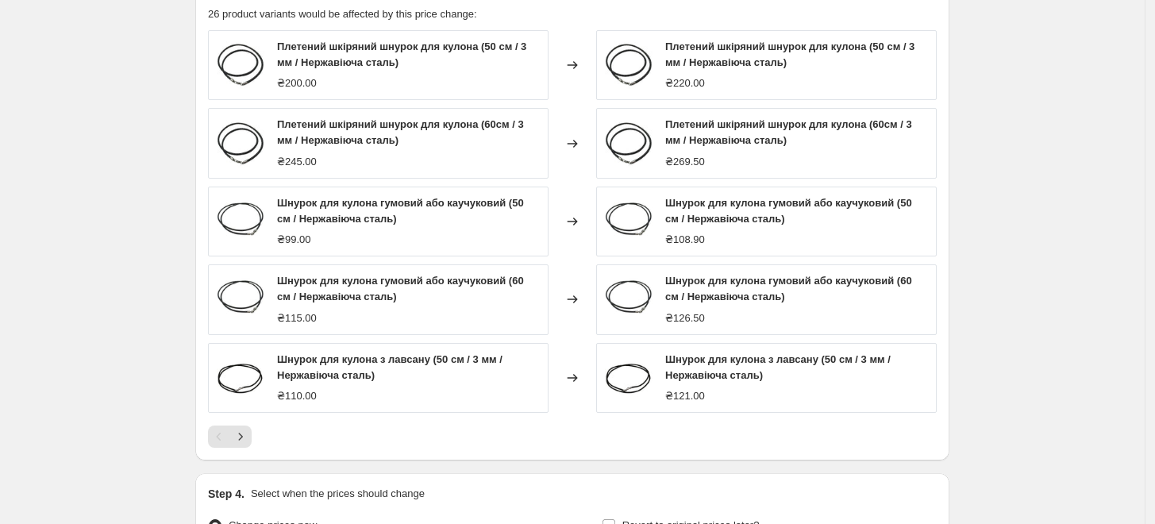
scroll to position [1337, 0]
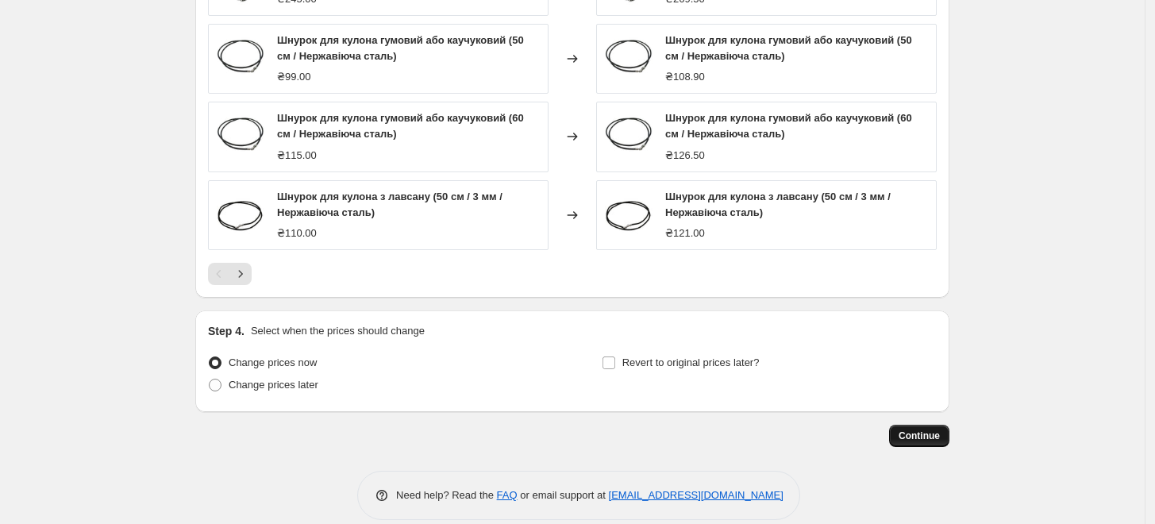
click at [920, 430] on span "Continue" at bounding box center [919, 436] width 41 height 13
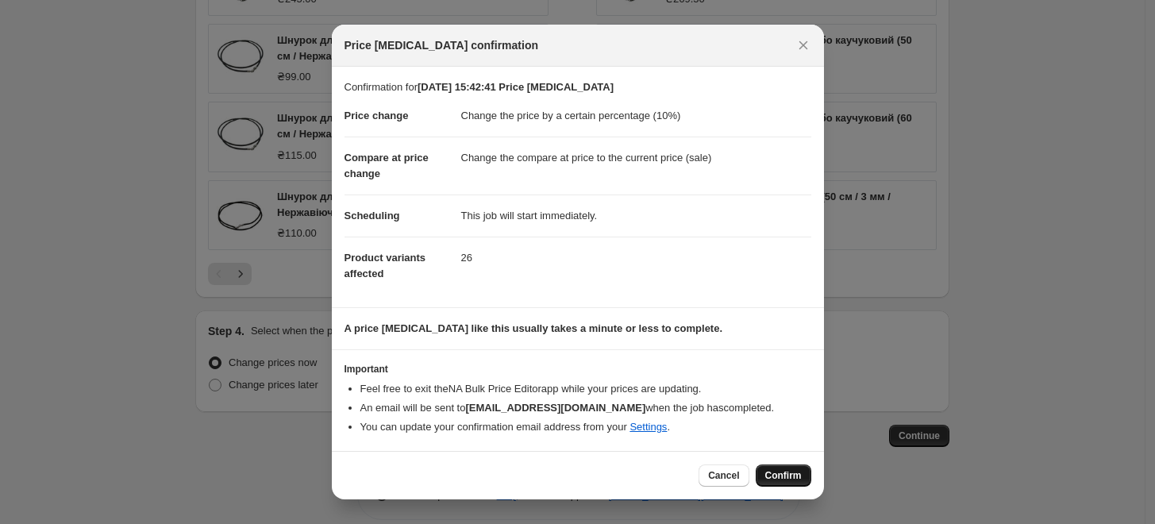
click at [782, 478] on span "Confirm" at bounding box center [784, 475] width 37 height 13
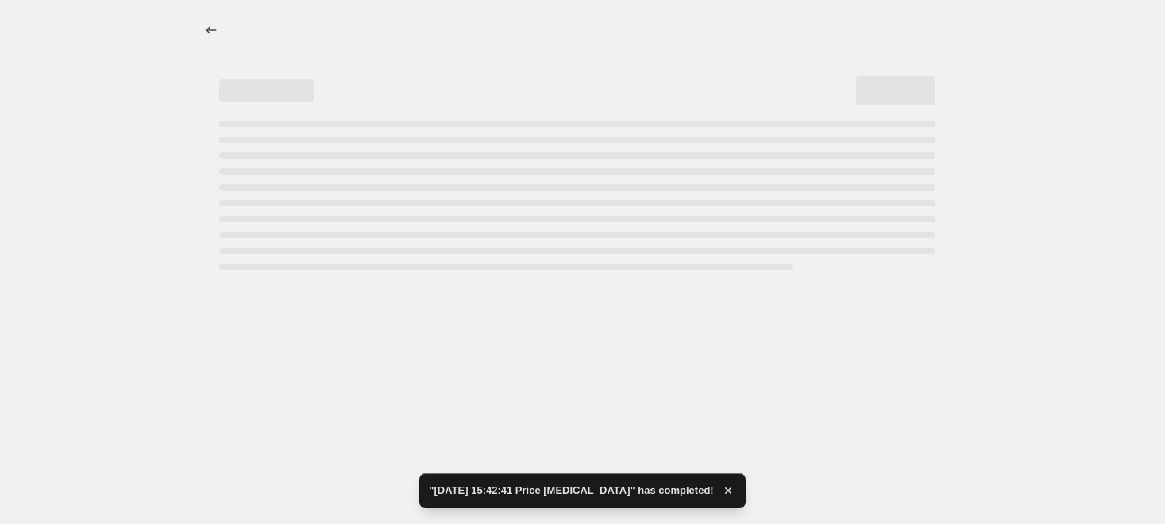
select select "percentage"
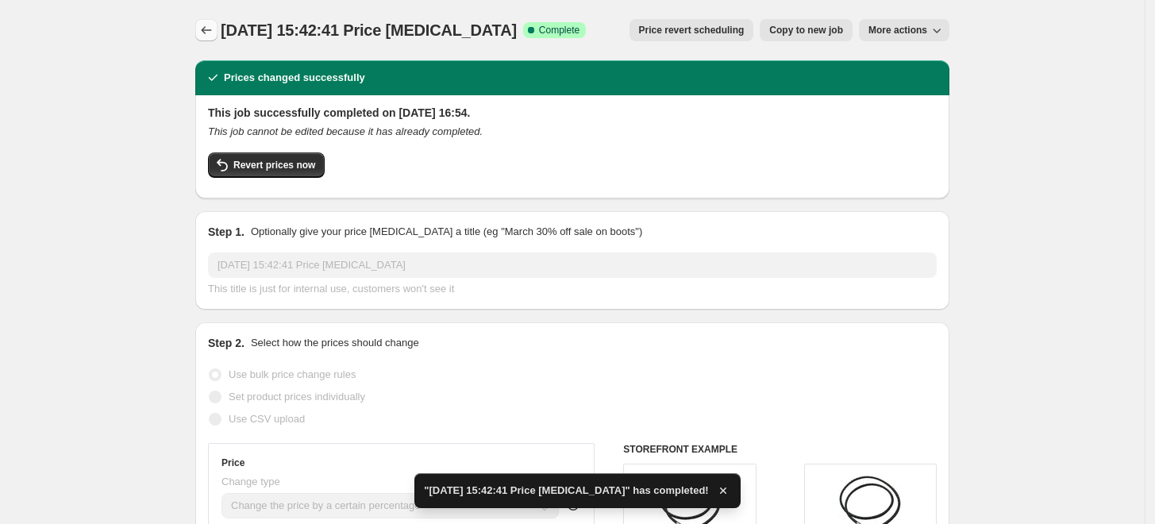
click at [208, 25] on icon "Price change jobs" at bounding box center [207, 30] width 16 height 16
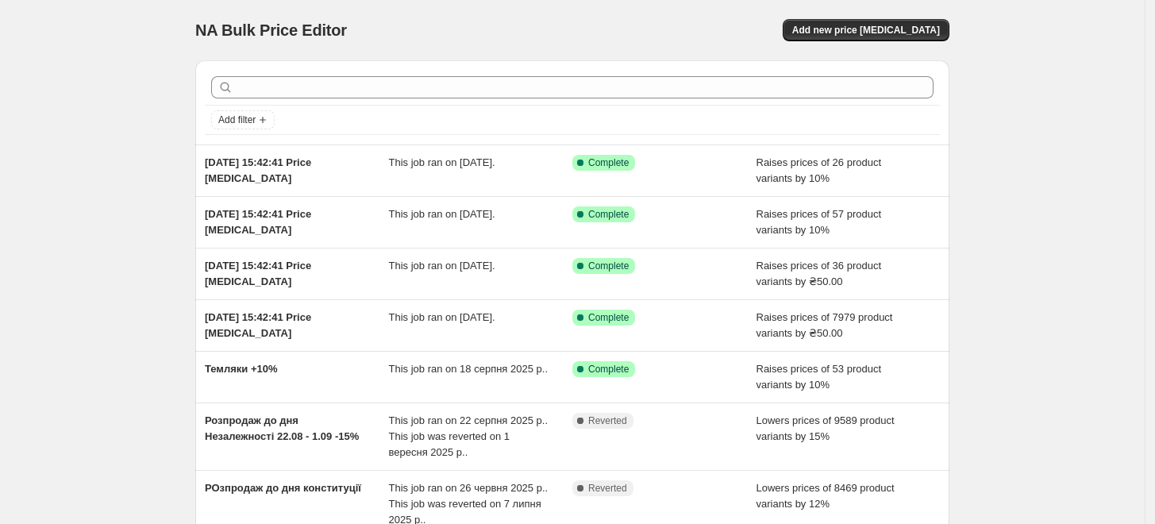
click at [852, 14] on div "NA Bulk Price Editor. This page is ready NA Bulk Price Editor Add new price [ME…" at bounding box center [572, 30] width 754 height 60
click at [860, 25] on span "Add new price [MEDICAL_DATA]" at bounding box center [867, 30] width 148 height 13
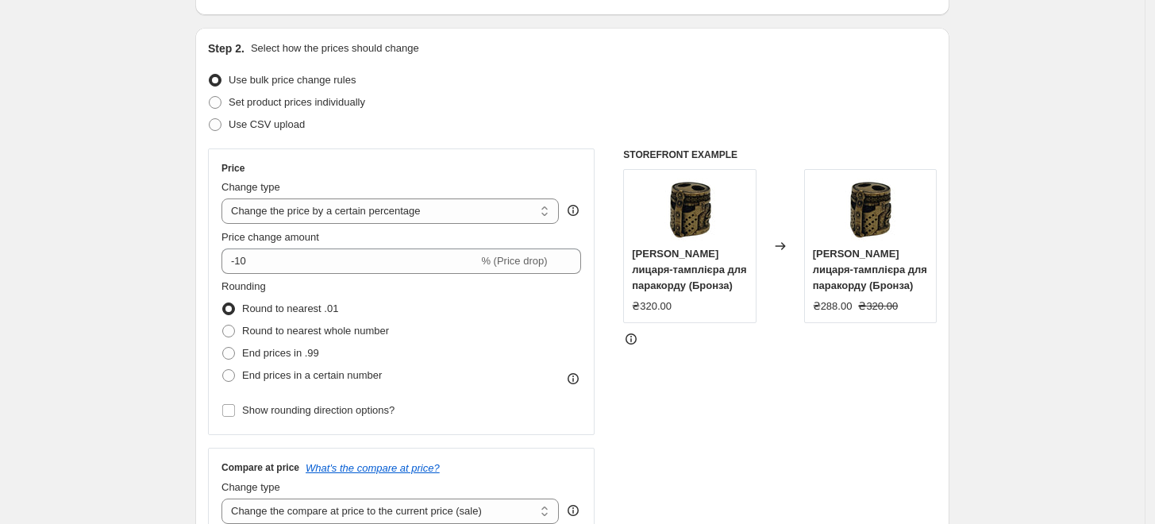
scroll to position [176, 0]
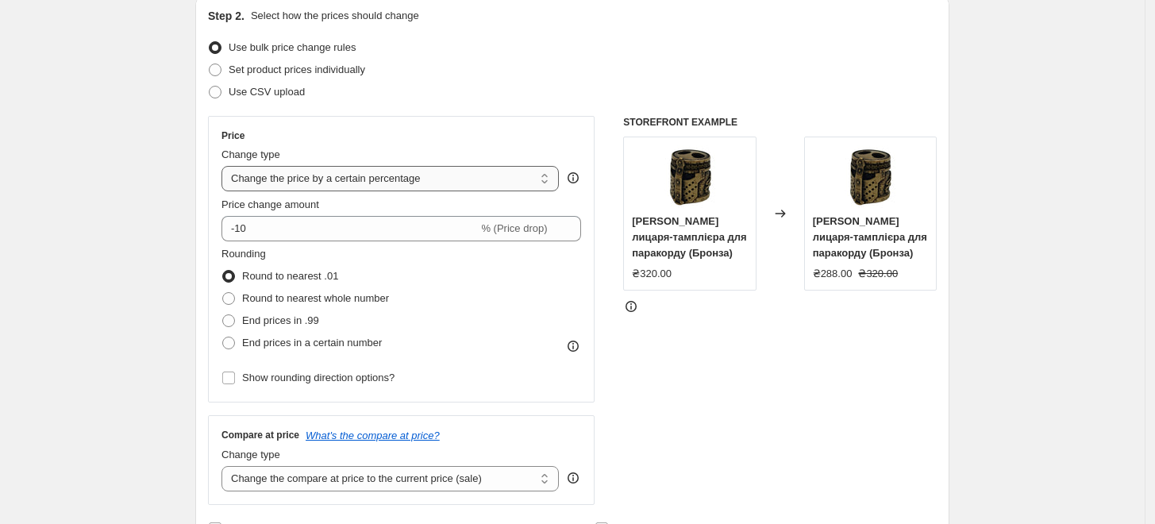
click at [334, 178] on select "Change the price to a certain amount Change the price by a certain amount Chang…" at bounding box center [391, 178] width 338 height 25
select select "by"
click at [226, 166] on select "Change the price to a certain amount Change the price by a certain amount Chang…" at bounding box center [391, 178] width 338 height 25
type input "-10.00"
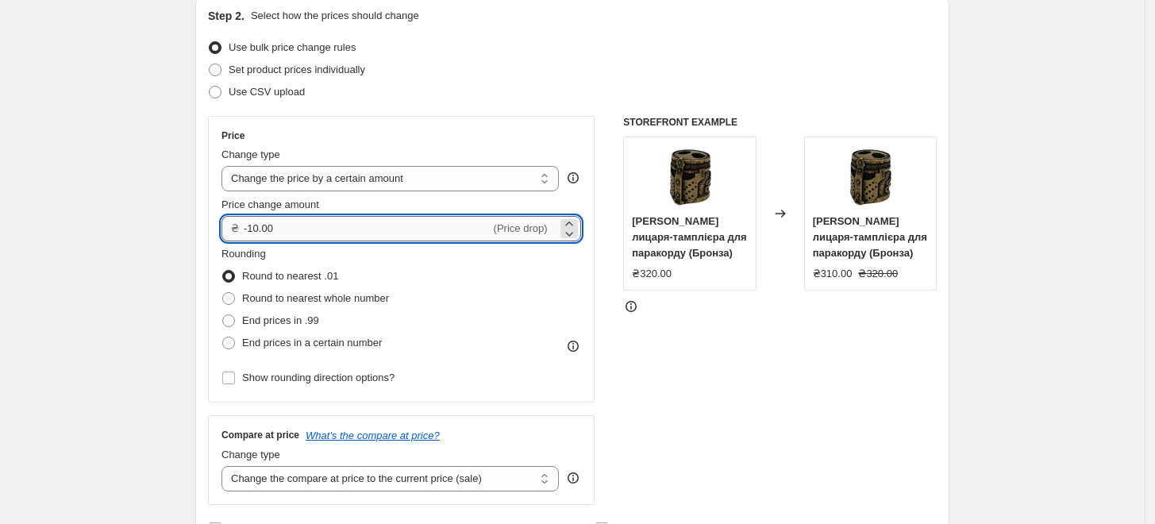
click at [260, 226] on input "-10.00" at bounding box center [367, 228] width 247 height 25
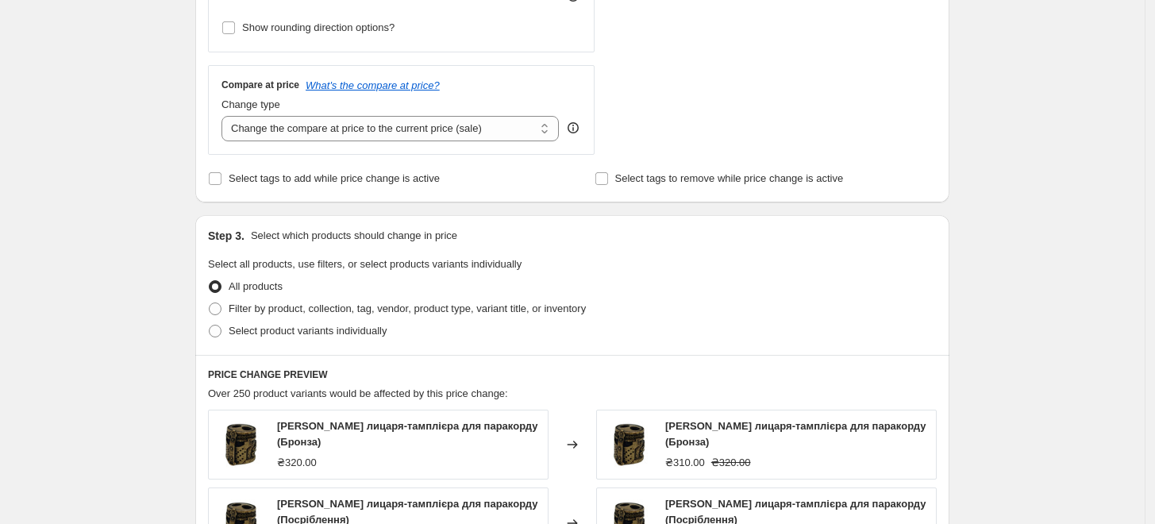
scroll to position [529, 0]
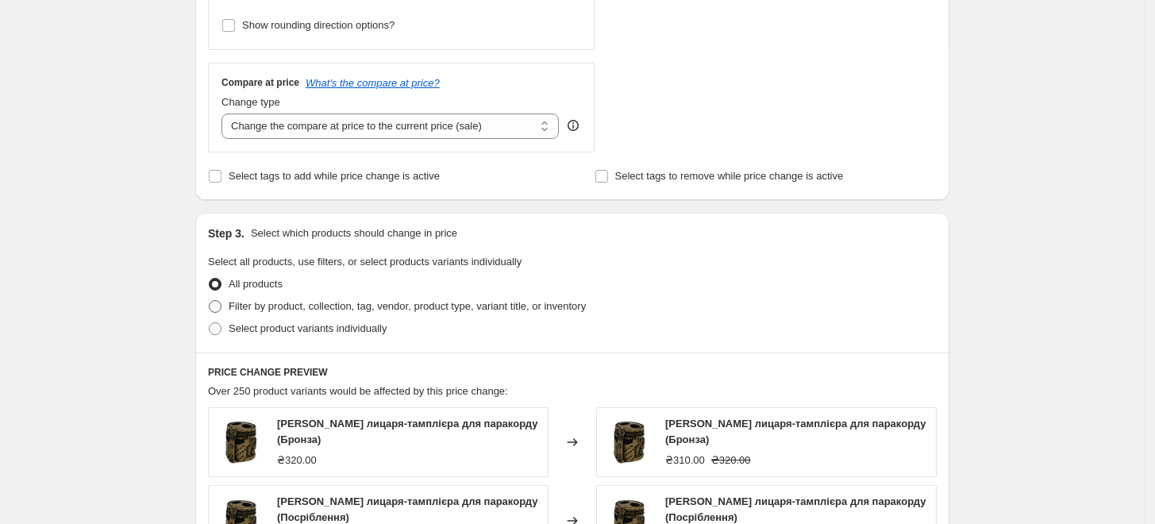
type input "50.00"
click at [314, 304] on span "Filter by product, collection, tag, vendor, product type, variant title, or inv…" at bounding box center [407, 306] width 357 height 12
click at [210, 301] on input "Filter by product, collection, tag, vendor, product type, variant title, or inv…" at bounding box center [209, 300] width 1 height 1
radio input "true"
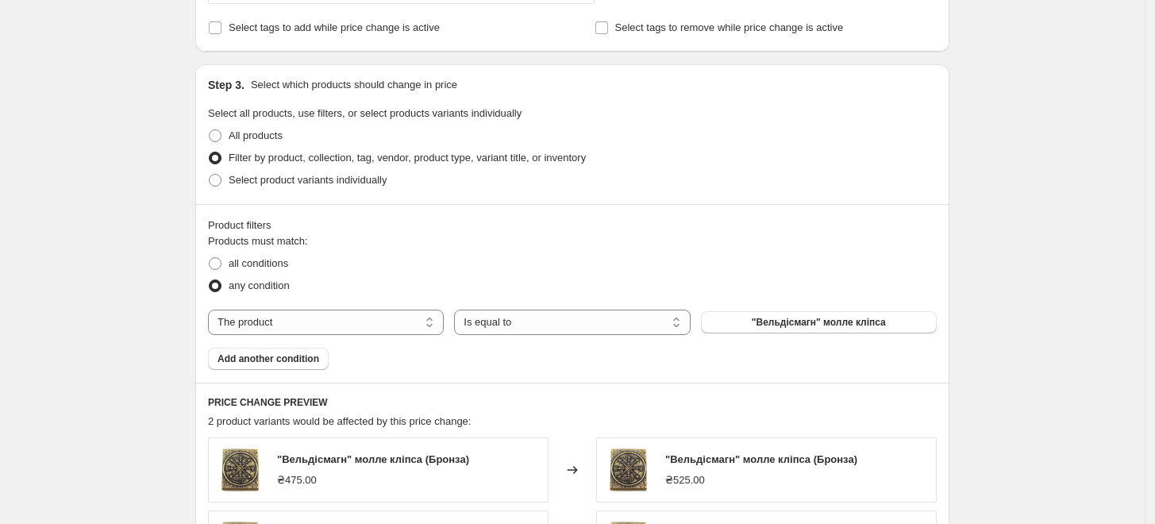
scroll to position [705, 0]
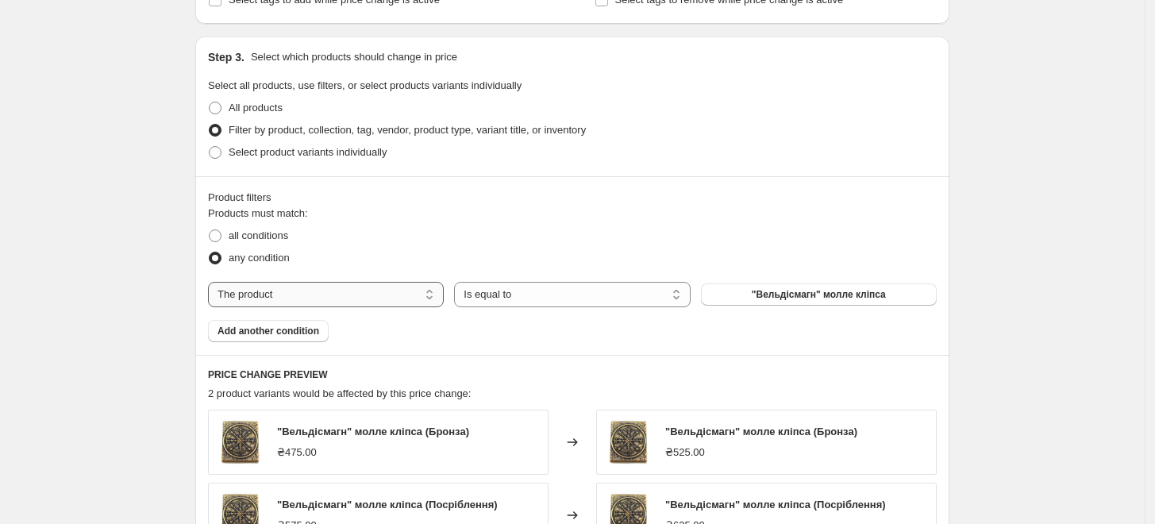
click at [295, 297] on select "The product The product's collection The product's tag The product's vendor The…" at bounding box center [326, 294] width 236 height 25
click at [780, 303] on button ""Вельдісмагн" молле кліпса" at bounding box center [819, 295] width 236 height 22
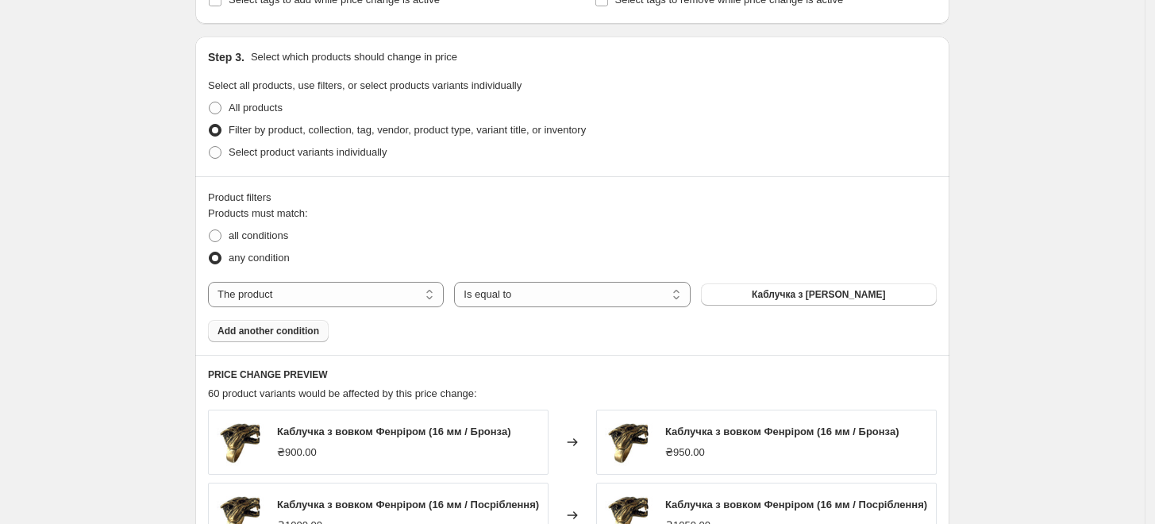
click at [289, 338] on button "Add another condition" at bounding box center [268, 331] width 121 height 22
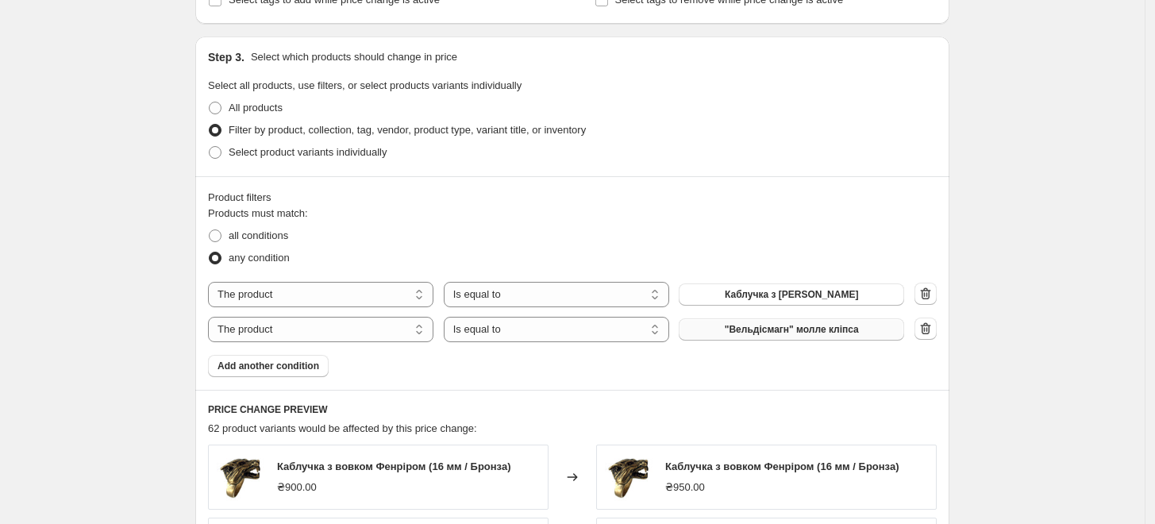
click at [757, 332] on span ""Вельдісмагн" молле кліпса" at bounding box center [792, 329] width 134 height 13
click at [303, 371] on span "Add another condition" at bounding box center [269, 366] width 102 height 13
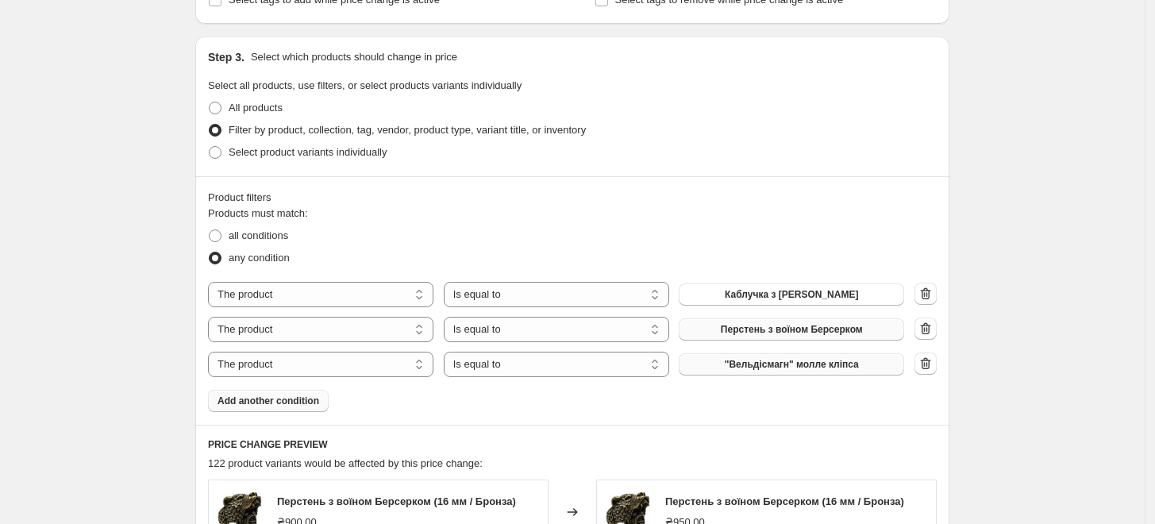
click at [826, 371] on button ""Вельдісмагн" молле кліпса" at bounding box center [792, 364] width 226 height 22
click at [302, 399] on span "Add another condition" at bounding box center [269, 401] width 102 height 13
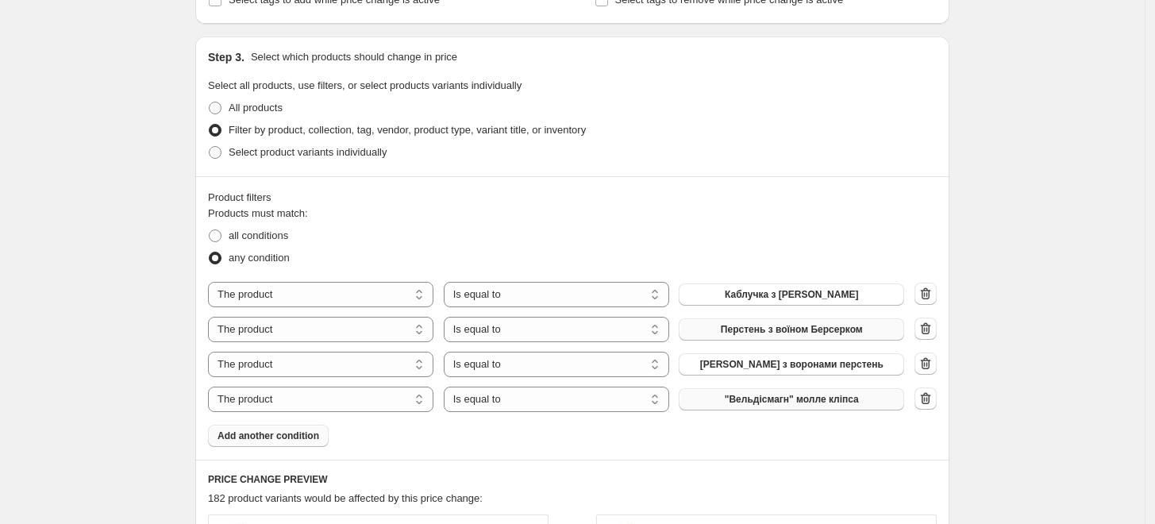
click at [822, 401] on span ""Вельдісмагн" молле кліпса" at bounding box center [792, 399] width 134 height 13
click at [291, 442] on button "Add another condition" at bounding box center [268, 436] width 121 height 22
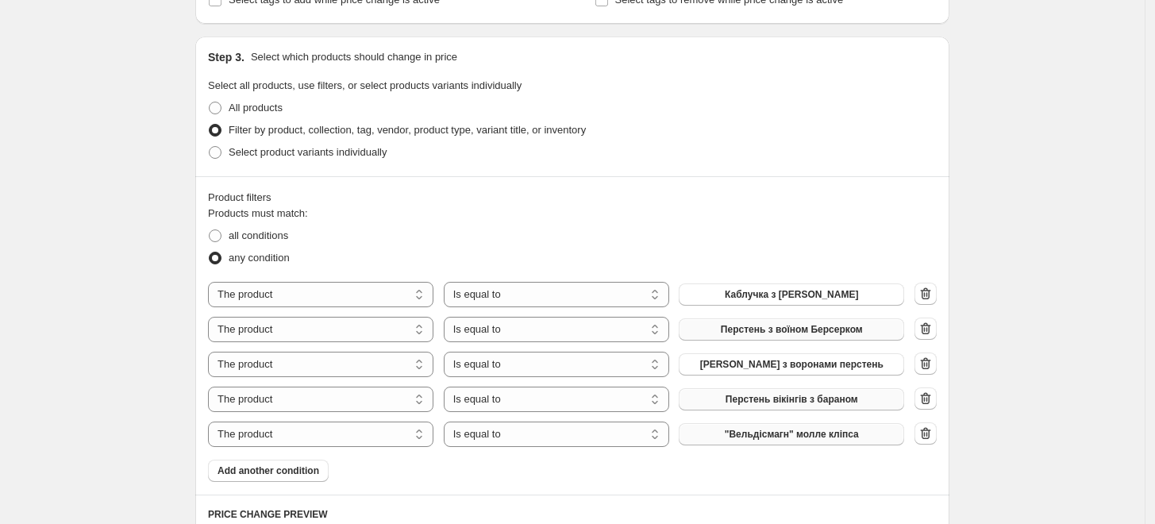
click at [758, 436] on span ""Вельдісмагн" молле кліпса" at bounding box center [792, 434] width 134 height 13
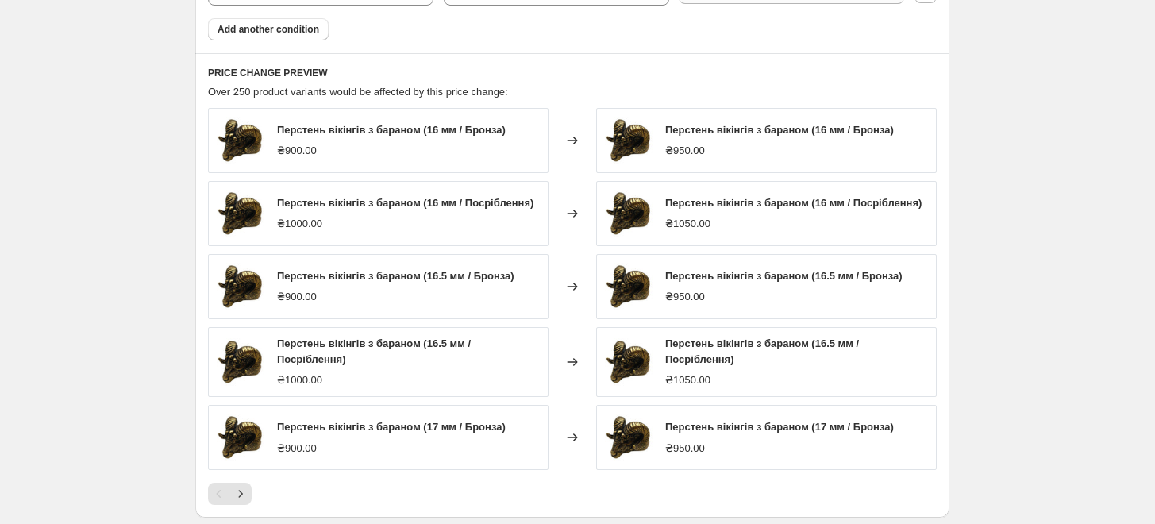
scroll to position [882, 0]
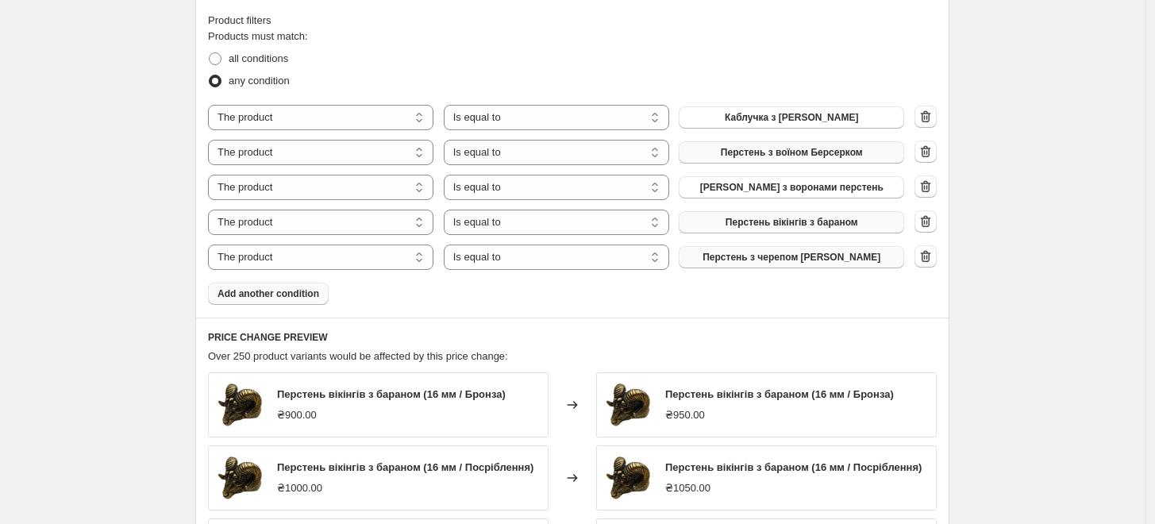
click at [290, 300] on span "Add another condition" at bounding box center [269, 293] width 102 height 13
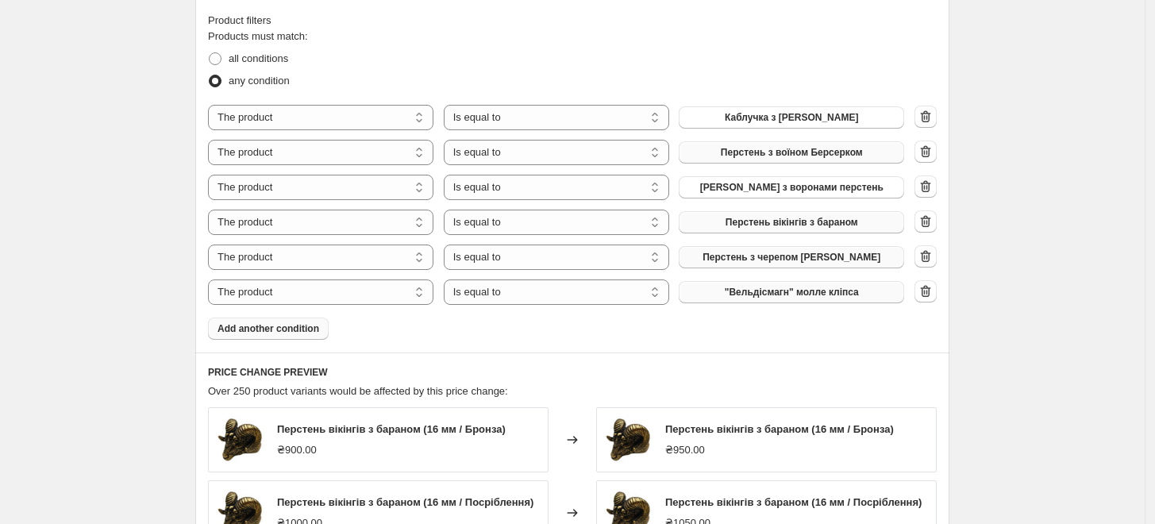
click at [737, 297] on span ""Вельдісмагн" молле кліпса" at bounding box center [792, 292] width 134 height 13
click at [816, 291] on span ""Вельдісмагн" молле кліпса" at bounding box center [792, 292] width 134 height 13
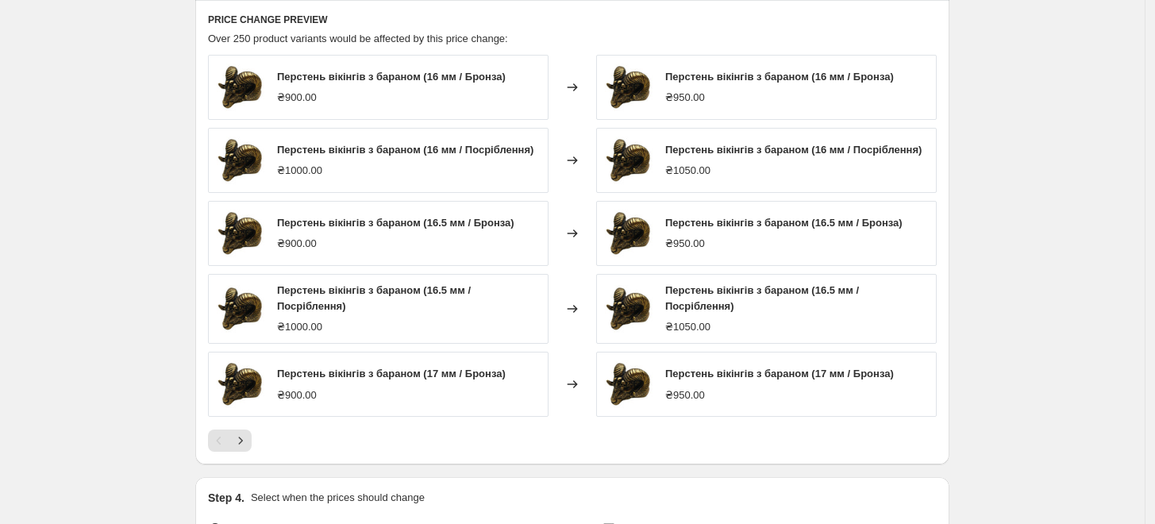
scroll to position [1421, 0]
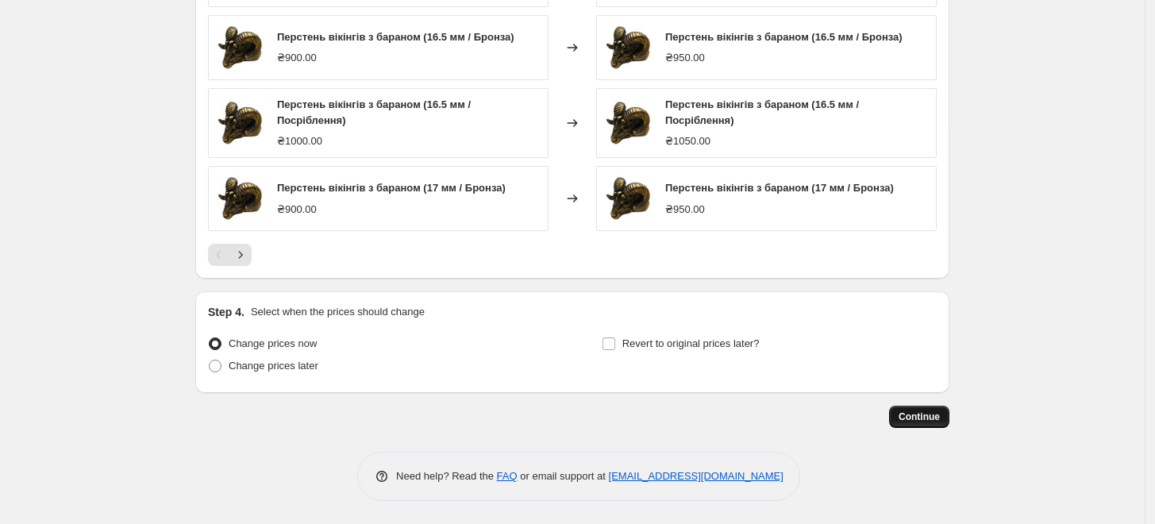
click at [935, 415] on span "Continue" at bounding box center [919, 417] width 41 height 13
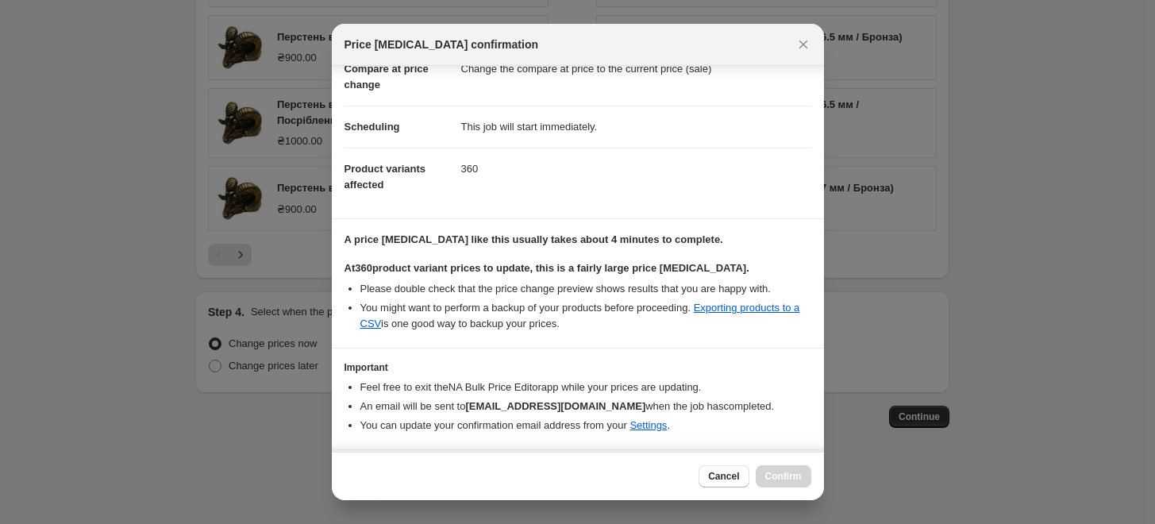
scroll to position [133, 0]
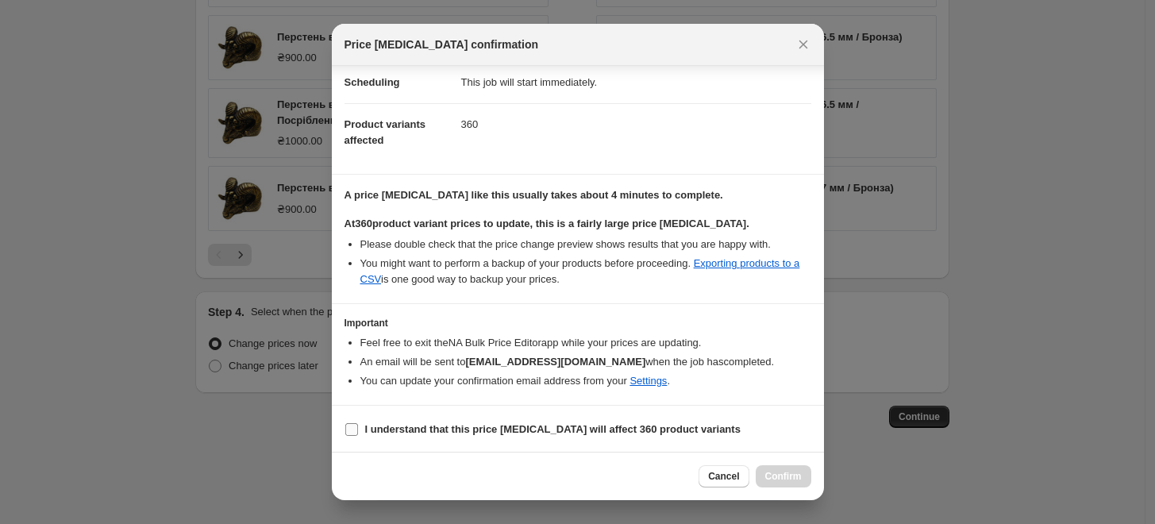
click at [357, 427] on input "I understand that this price [MEDICAL_DATA] will affect 360 product variants" at bounding box center [351, 429] width 13 height 13
checkbox input "true"
click at [801, 472] on button "Confirm" at bounding box center [784, 476] width 56 height 22
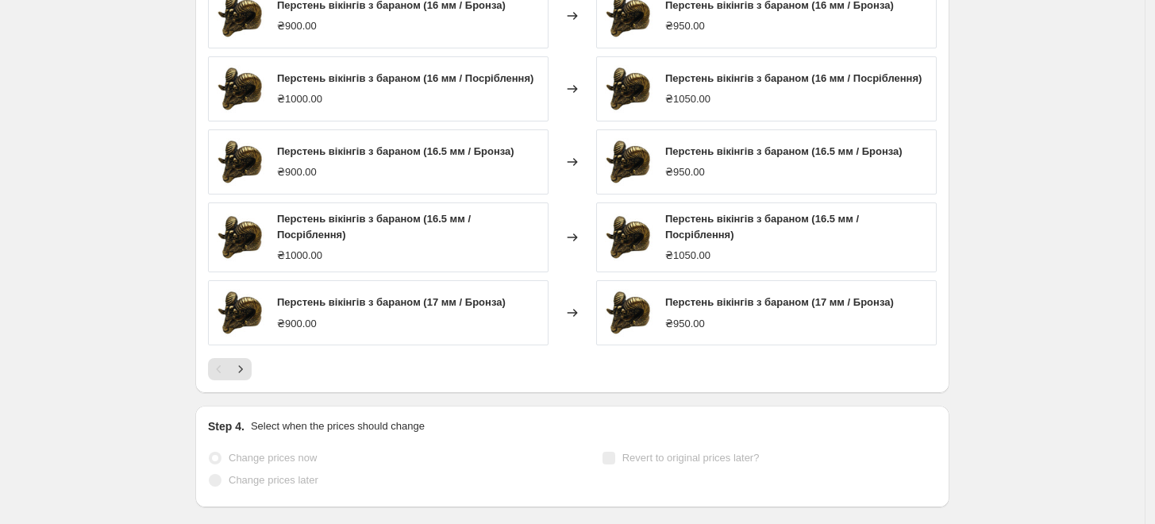
scroll to position [1462, 0]
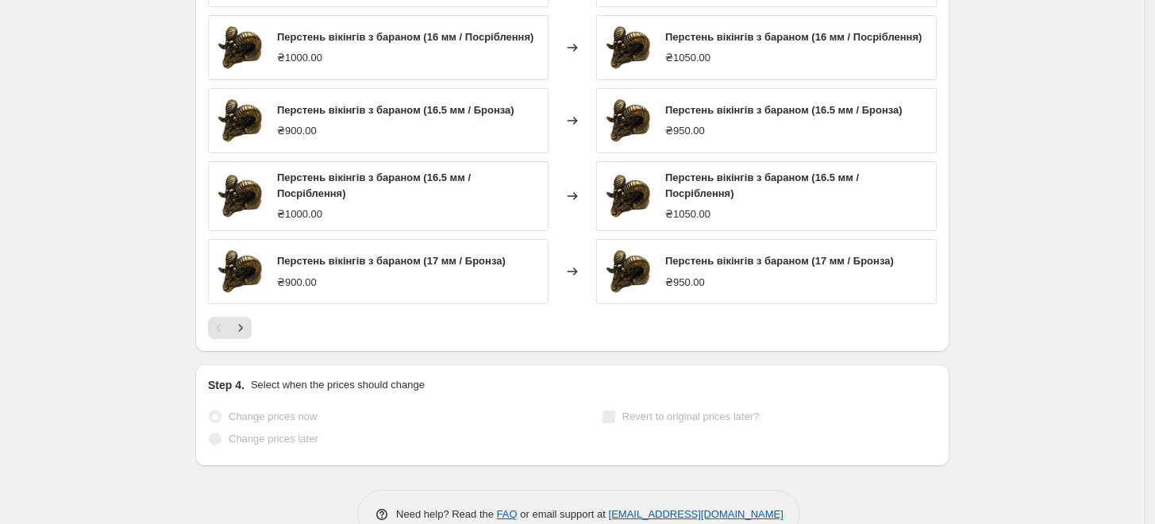
select select "by"
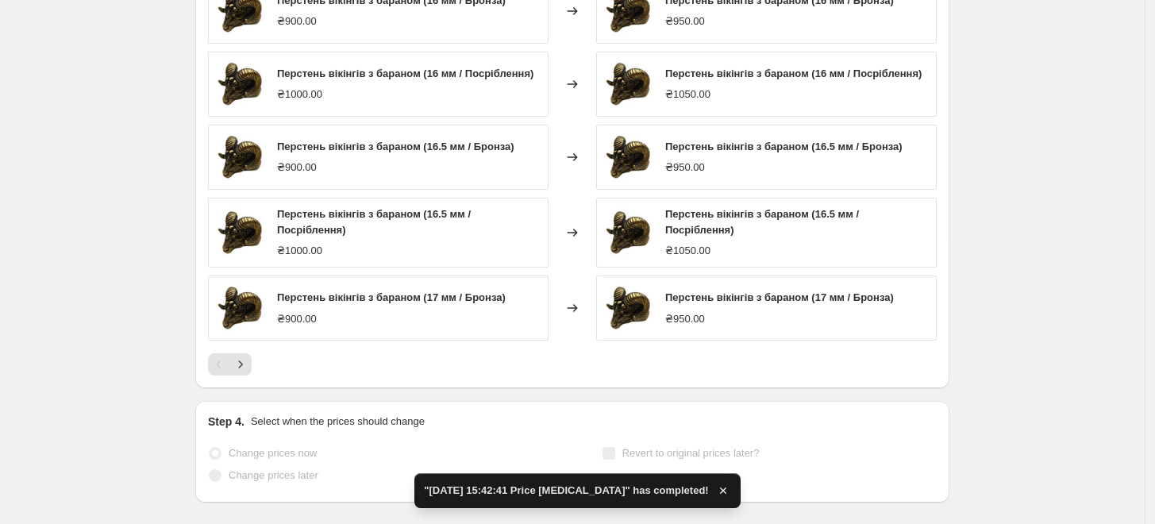
scroll to position [0, 0]
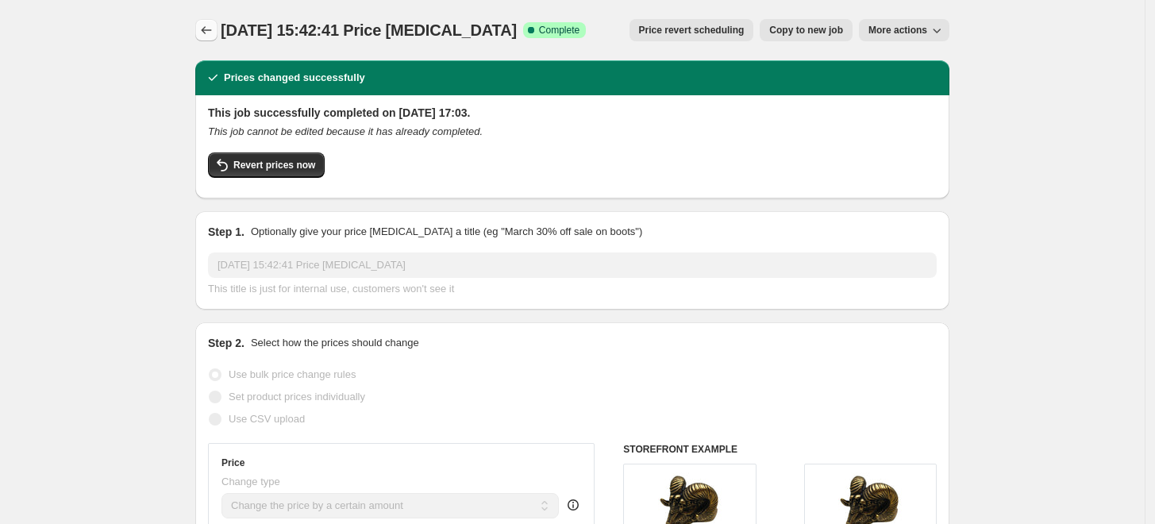
click at [207, 27] on icon "Price change jobs" at bounding box center [207, 30] width 16 height 16
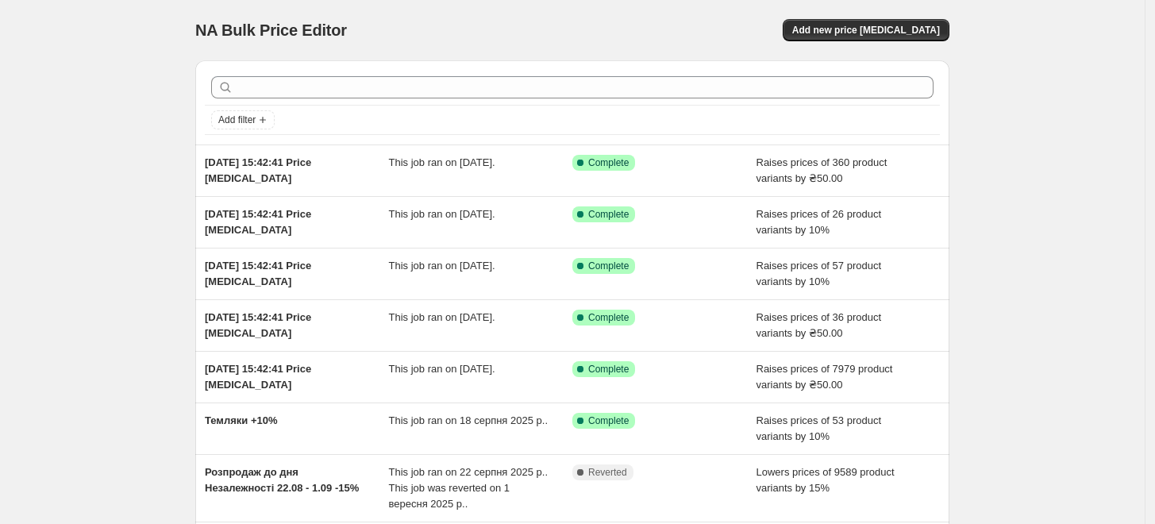
click at [902, 43] on div "NA Bulk Price Editor. This page is ready NA Bulk Price Editor Add new price [ME…" at bounding box center [572, 30] width 754 height 60
click at [901, 33] on span "Add new price [MEDICAL_DATA]" at bounding box center [867, 30] width 148 height 13
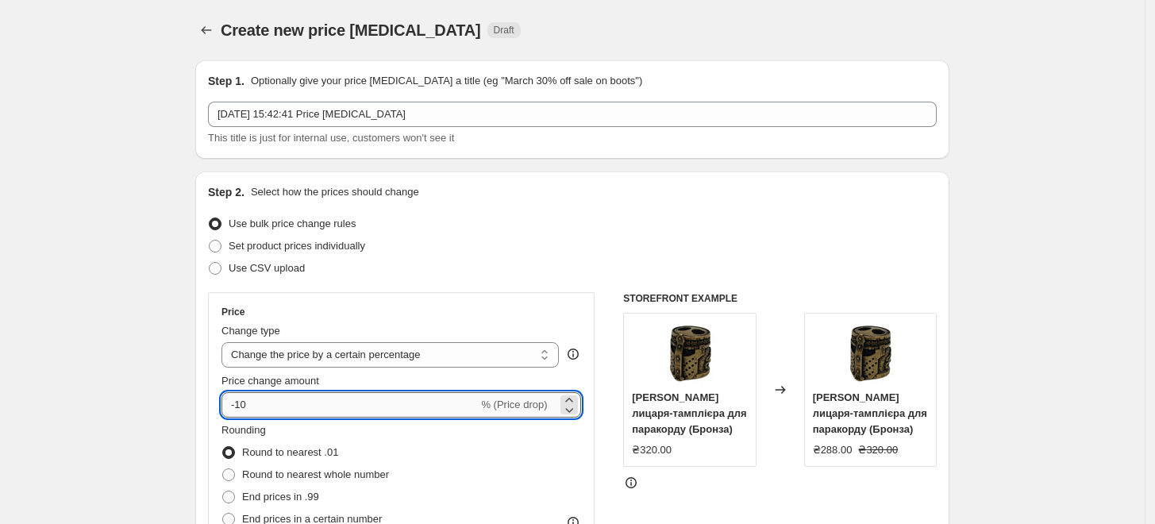
click at [299, 399] on input "-10" at bounding box center [350, 404] width 257 height 25
click at [334, 345] on select "Change the price to a certain amount Change the price by a certain amount Chang…" at bounding box center [391, 354] width 338 height 25
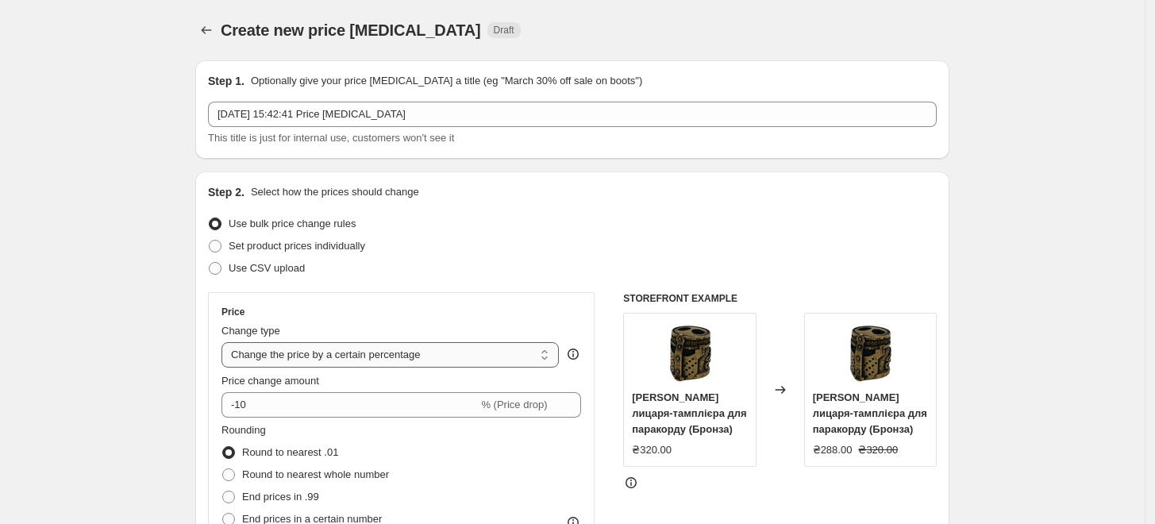
select select "by"
click at [226, 342] on select "Change the price to a certain amount Change the price by a certain amount Chang…" at bounding box center [391, 354] width 338 height 25
type input "-10.00"
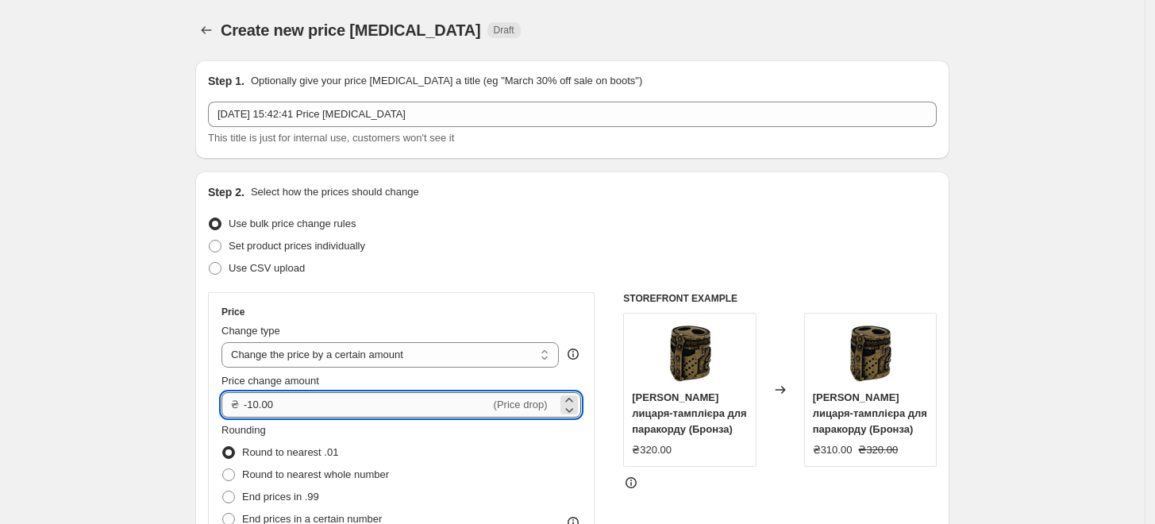
click at [310, 399] on input "-10.00" at bounding box center [367, 404] width 247 height 25
type input "99.95"
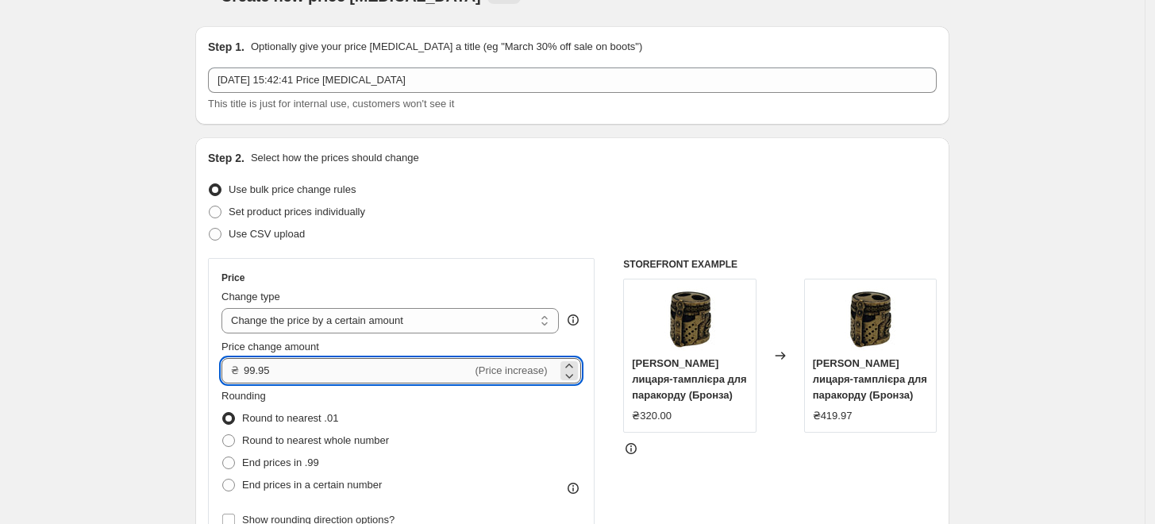
scroll to position [176, 0]
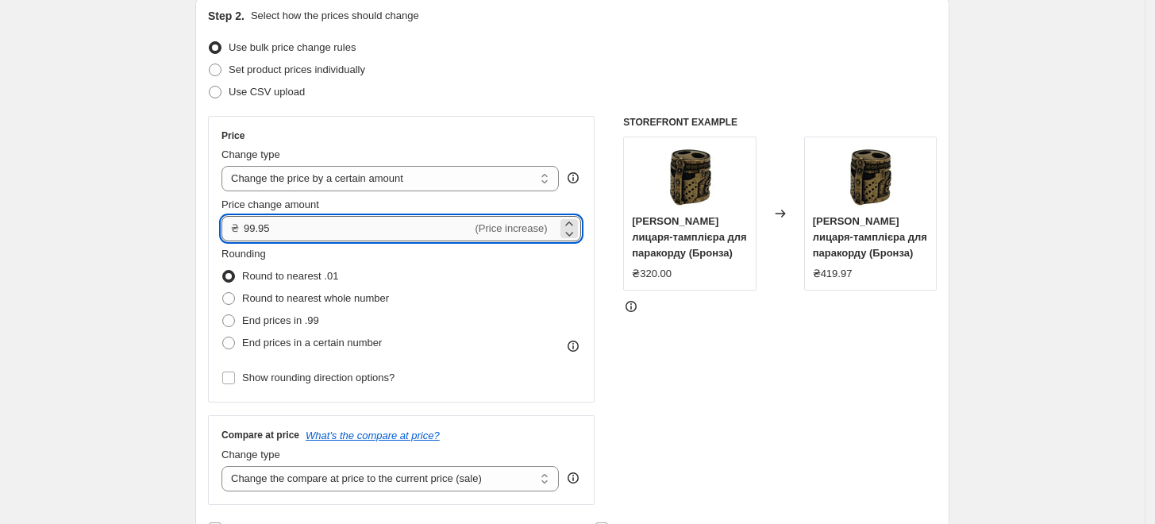
click at [300, 227] on input "99.95" at bounding box center [358, 228] width 229 height 25
type input "100.00"
click at [784, 409] on div "STOREFRONT EXAMPLE [PERSON_NAME] лицаря-тамплієра для паракорду (Бронза) ₴320.0…" at bounding box center [780, 310] width 314 height 389
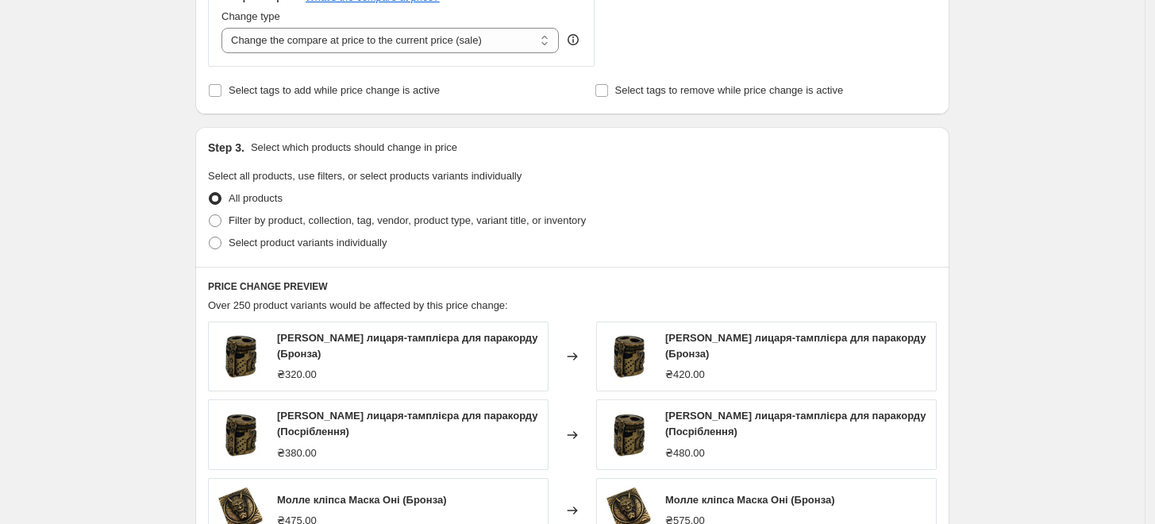
scroll to position [617, 0]
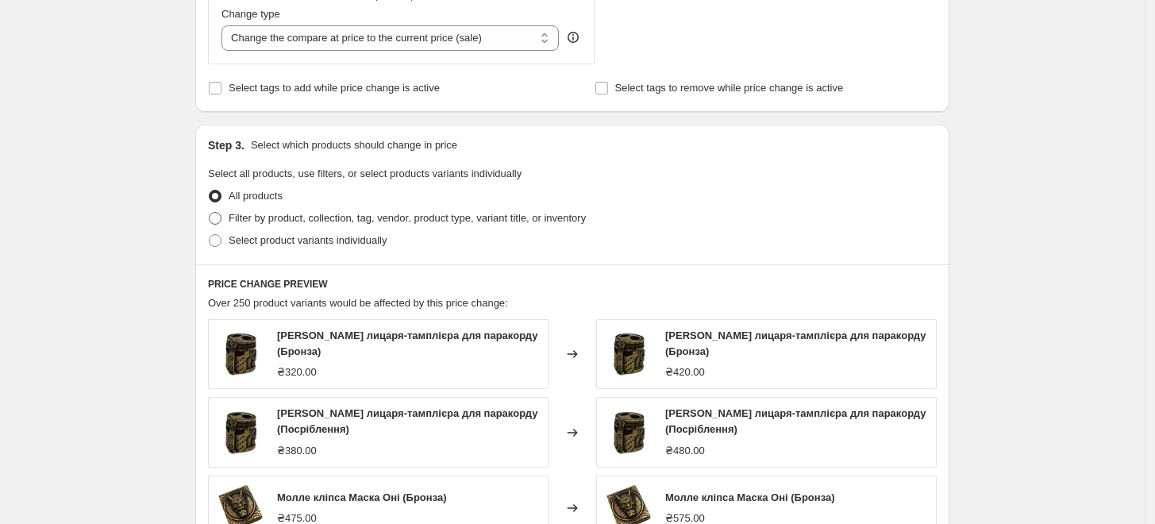
click at [381, 214] on span "Filter by product, collection, tag, vendor, product type, variant title, or inv…" at bounding box center [407, 218] width 357 height 12
click at [210, 213] on input "Filter by product, collection, tag, vendor, product type, variant title, or inv…" at bounding box center [209, 212] width 1 height 1
radio input "true"
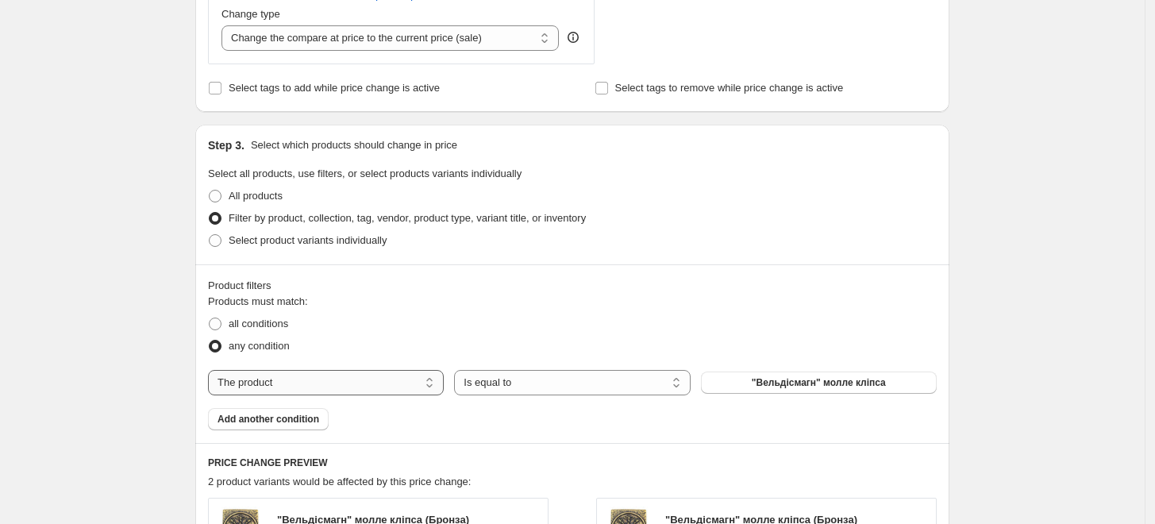
click at [311, 374] on select "The product The product's collection The product's tag The product's vendor The…" at bounding box center [326, 382] width 236 height 25
select select "tag"
click at [726, 386] on button "044" at bounding box center [819, 383] width 236 height 22
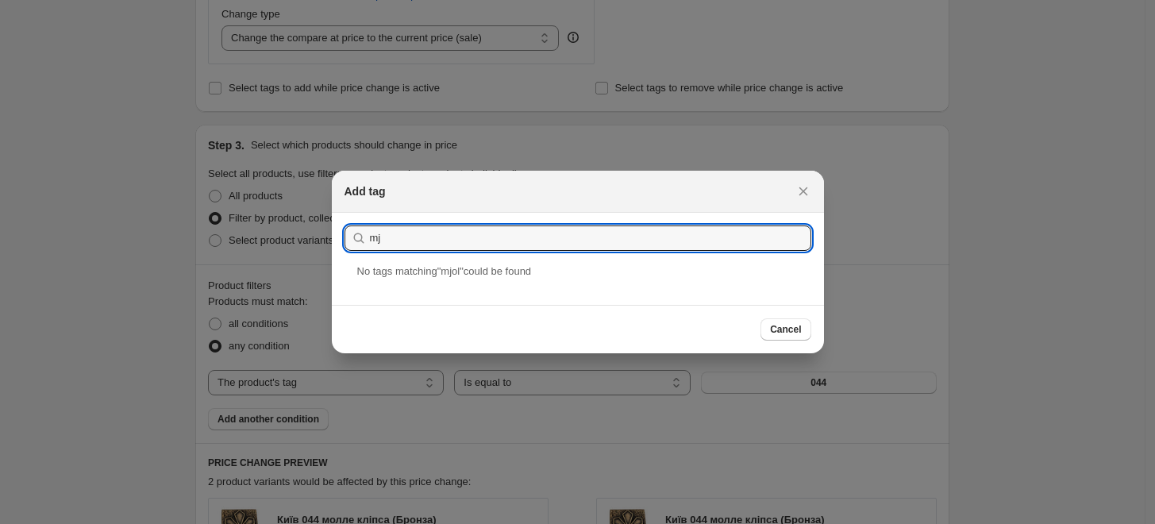
type input "m"
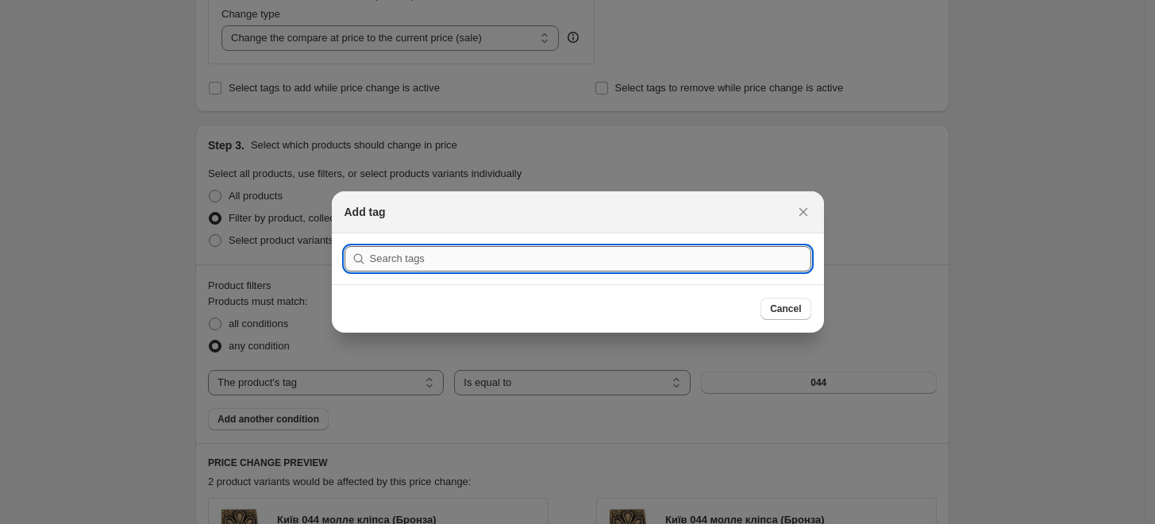
paste input "Mjolnir pendant"
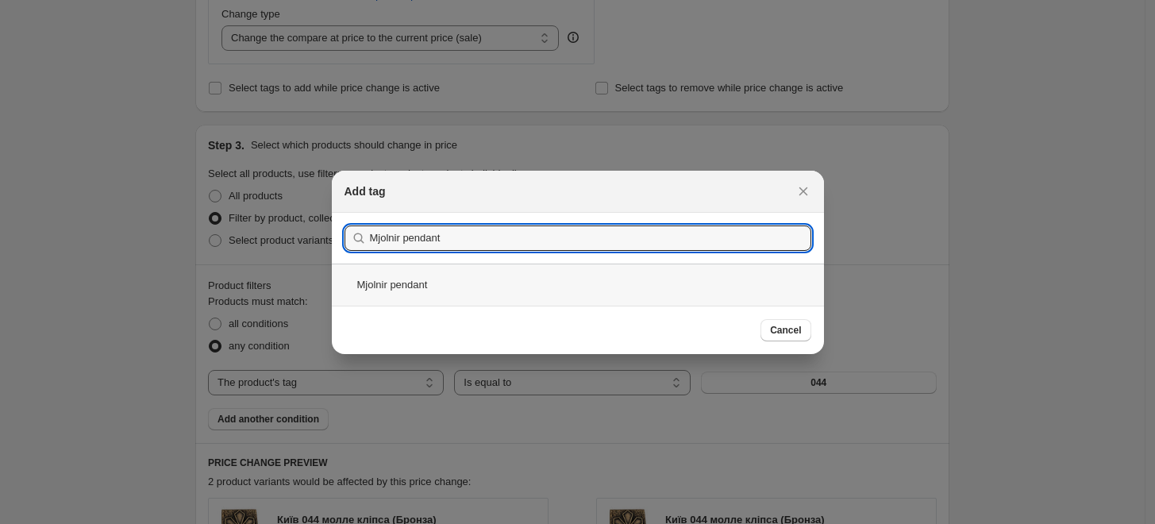
type input "Mjolnir pendant"
click at [460, 291] on div "Mjolnir pendant" at bounding box center [578, 285] width 492 height 42
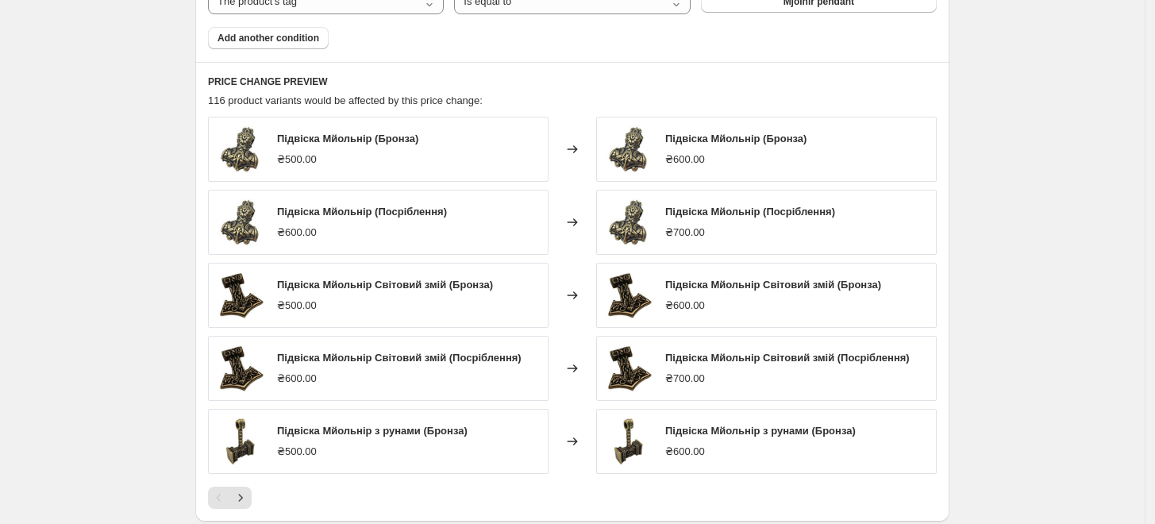
scroll to position [1147, 0]
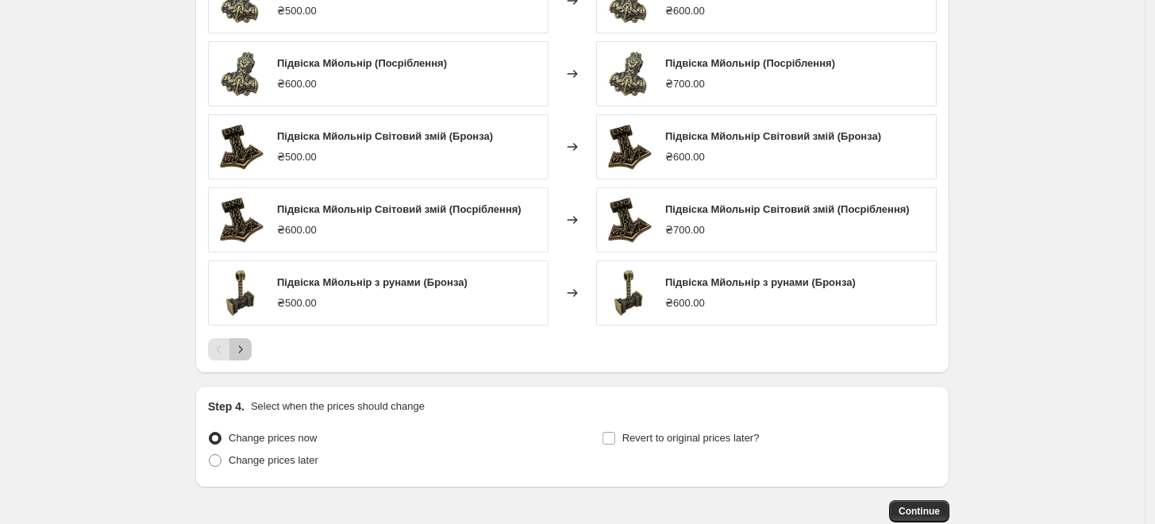
click at [241, 350] on icon "Next" at bounding box center [241, 349] width 16 height 16
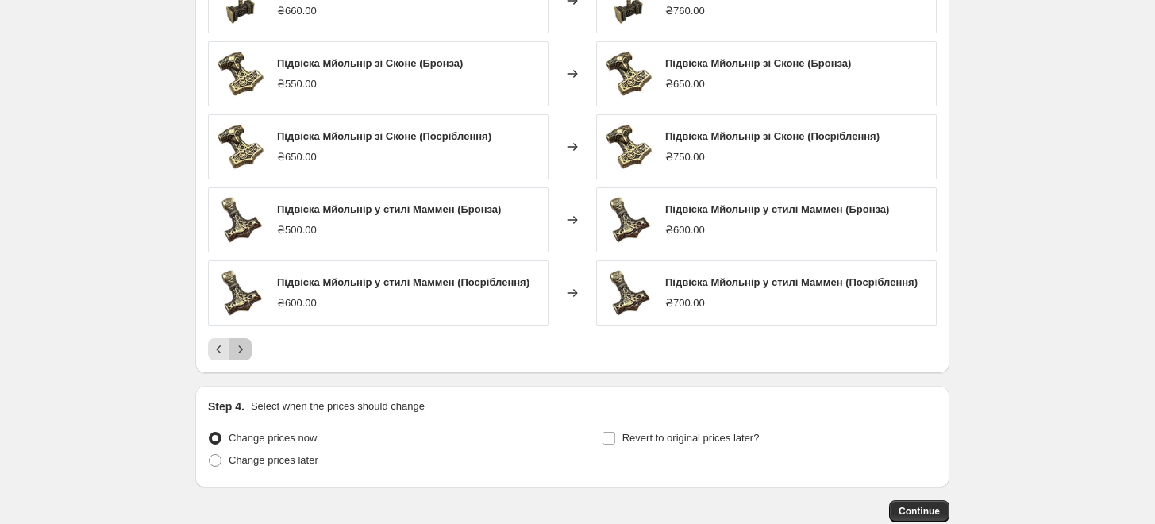
click at [241, 350] on icon "Next" at bounding box center [241, 349] width 16 height 16
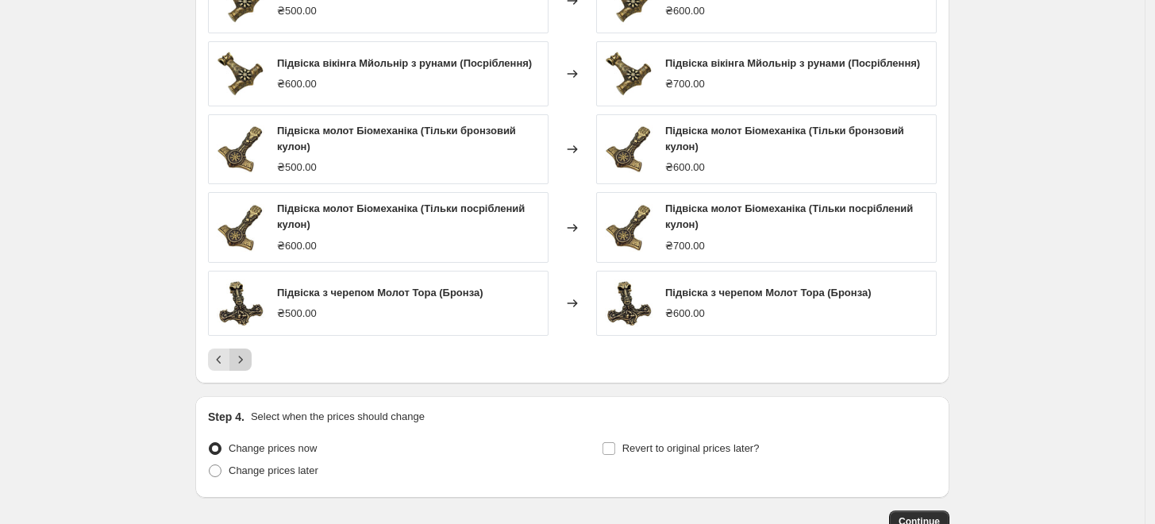
click at [249, 363] on icon "Next" at bounding box center [241, 360] width 16 height 16
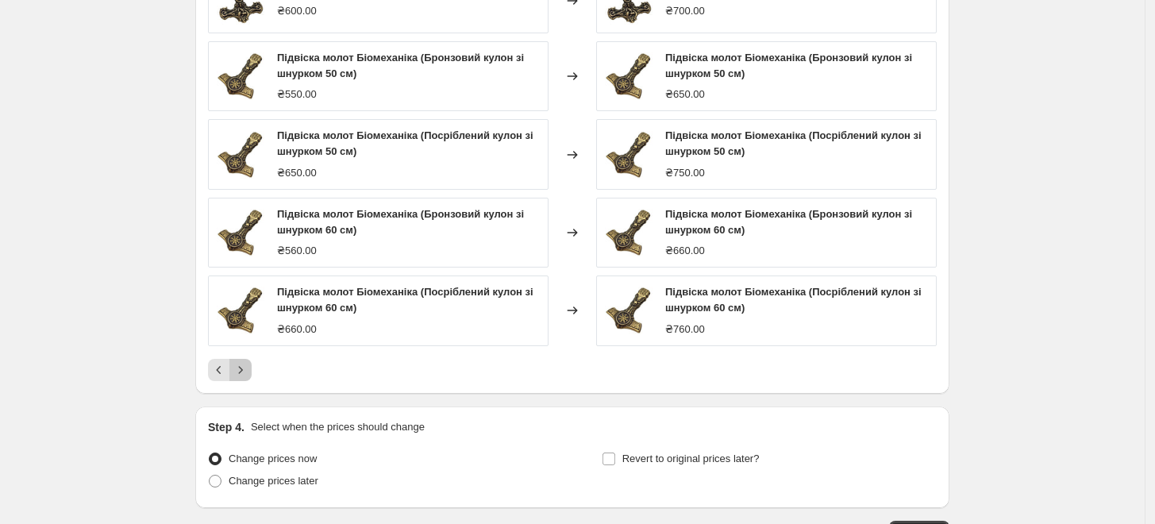
click at [249, 363] on icon "Next" at bounding box center [241, 370] width 16 height 16
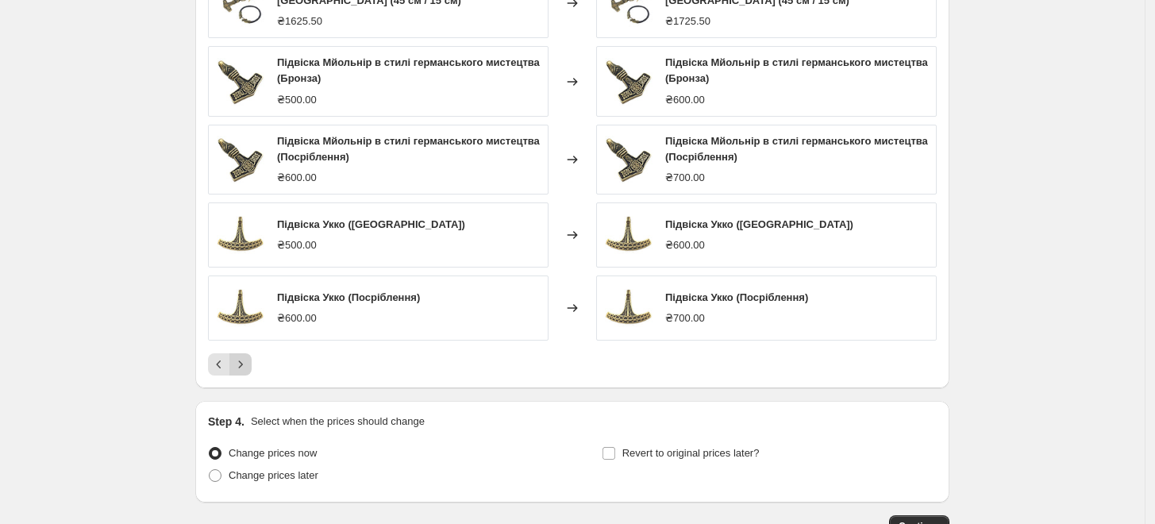
click at [252, 357] on button "Next" at bounding box center [241, 364] width 22 height 22
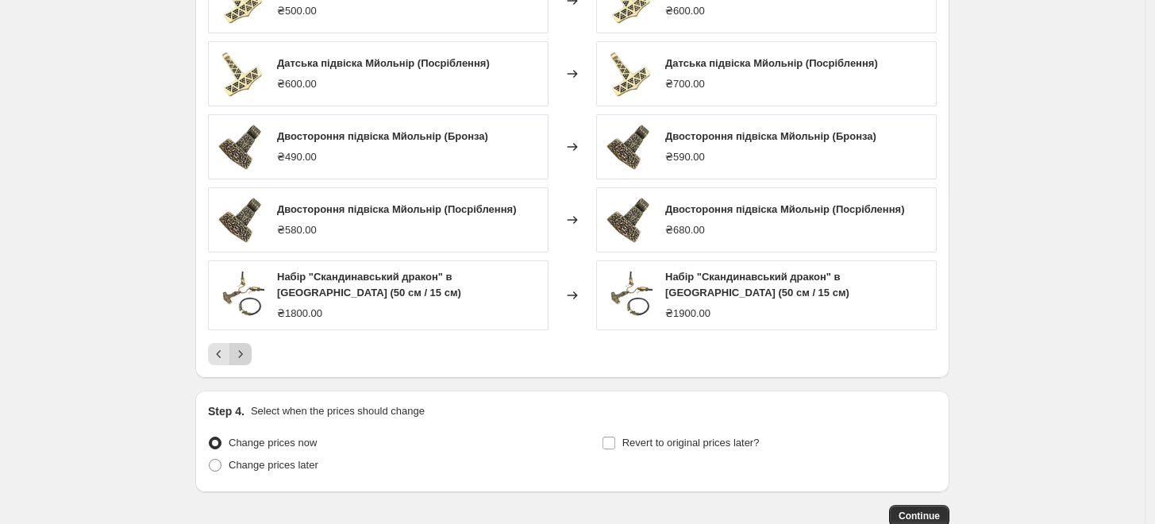
click at [247, 355] on icon "Next" at bounding box center [241, 354] width 16 height 16
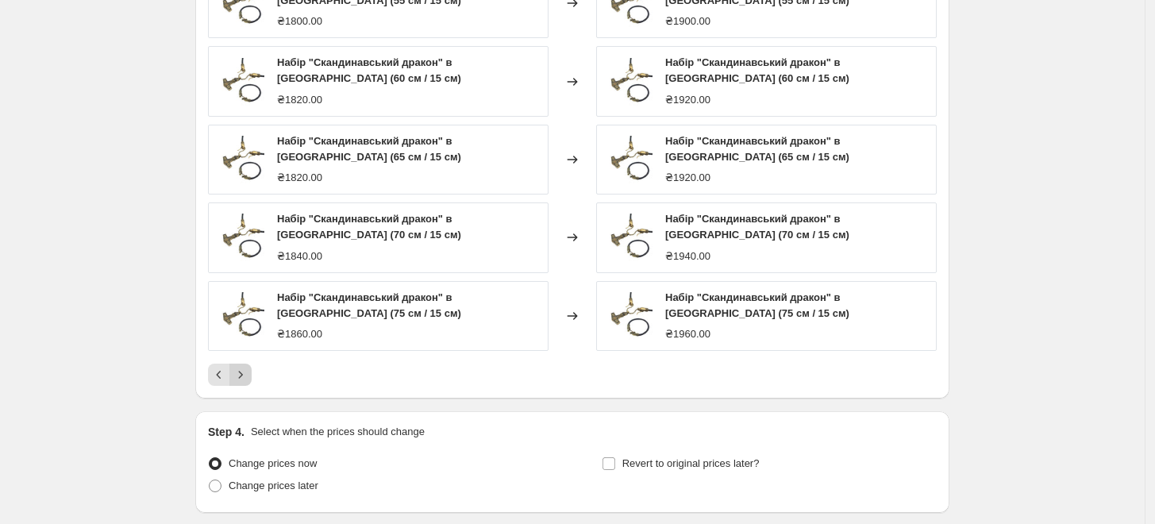
click at [245, 373] on icon "Next" at bounding box center [241, 375] width 16 height 16
click at [248, 375] on icon "Next" at bounding box center [241, 375] width 16 height 16
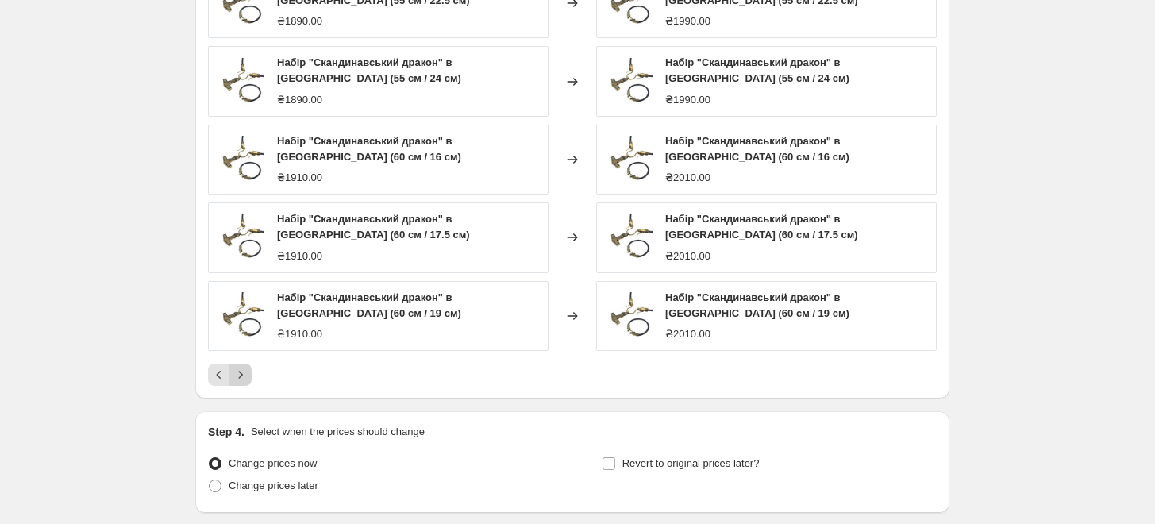
click at [248, 375] on icon "Next" at bounding box center [241, 375] width 16 height 16
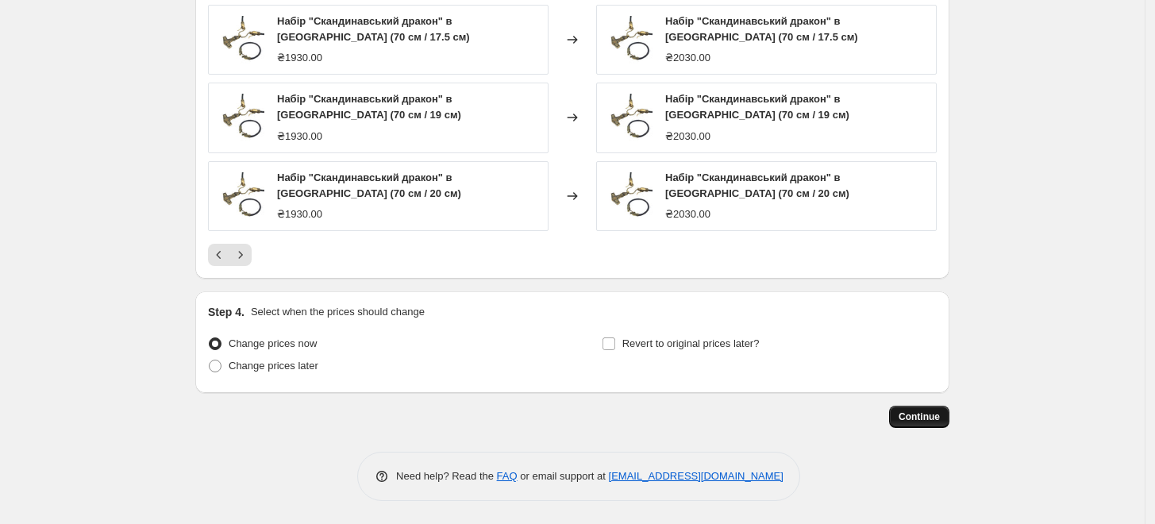
click at [927, 422] on span "Continue" at bounding box center [919, 417] width 41 height 13
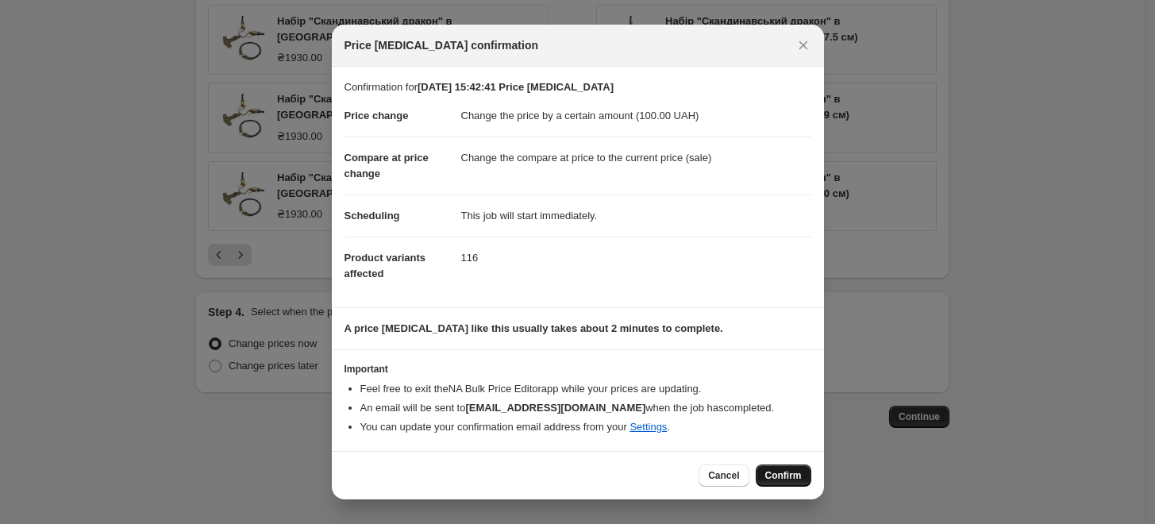
click at [771, 474] on span "Confirm" at bounding box center [784, 475] width 37 height 13
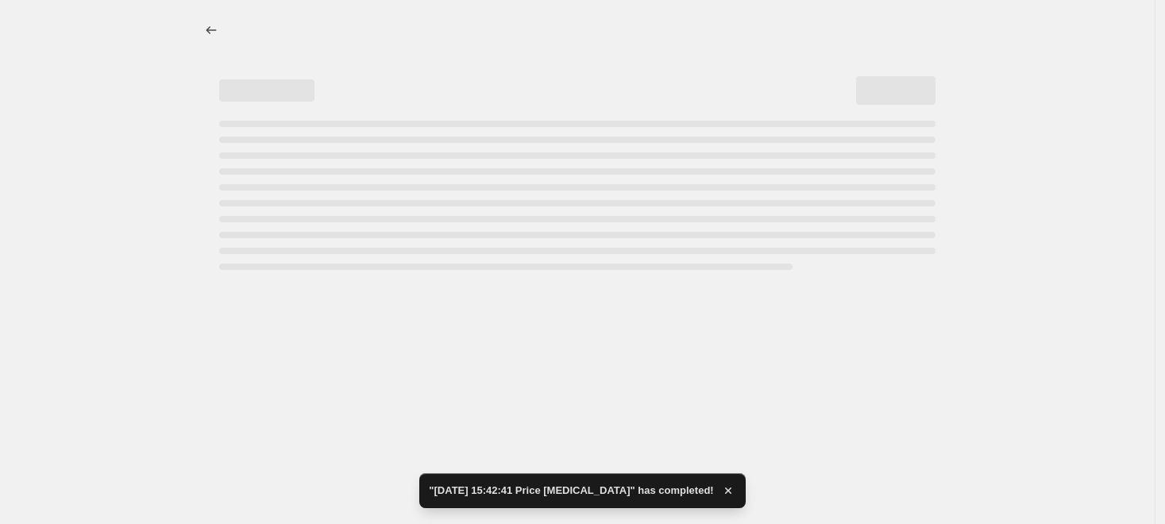
select select "by"
select select "tag"
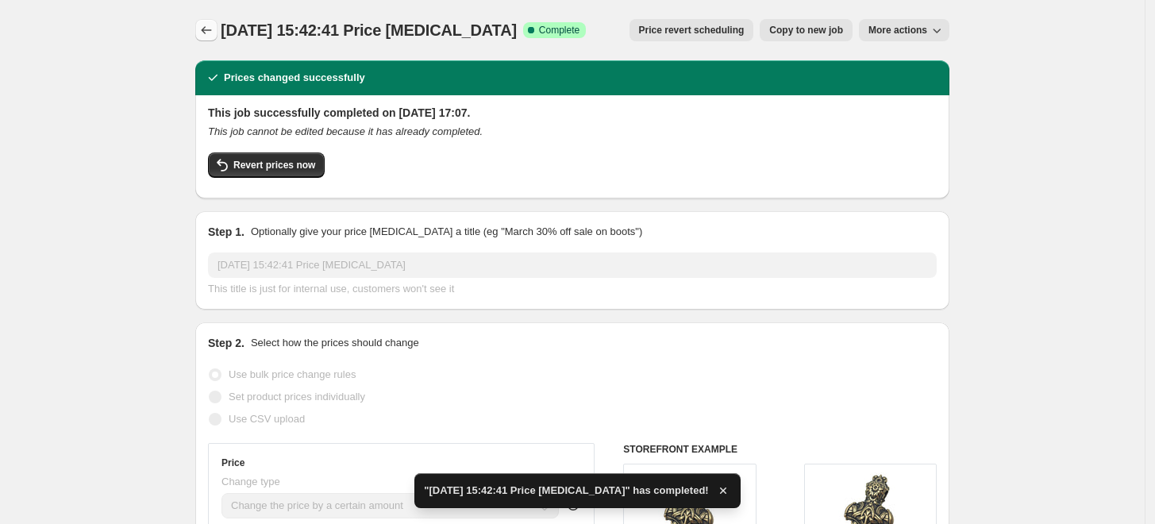
click at [214, 33] on icon "Price change jobs" at bounding box center [207, 30] width 16 height 16
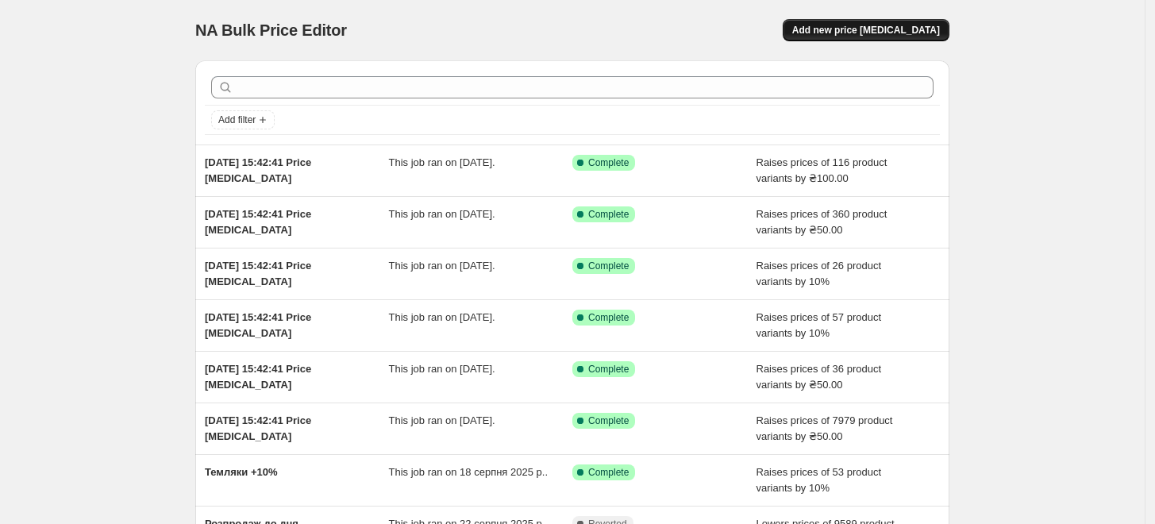
click at [945, 23] on button "Add new price [MEDICAL_DATA]" at bounding box center [866, 30] width 167 height 22
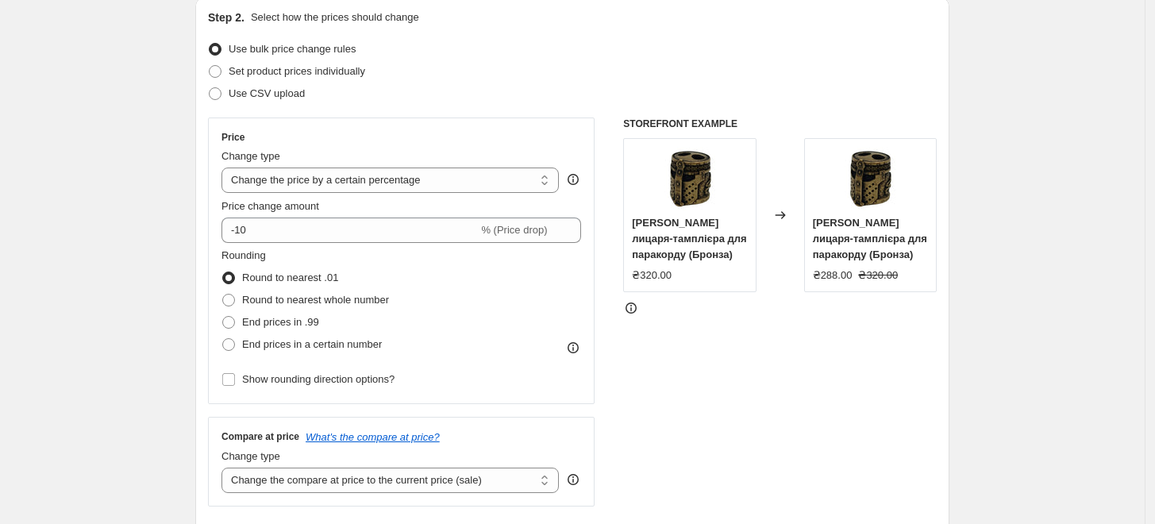
scroll to position [176, 0]
click at [401, 179] on select "Change the price to a certain amount Change the price by a certain amount Chang…" at bounding box center [391, 178] width 338 height 25
select select "by"
click at [226, 166] on select "Change the price to a certain amount Change the price by a certain amount Chang…" at bounding box center [391, 178] width 338 height 25
type input "-10.00"
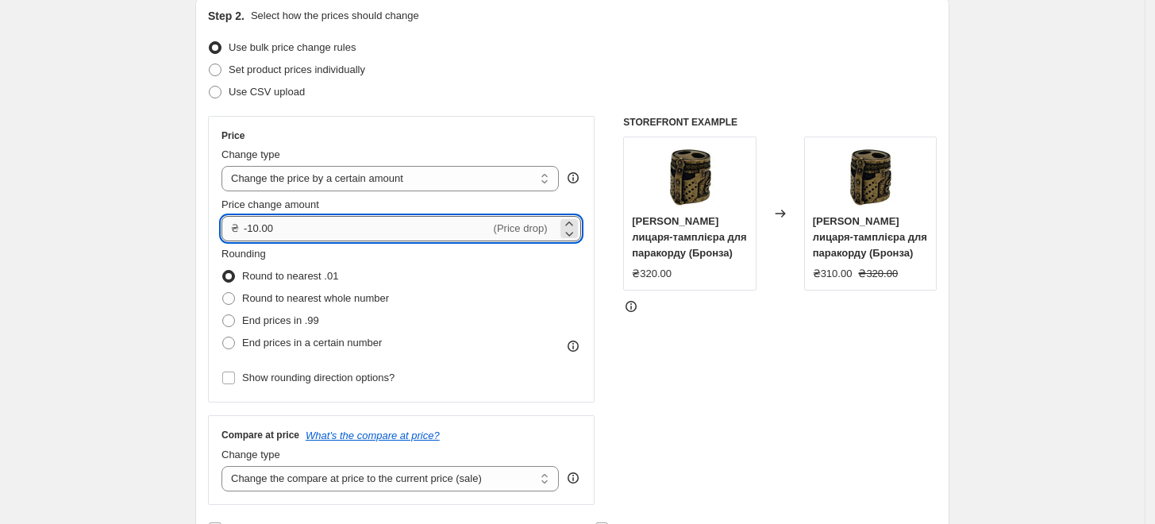
click at [303, 230] on input "-10.00" at bounding box center [367, 228] width 247 height 25
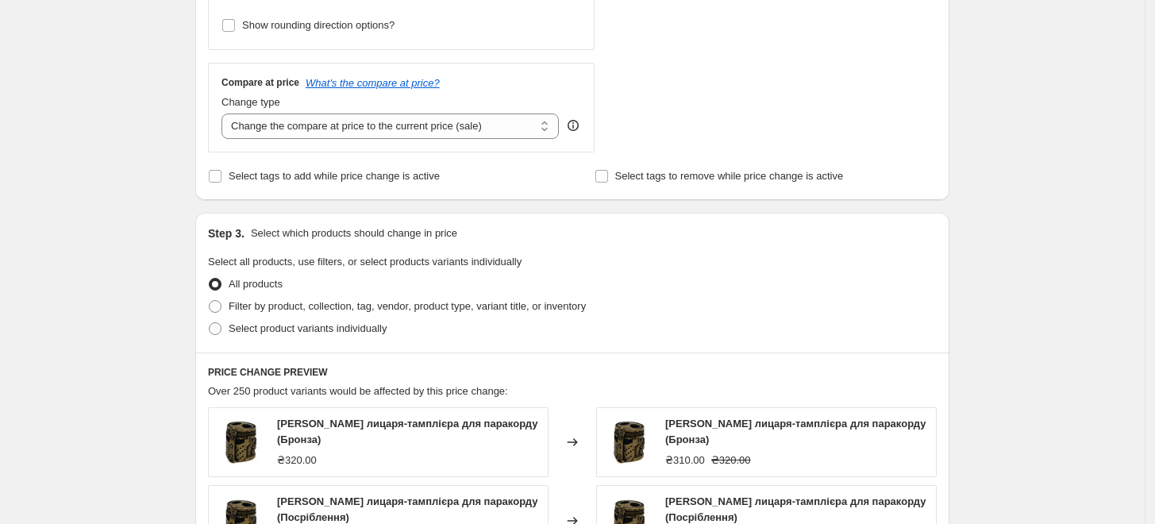
scroll to position [617, 0]
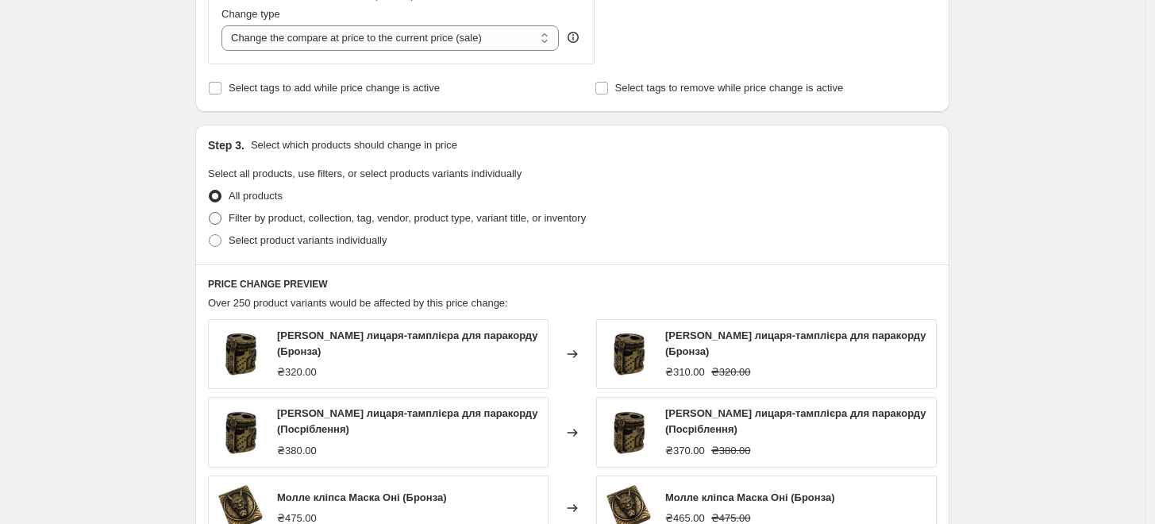
type input "50.00"
click at [343, 214] on span "Filter by product, collection, tag, vendor, product type, variant title, or inv…" at bounding box center [407, 218] width 357 height 12
click at [210, 213] on input "Filter by product, collection, tag, vendor, product type, variant title, or inv…" at bounding box center [209, 212] width 1 height 1
radio input "true"
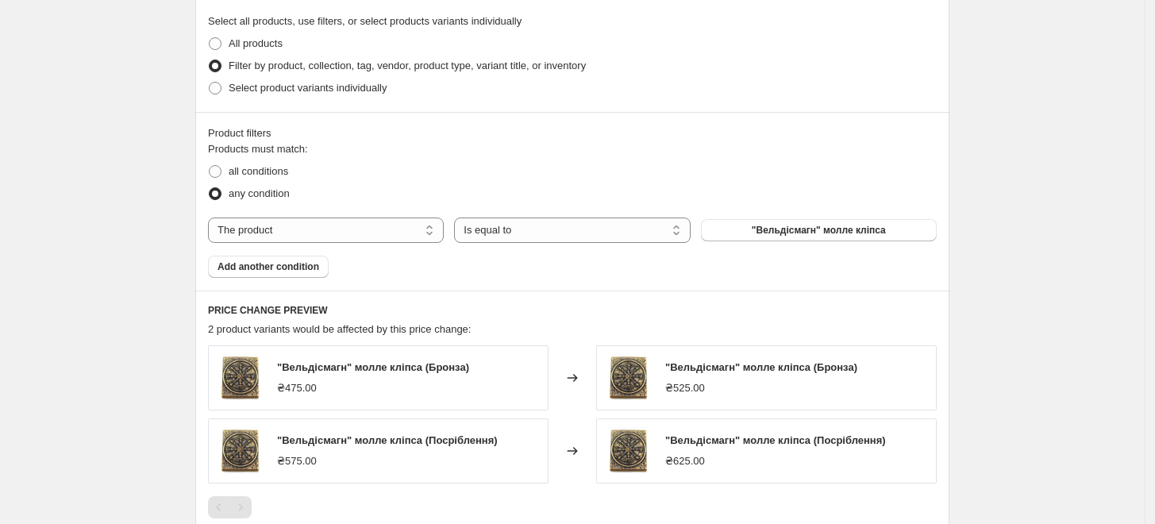
scroll to position [794, 0]
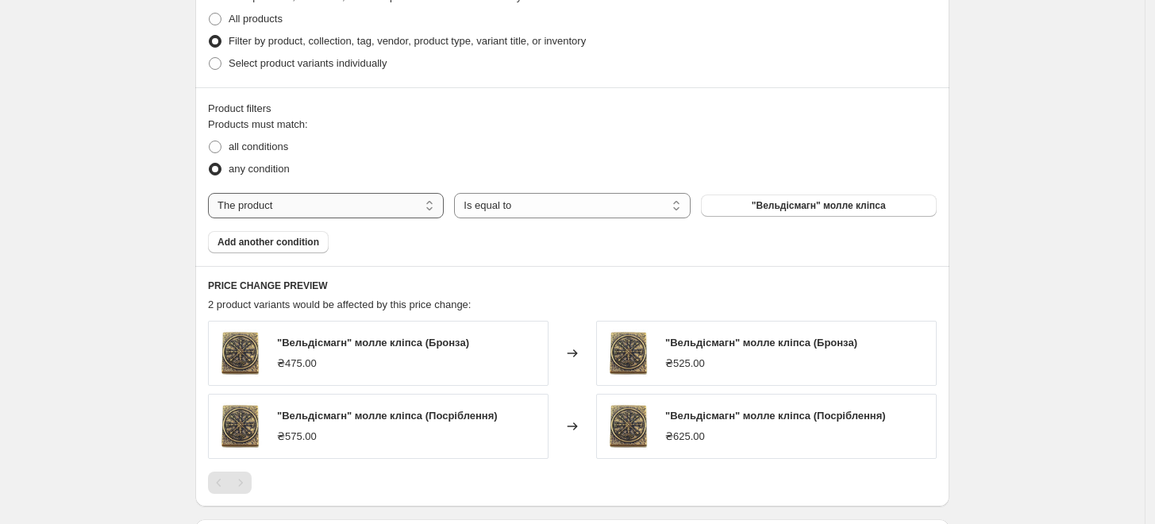
click at [326, 206] on select "The product The product's collection The product's tag The product's vendor The…" at bounding box center [326, 205] width 236 height 25
select select "tag"
